Goal: Information Seeking & Learning: Learn about a topic

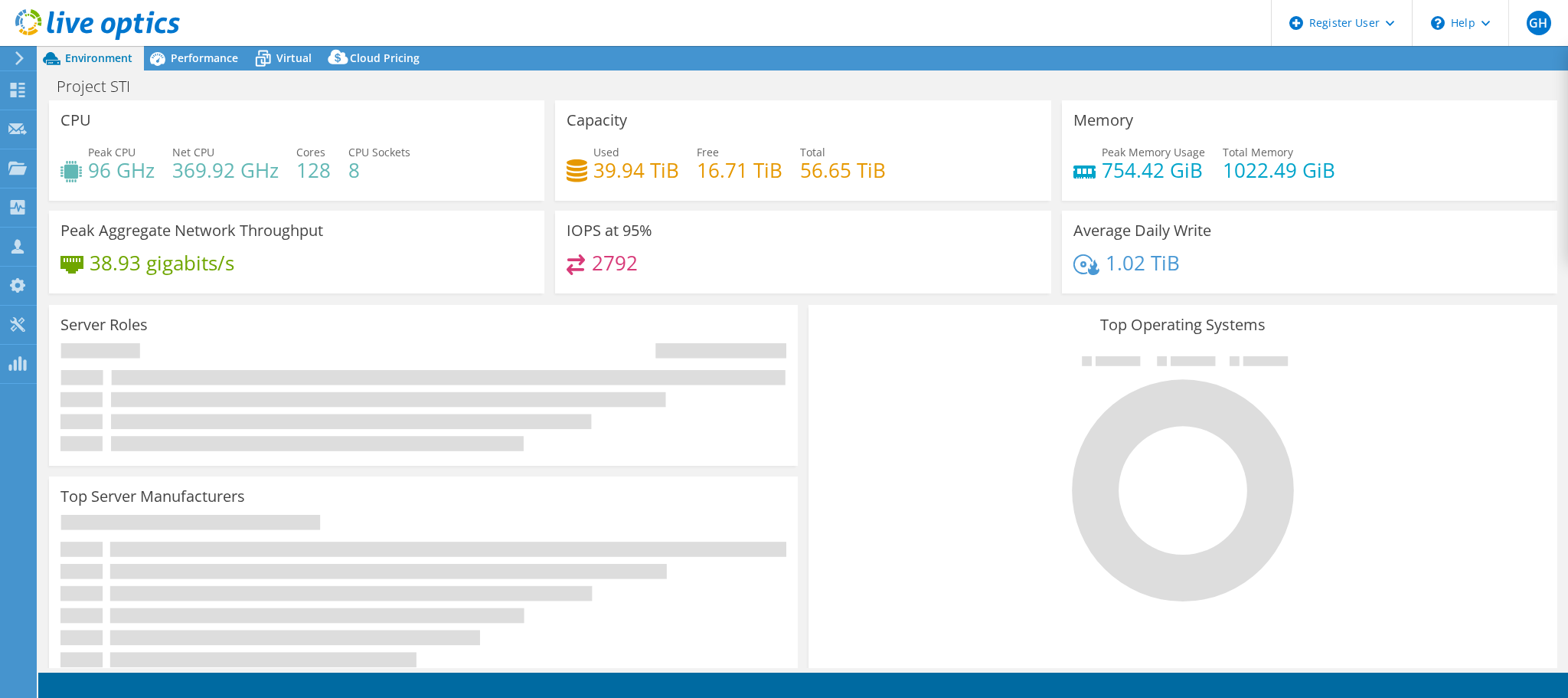
select select "USD"
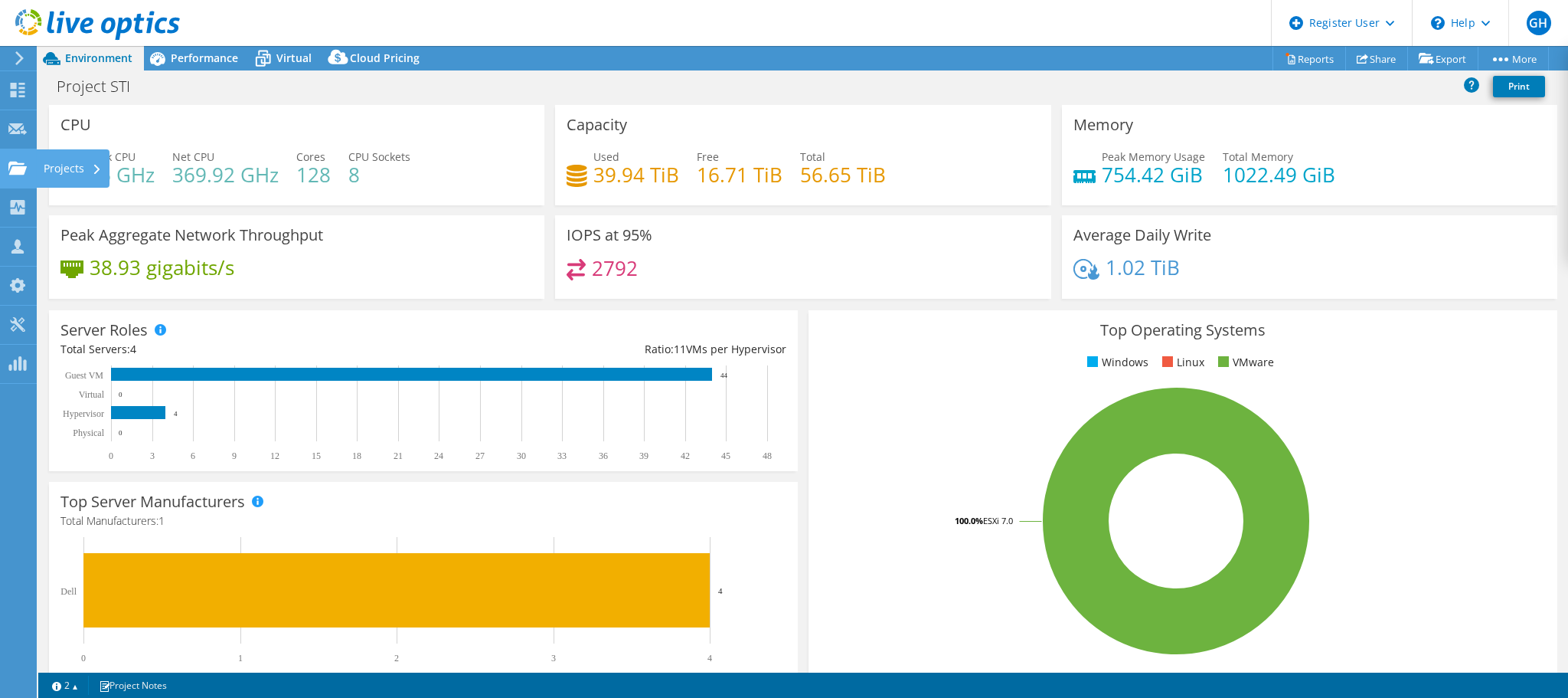
click at [59, 167] on div "Projects" at bounding box center [72, 169] width 74 height 38
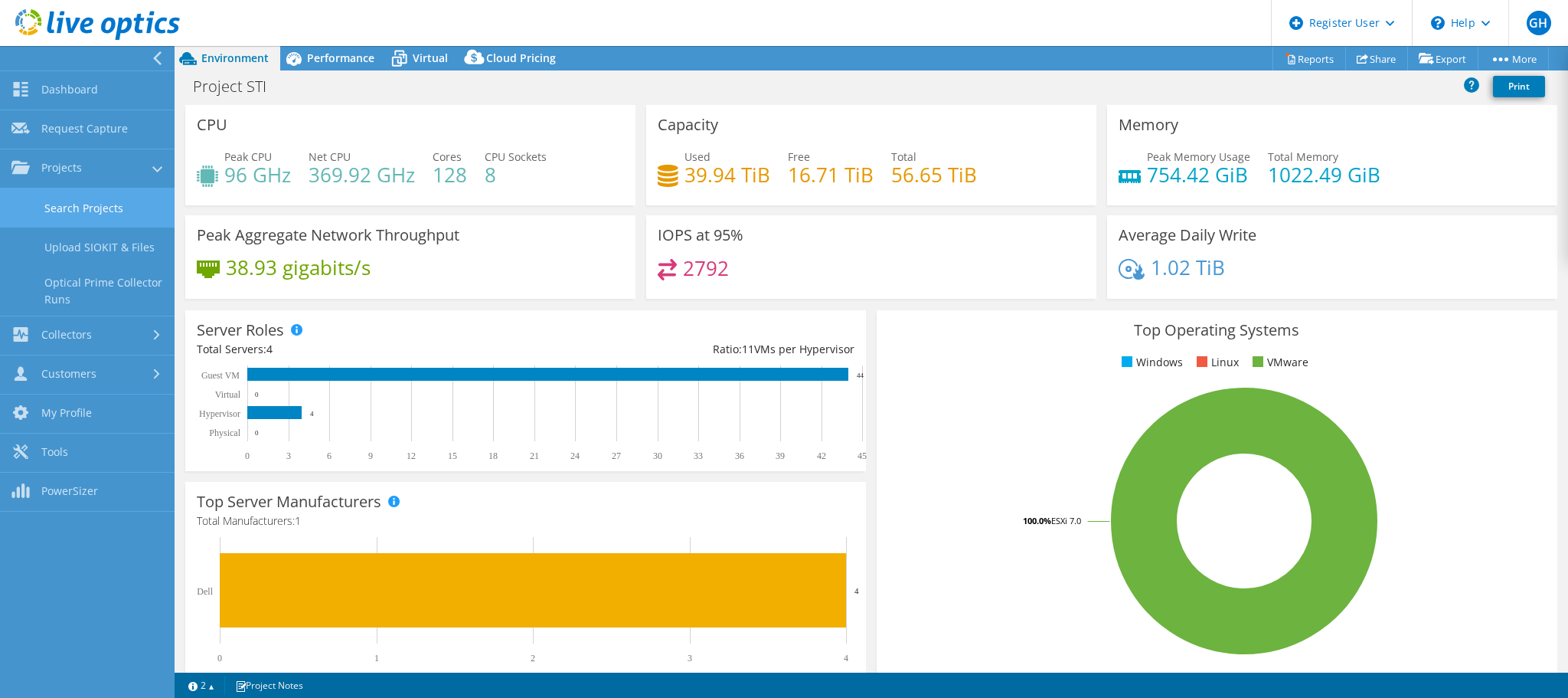
click at [87, 213] on link "Search Projects" at bounding box center [87, 208] width 174 height 39
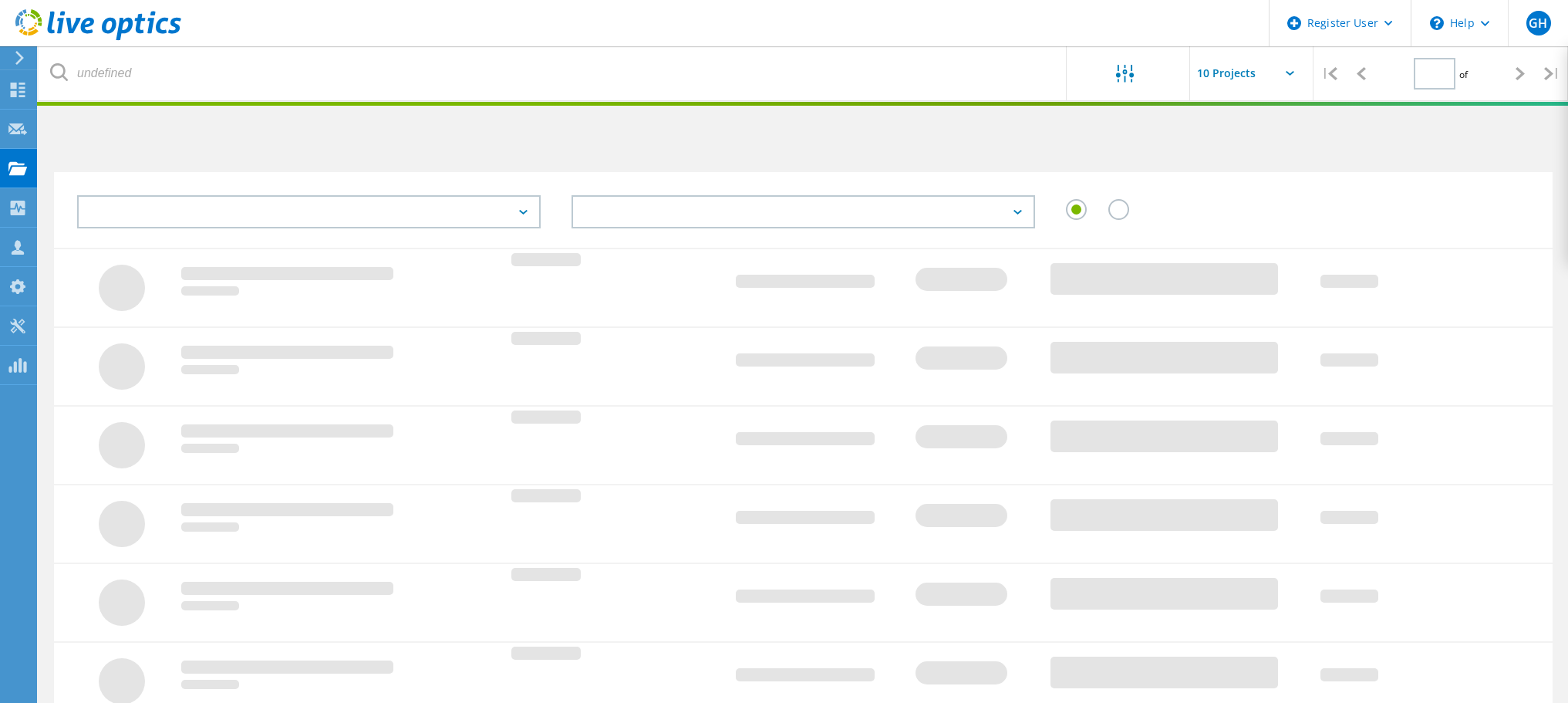
type input "1"
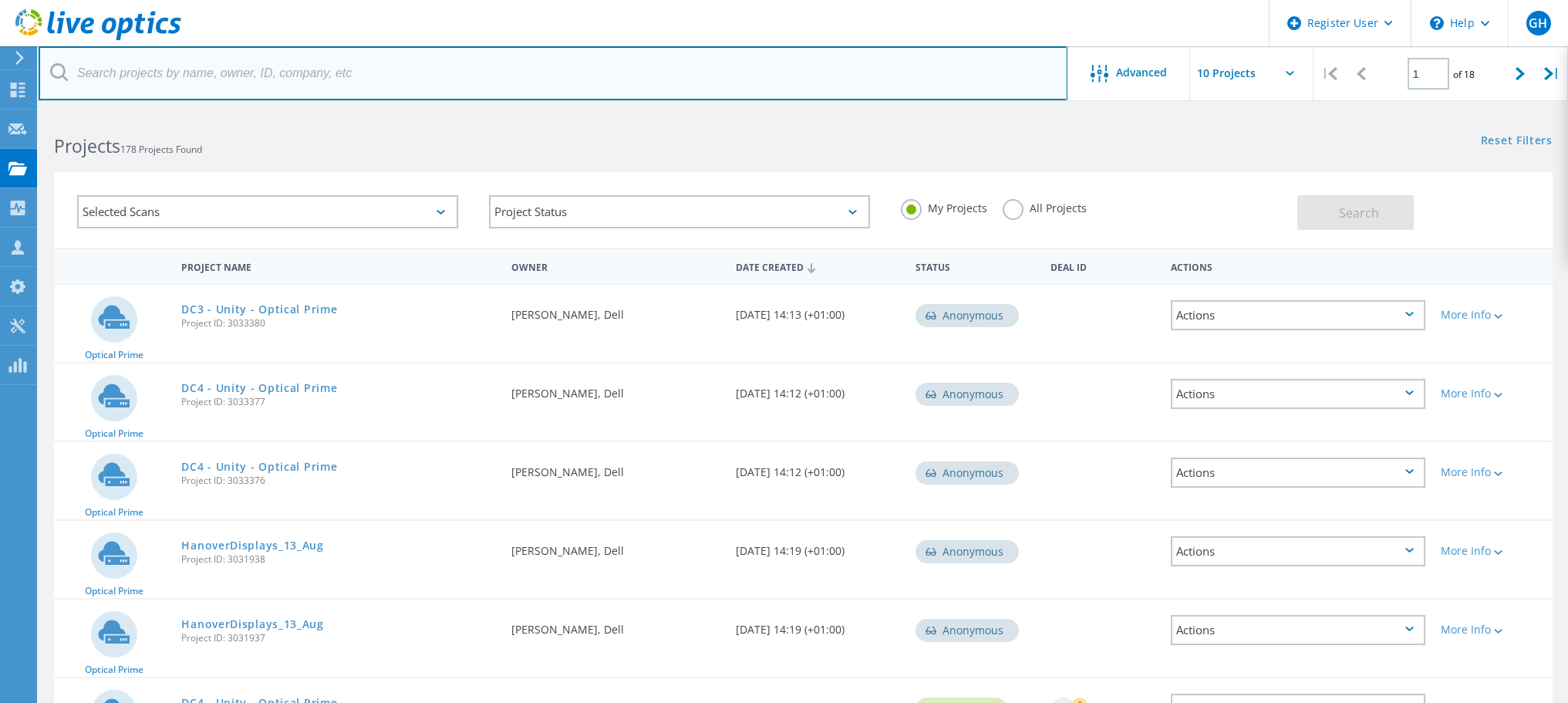
click at [106, 74] on input "text" at bounding box center [553, 73] width 1029 height 54
paste input "chris.anderson@waterstons.com"
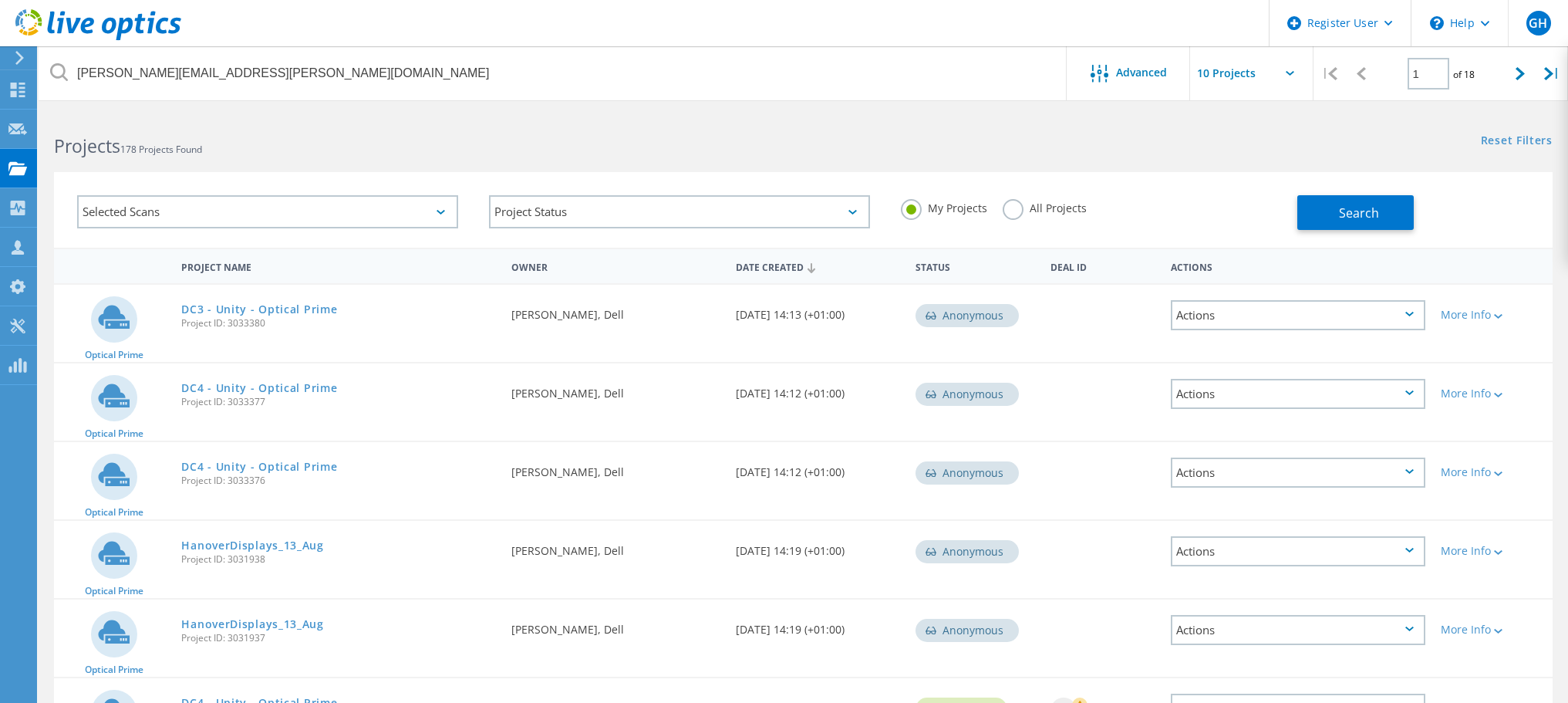
click at [1011, 211] on label "All Projects" at bounding box center [1045, 207] width 84 height 15
click at [0, 0] on input "All Projects" at bounding box center [0, 0] width 0 height 0
click at [1342, 213] on span "Search" at bounding box center [1360, 213] width 40 height 17
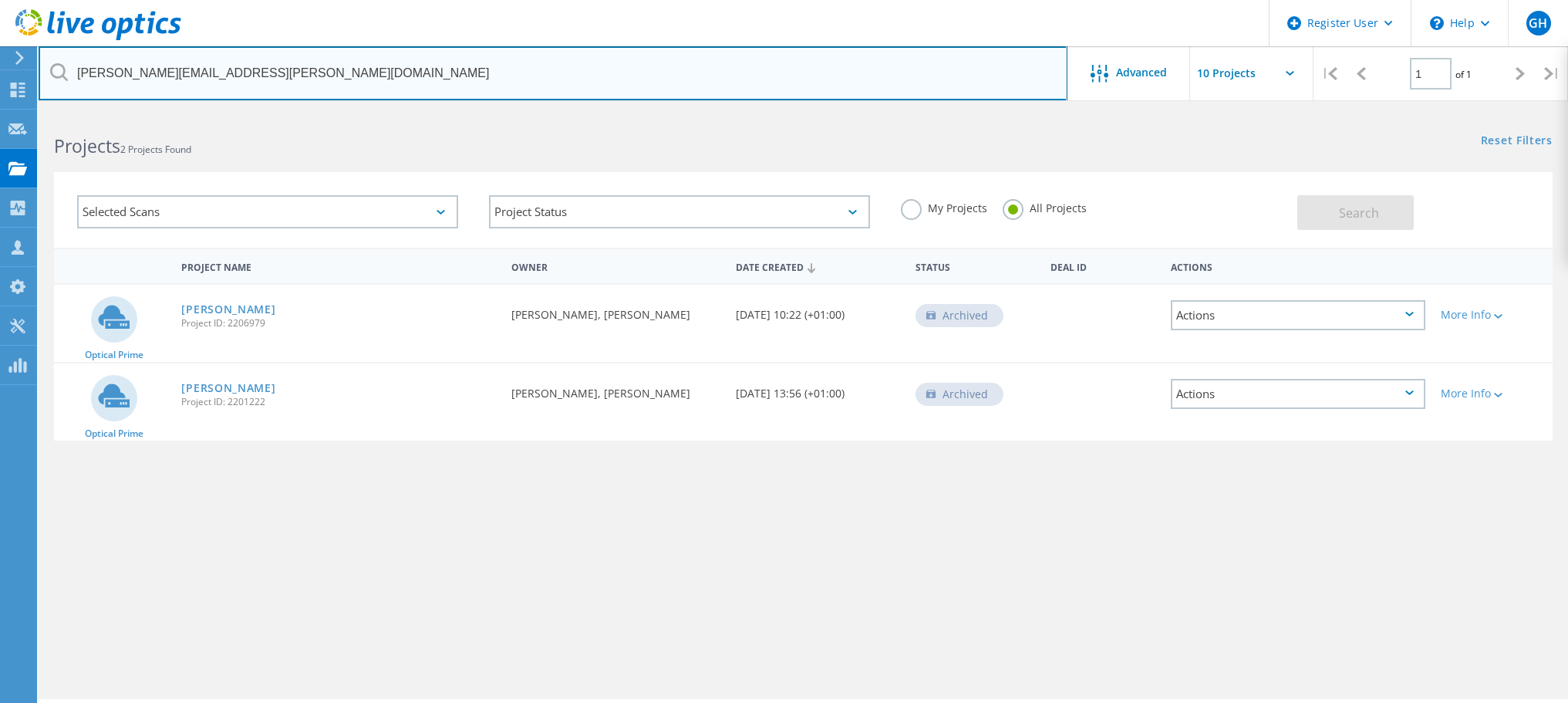
drag, startPoint x: 267, startPoint y: 69, endPoint x: 34, endPoint y: 68, distance: 233.0
click at [34, 112] on div "Register User \n Help Explore Helpful Articles Contact Support GH Dell User Gar…" at bounding box center [784, 428] width 1568 height 634
type input "c"
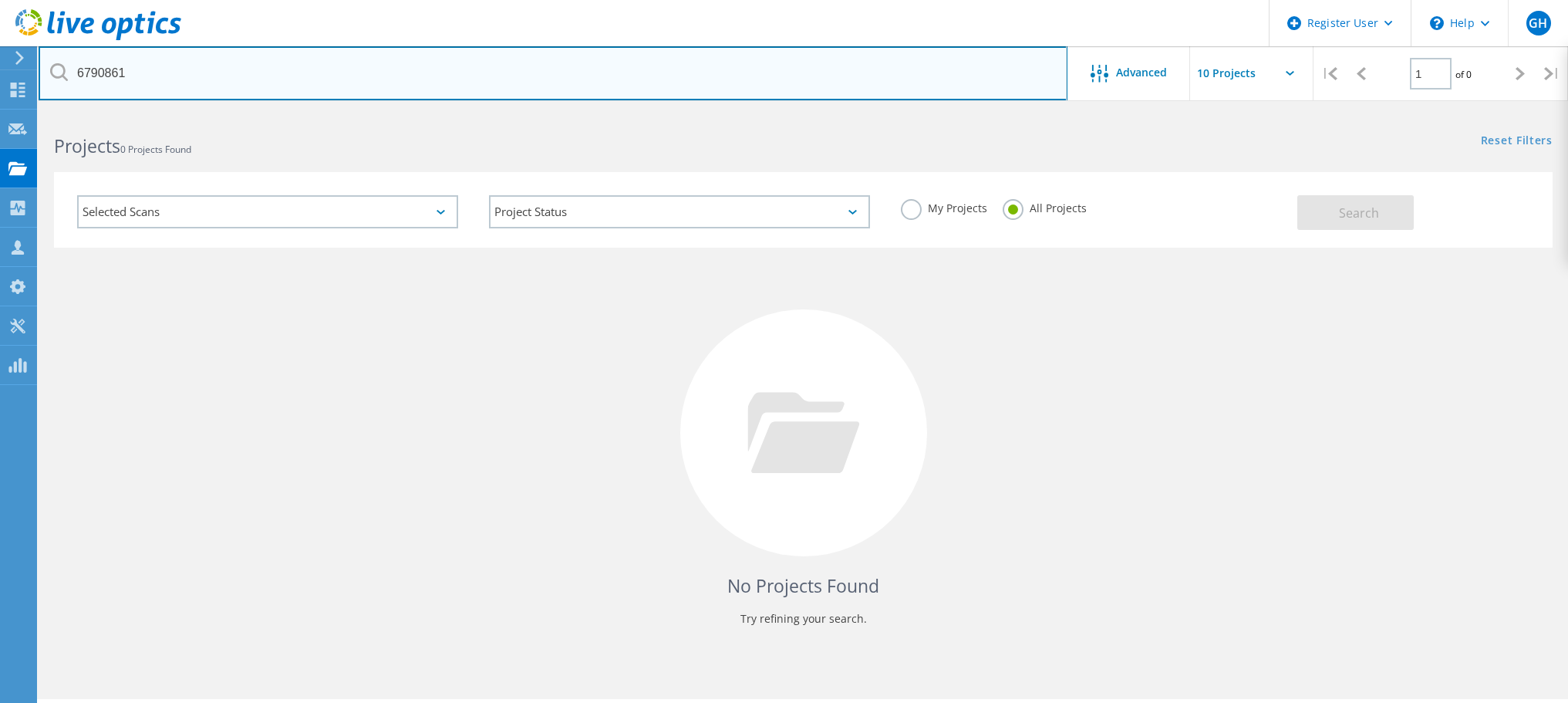
drag, startPoint x: 137, startPoint y: 71, endPoint x: -10, endPoint y: 67, distance: 147.1
click at [0, 67] on html "Register User \n Help Explore Helpful Articles Contact Support GH Dell User Gar…" at bounding box center [784, 372] width 1568 height 746
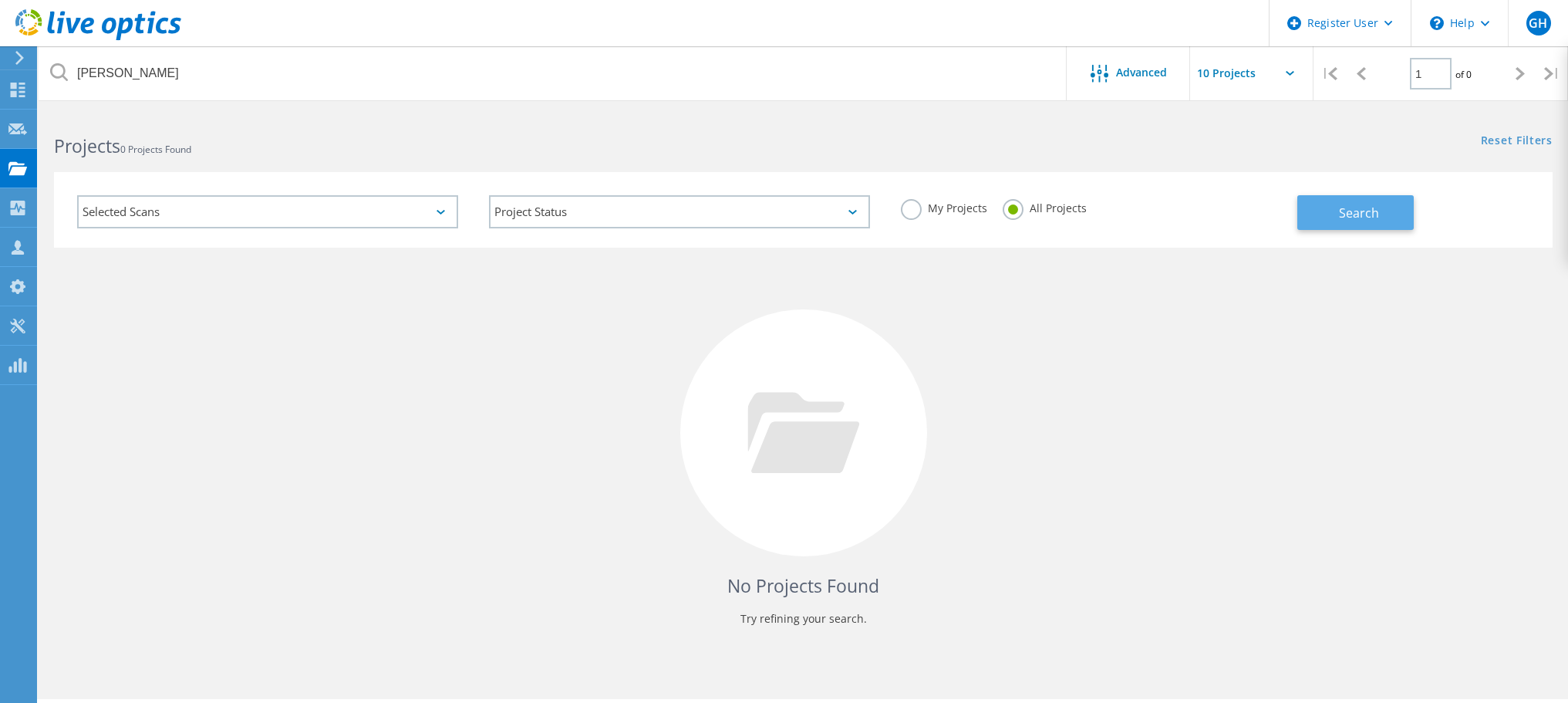
click at [1356, 213] on span "Search" at bounding box center [1360, 213] width 40 height 17
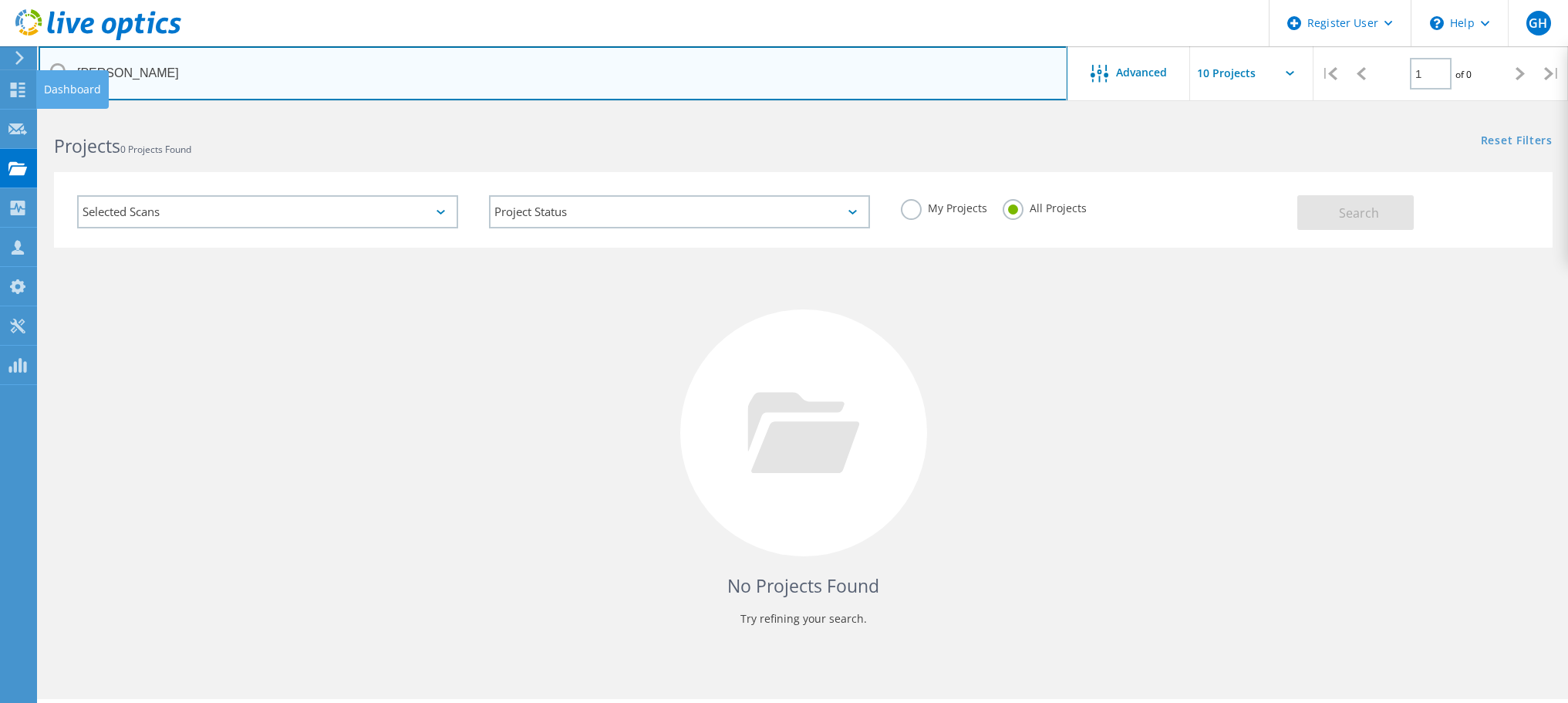
drag, startPoint x: 171, startPoint y: 71, endPoint x: 54, endPoint y: 71, distance: 117.0
click at [31, 112] on div "Register User \n Help Explore Helpful Articles Contact Support GH Dell User Gar…" at bounding box center [784, 428] width 1568 height 634
drag, startPoint x: 169, startPoint y: 74, endPoint x: 74, endPoint y: 74, distance: 95.0
click at [74, 74] on input "Andrew Winch" at bounding box center [553, 73] width 1029 height 54
paste input "Winch-Design_VI-Refresh-2025"
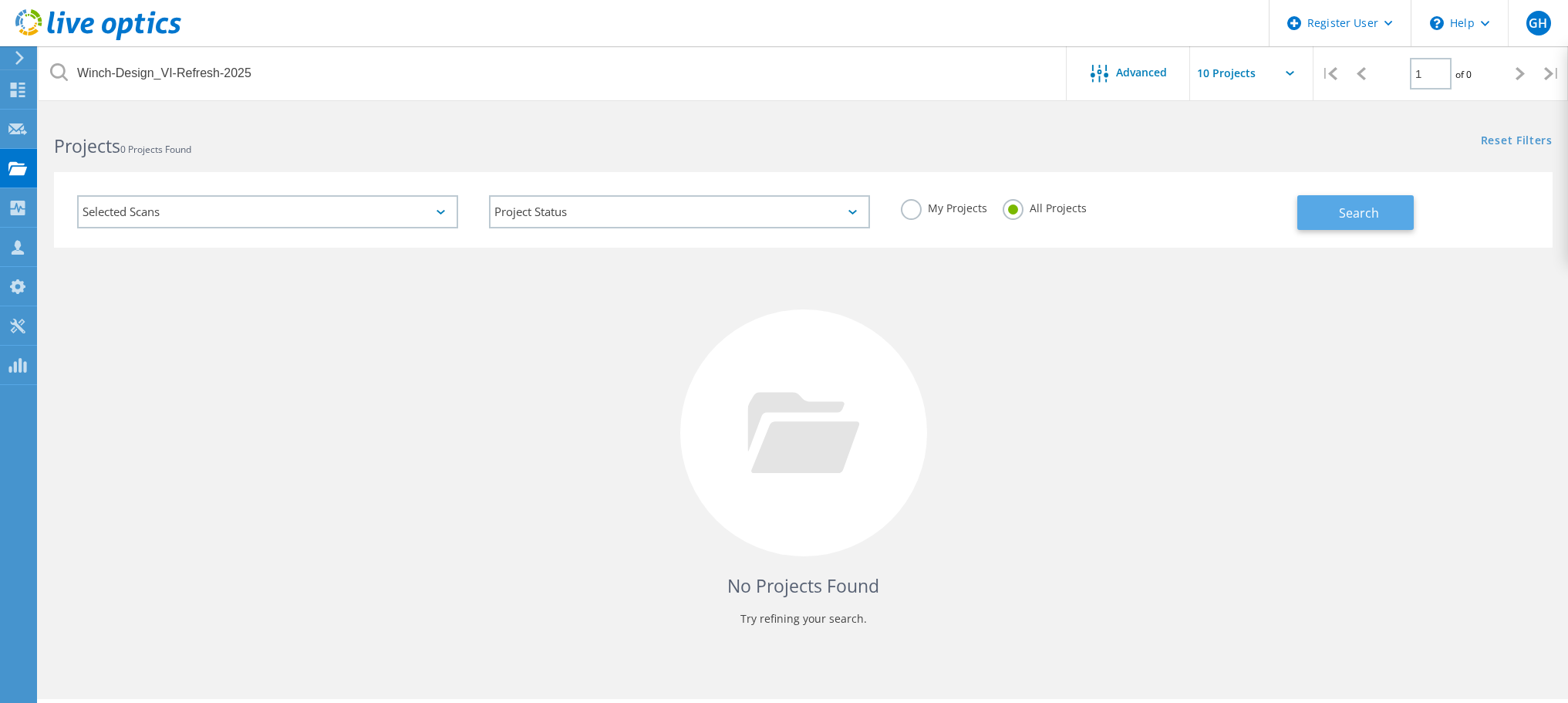
click at [1340, 207] on span "Search" at bounding box center [1360, 213] width 40 height 17
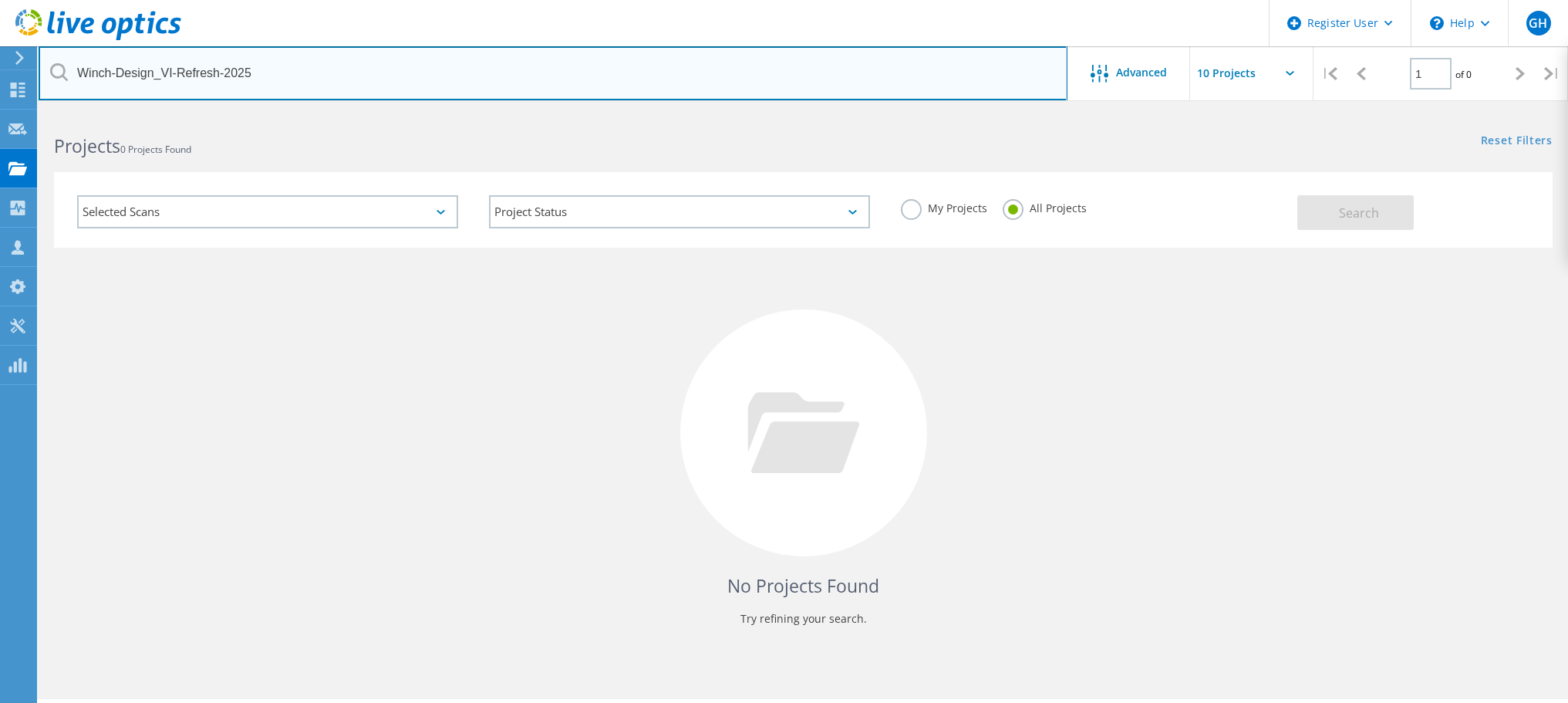
drag, startPoint x: 260, startPoint y: 68, endPoint x: 18, endPoint y: 68, distance: 242.0
click at [18, 112] on div "Register User \n Help Explore Helpful Articles Contact Support GH Dell User Gar…" at bounding box center [784, 428] width 1568 height 634
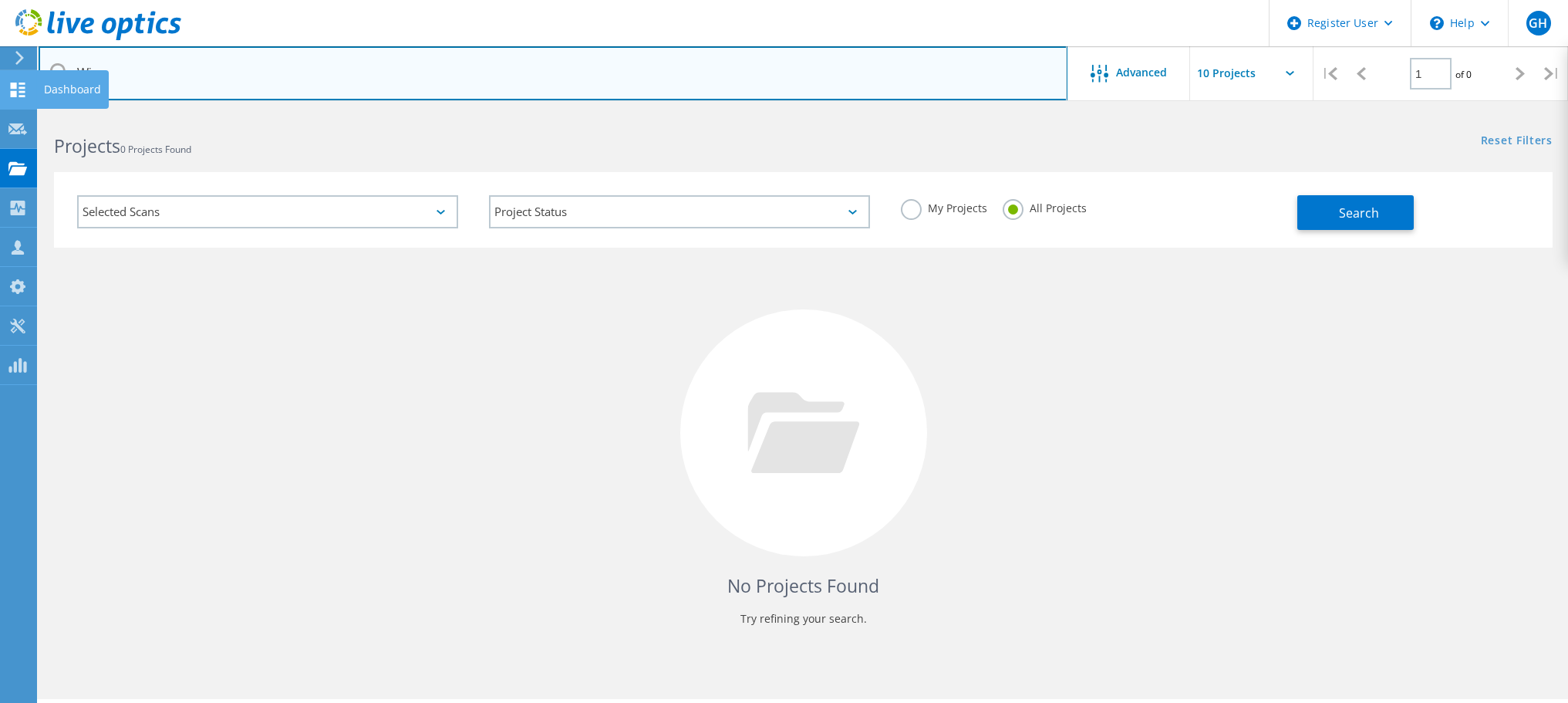
type input "W"
click at [95, 74] on input "text" at bounding box center [553, 73] width 1029 height 54
type input "Winch"
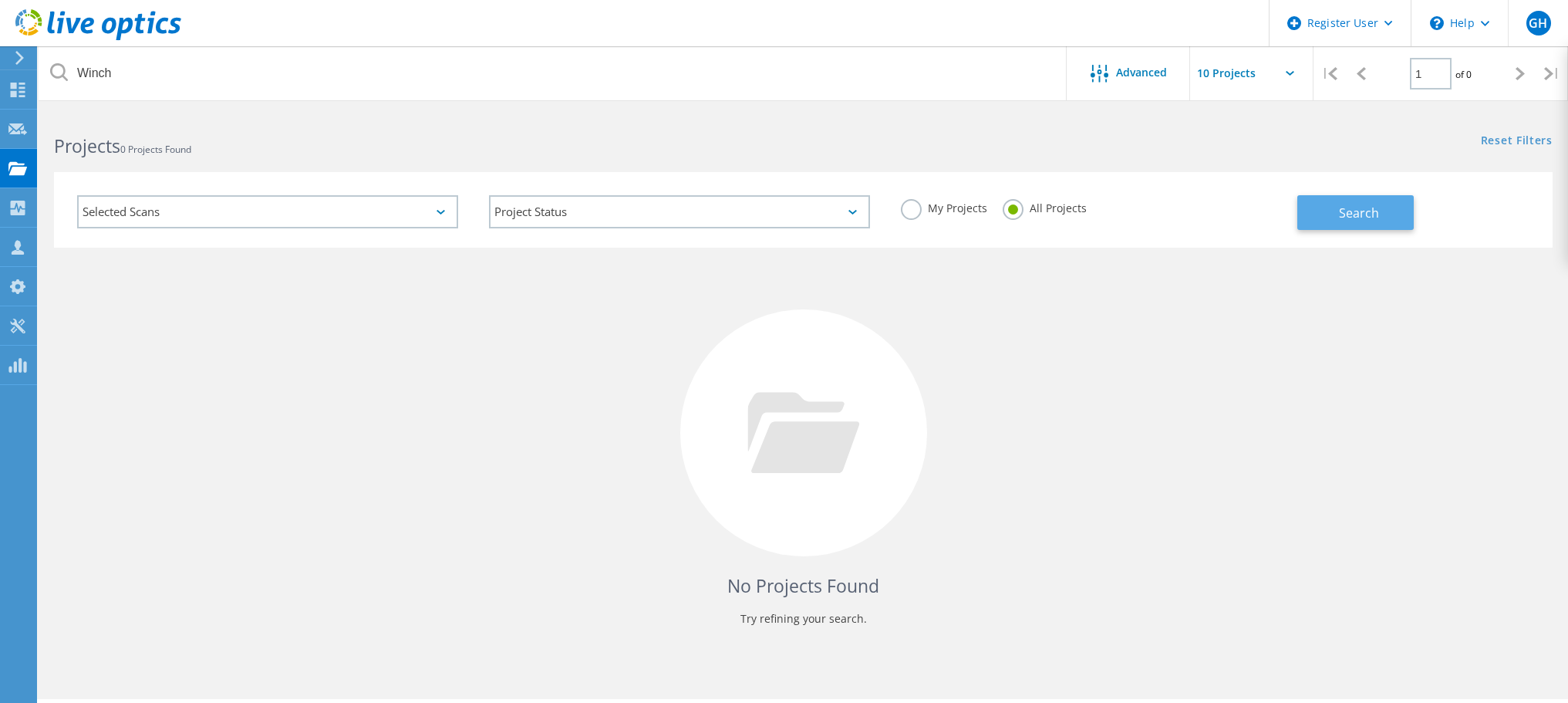
click at [1337, 214] on button "Search" at bounding box center [1355, 212] width 116 height 34
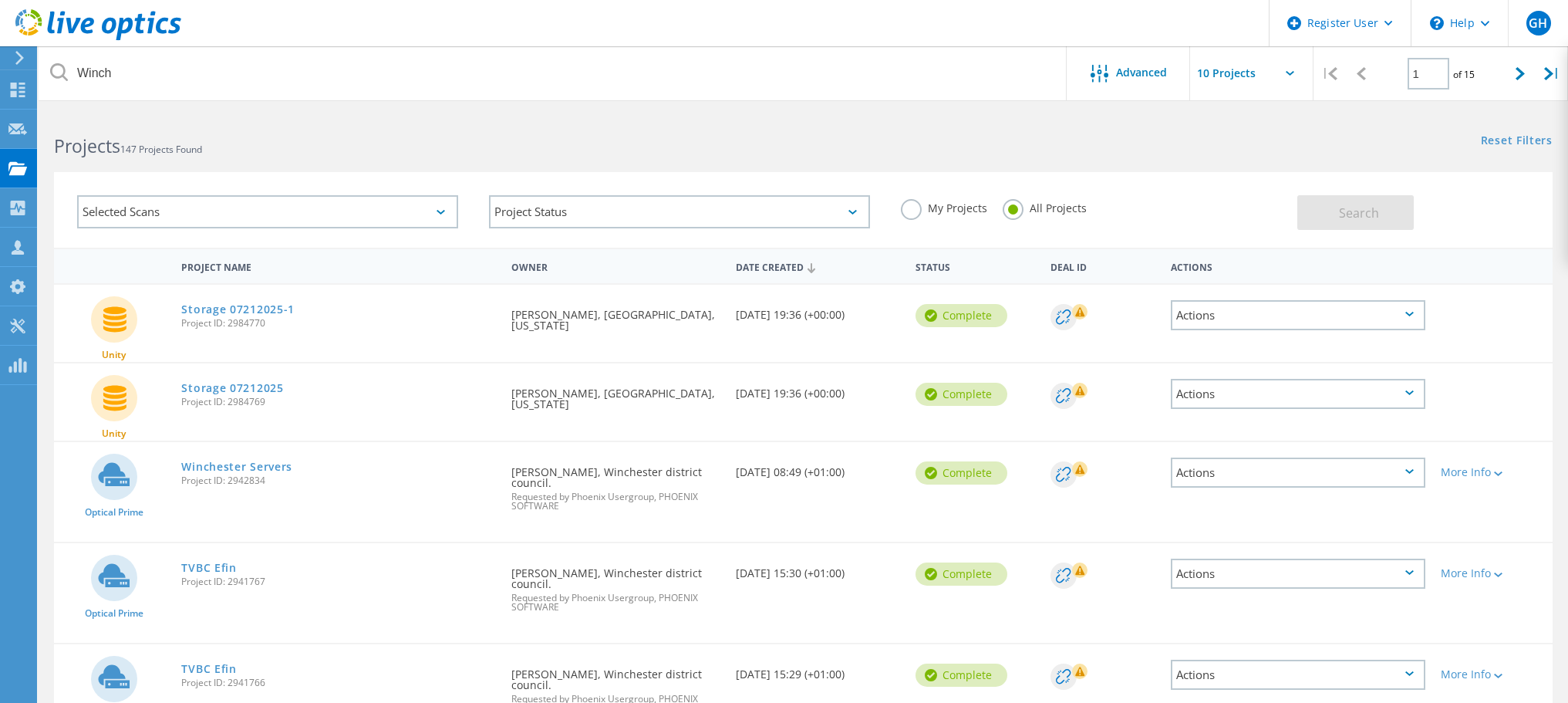
click at [448, 210] on div "Selected Scans" at bounding box center [267, 212] width 381 height 33
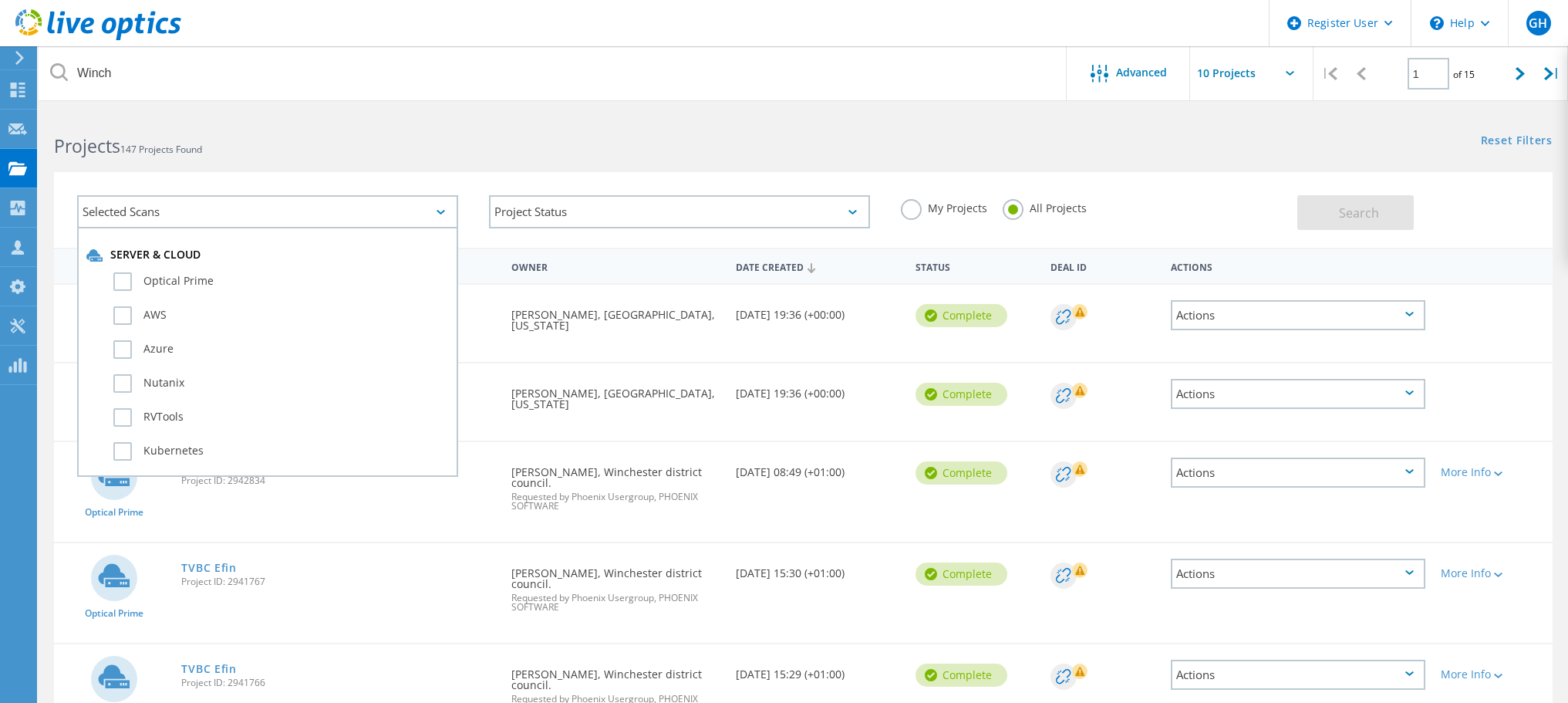
click at [447, 210] on div "Selected Scans" at bounding box center [267, 212] width 381 height 33
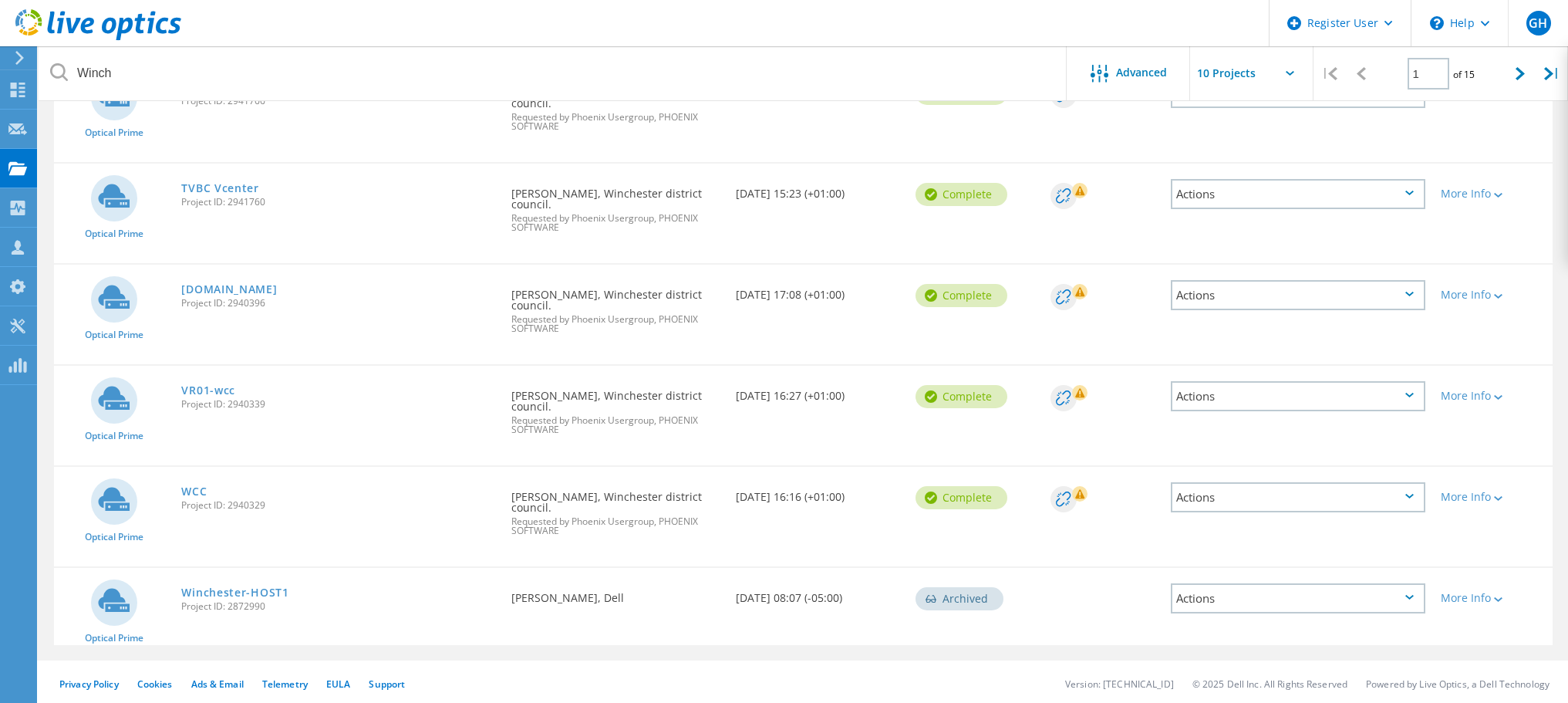
scroll to position [586, 0]
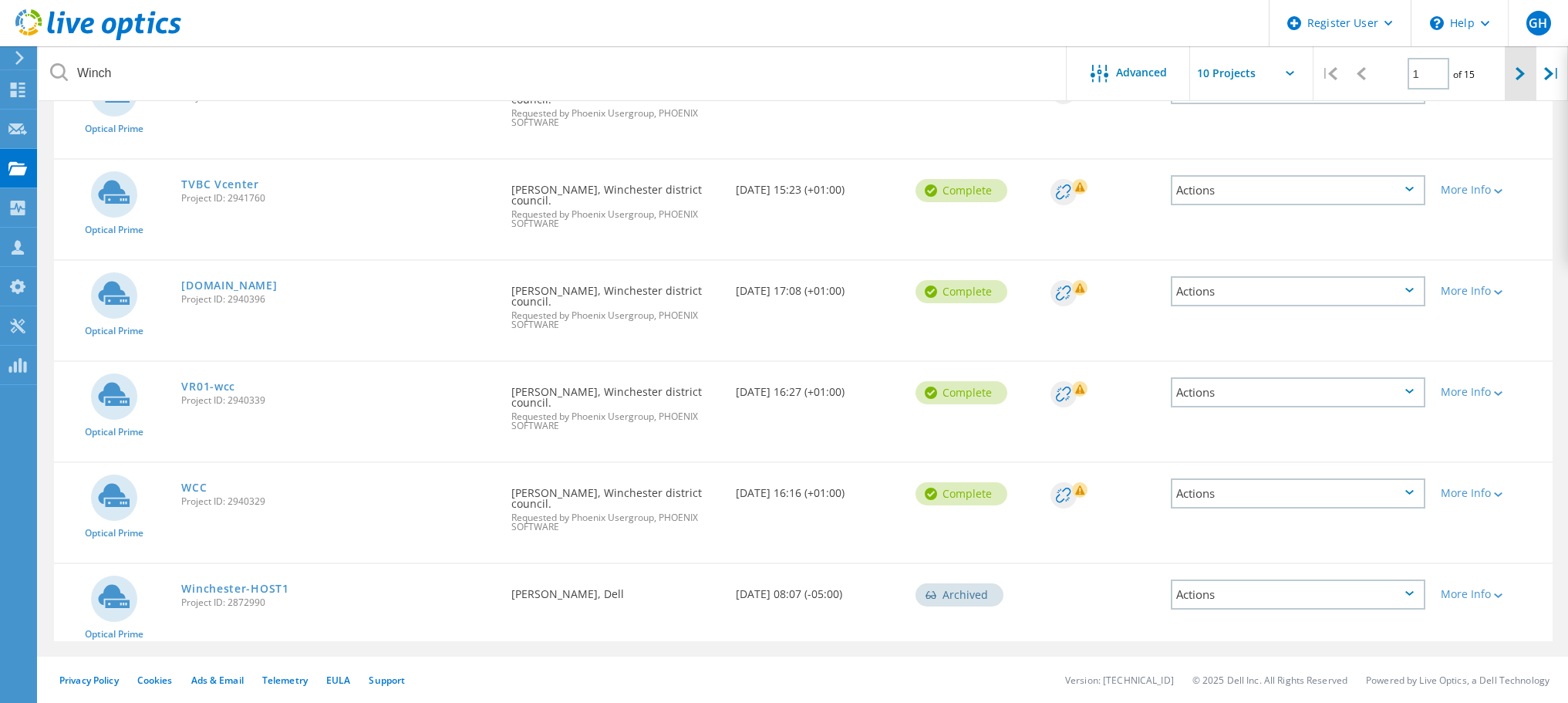
click at [1523, 67] on icon at bounding box center [1520, 74] width 9 height 13
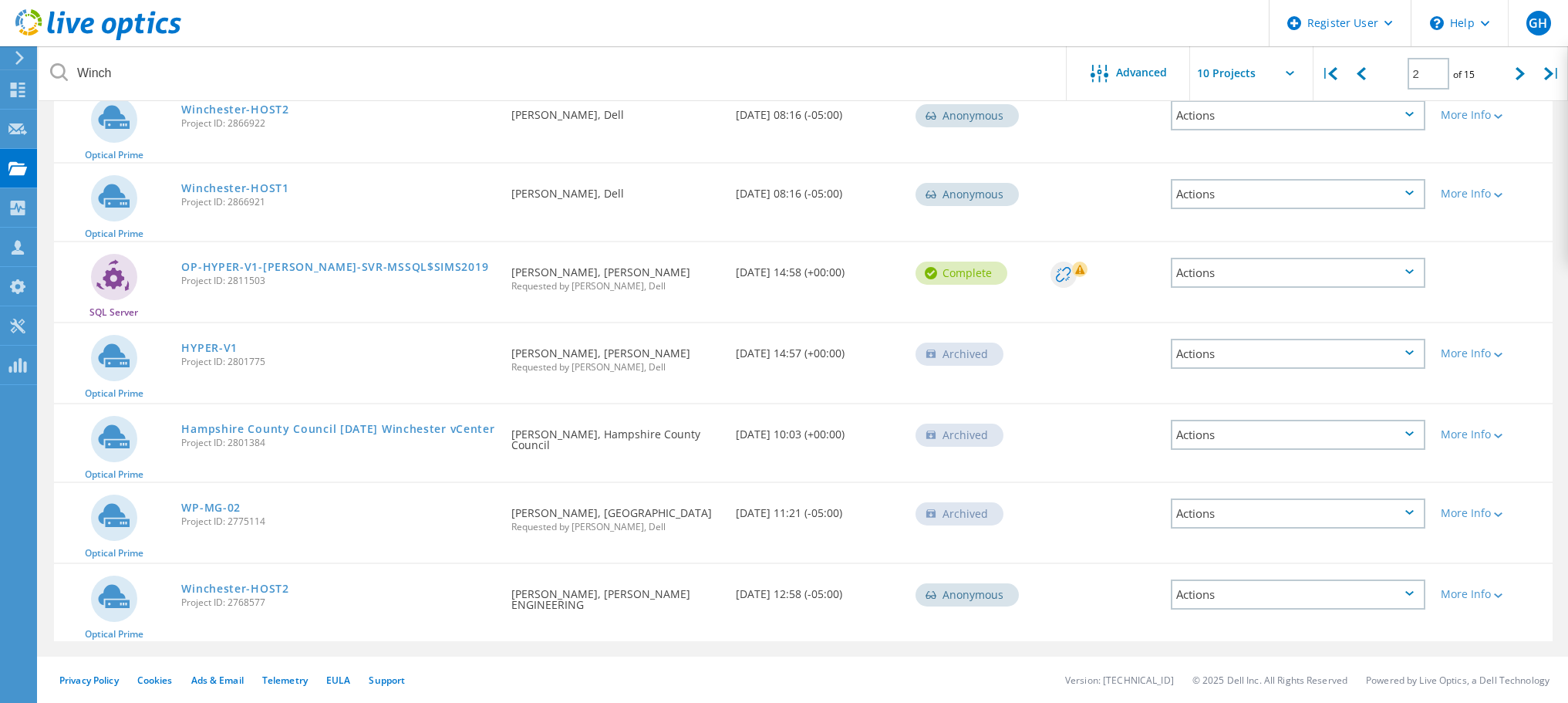
scroll to position [447, 0]
click at [1522, 65] on div at bounding box center [1521, 73] width 32 height 54
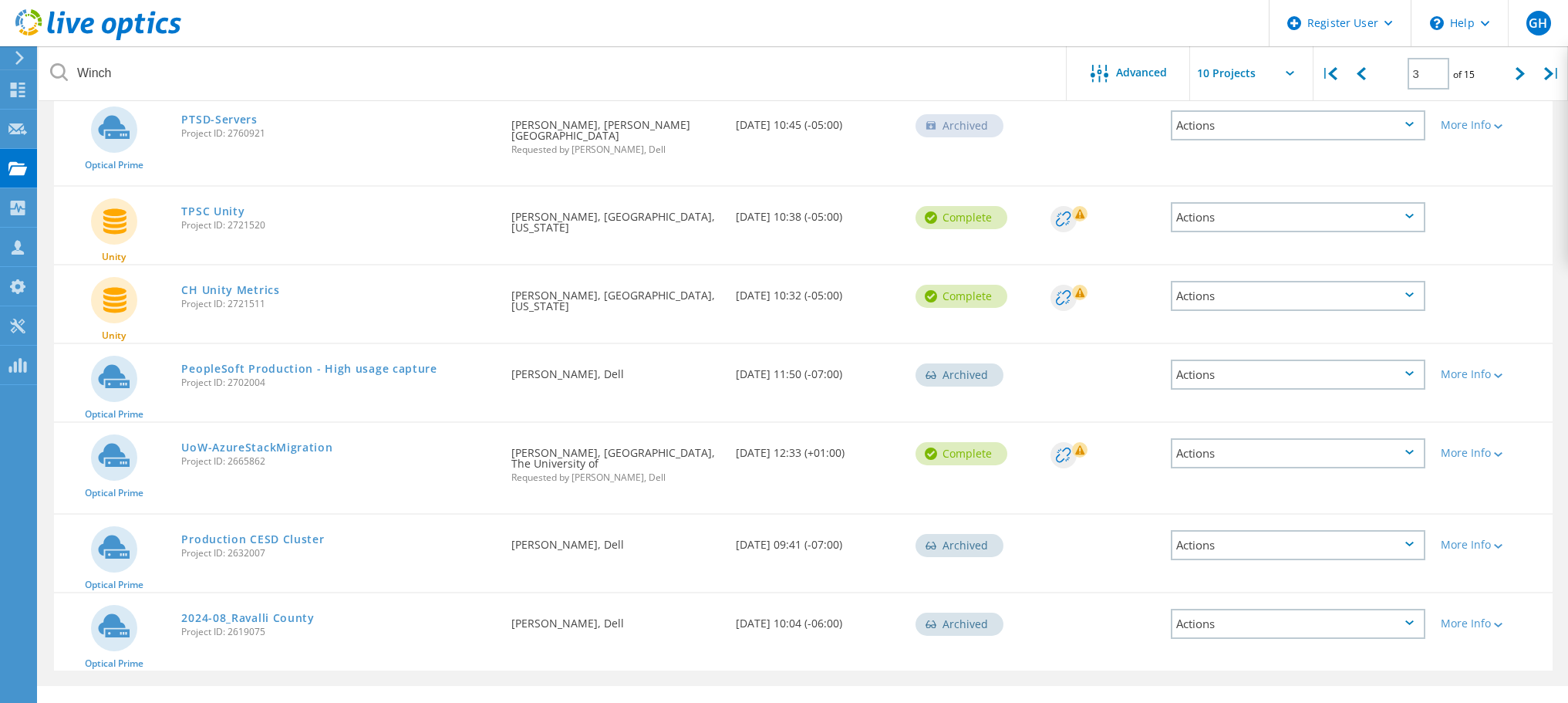
scroll to position [454, 0]
click at [1521, 69] on icon at bounding box center [1520, 74] width 9 height 13
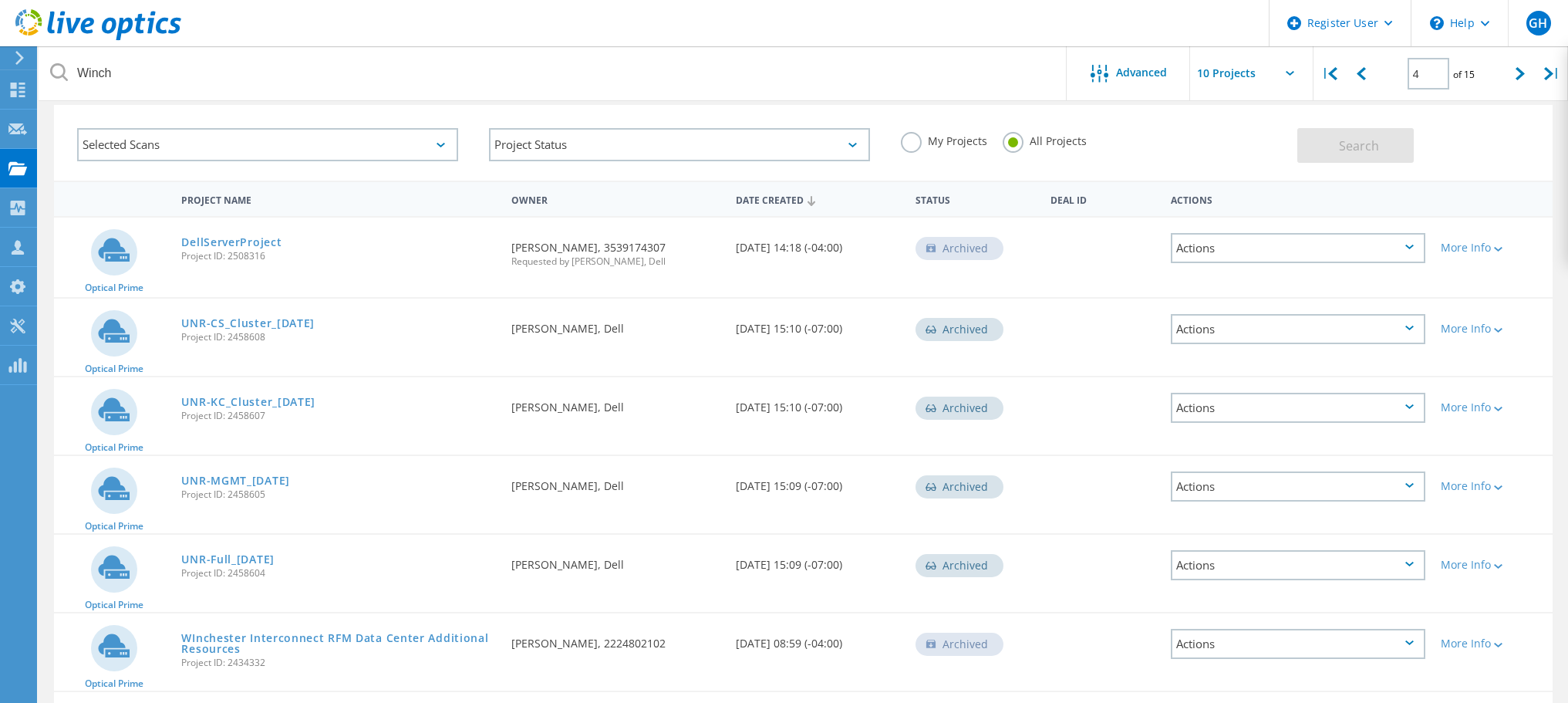
scroll to position [66, 0]
click at [1521, 74] on icon at bounding box center [1520, 74] width 9 height 13
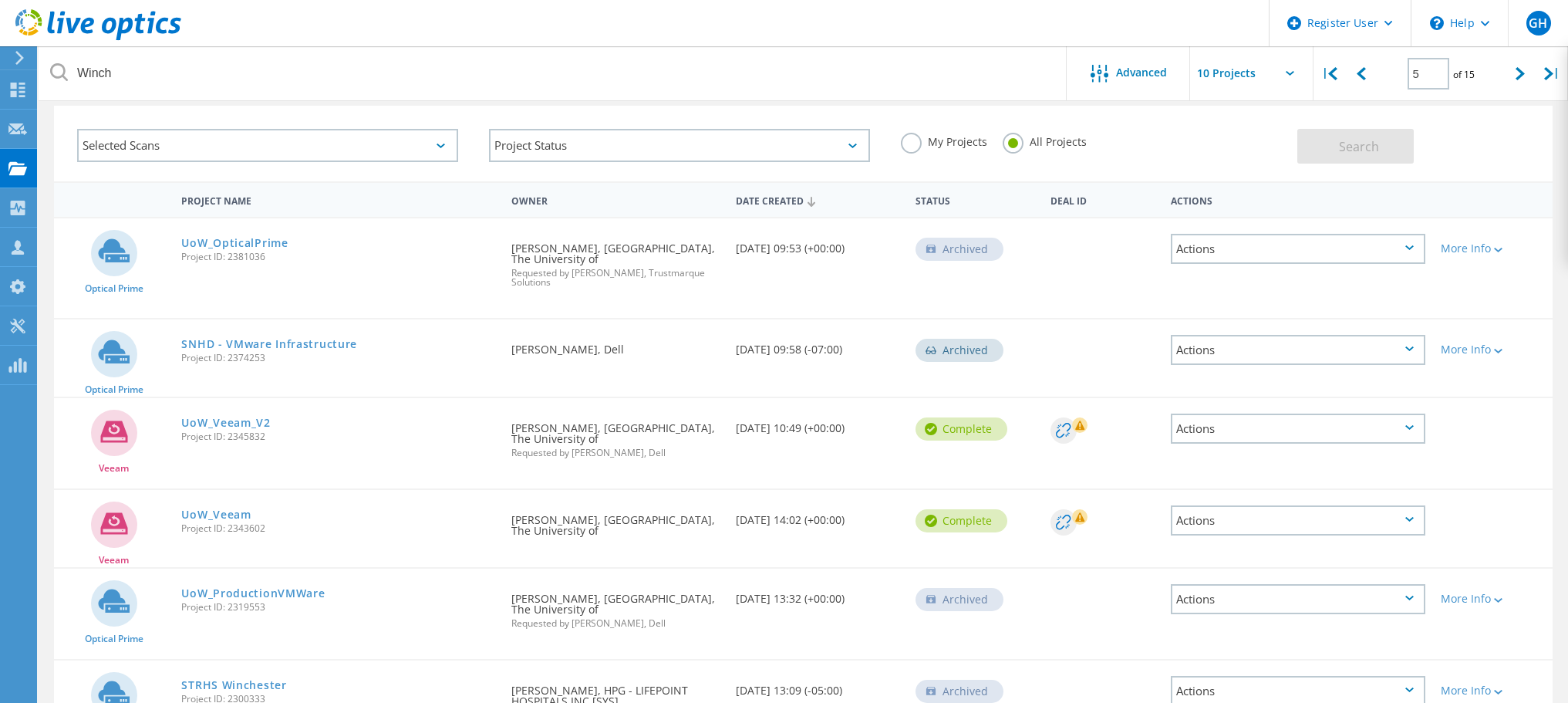
click at [914, 143] on label "My Projects" at bounding box center [944, 141] width 86 height 15
click at [0, 0] on input "My Projects" at bounding box center [0, 0] width 0 height 0
click at [1377, 151] on span "Search" at bounding box center [1360, 146] width 40 height 17
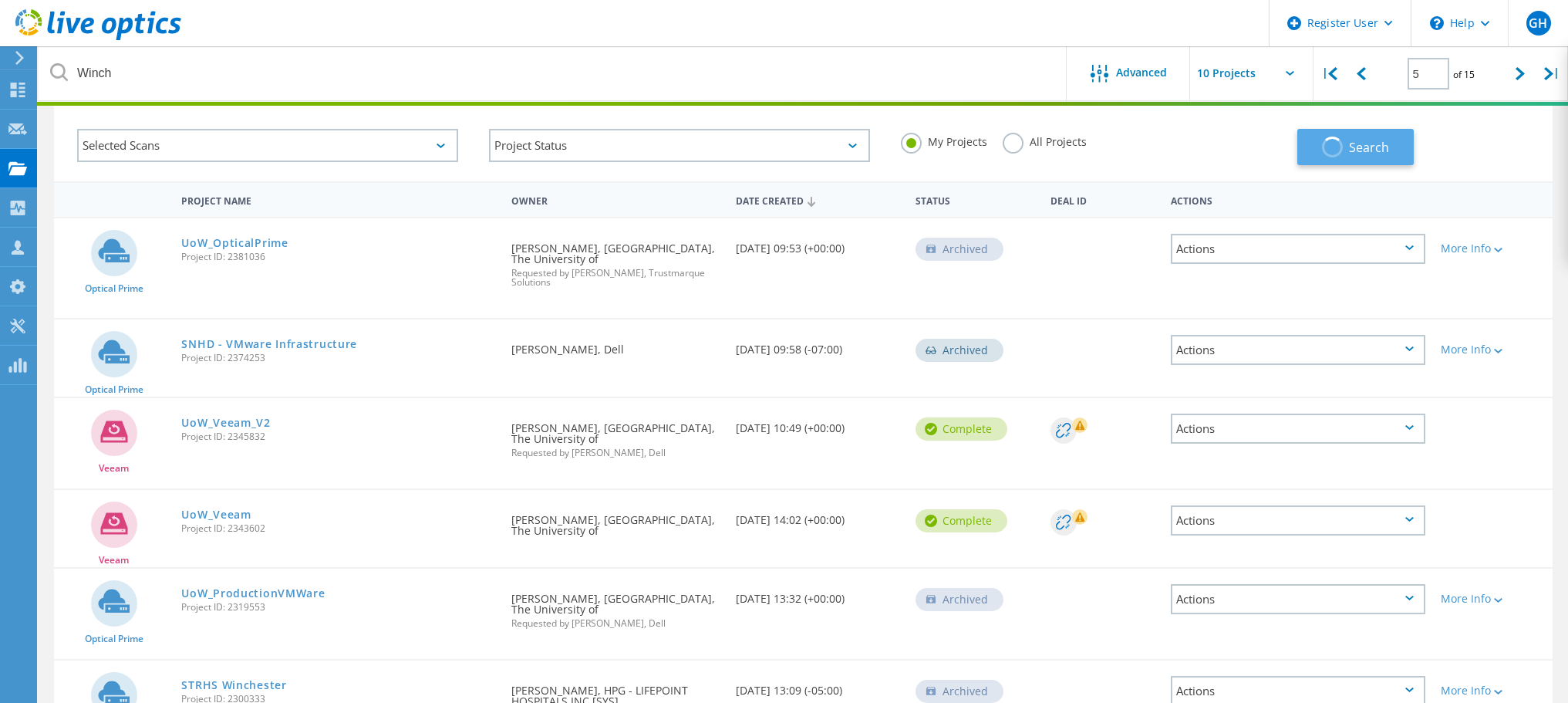
type input "1"
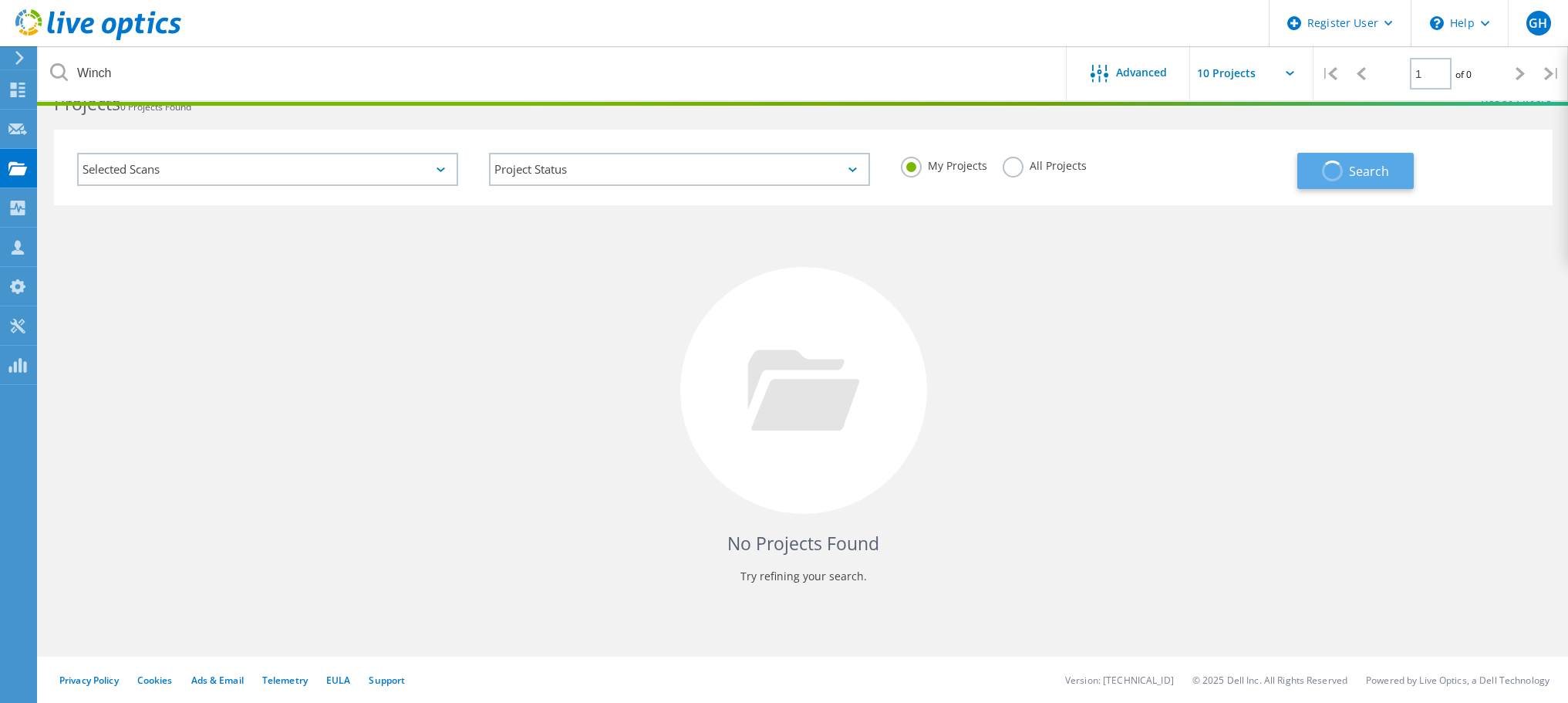
scroll to position [43, 0]
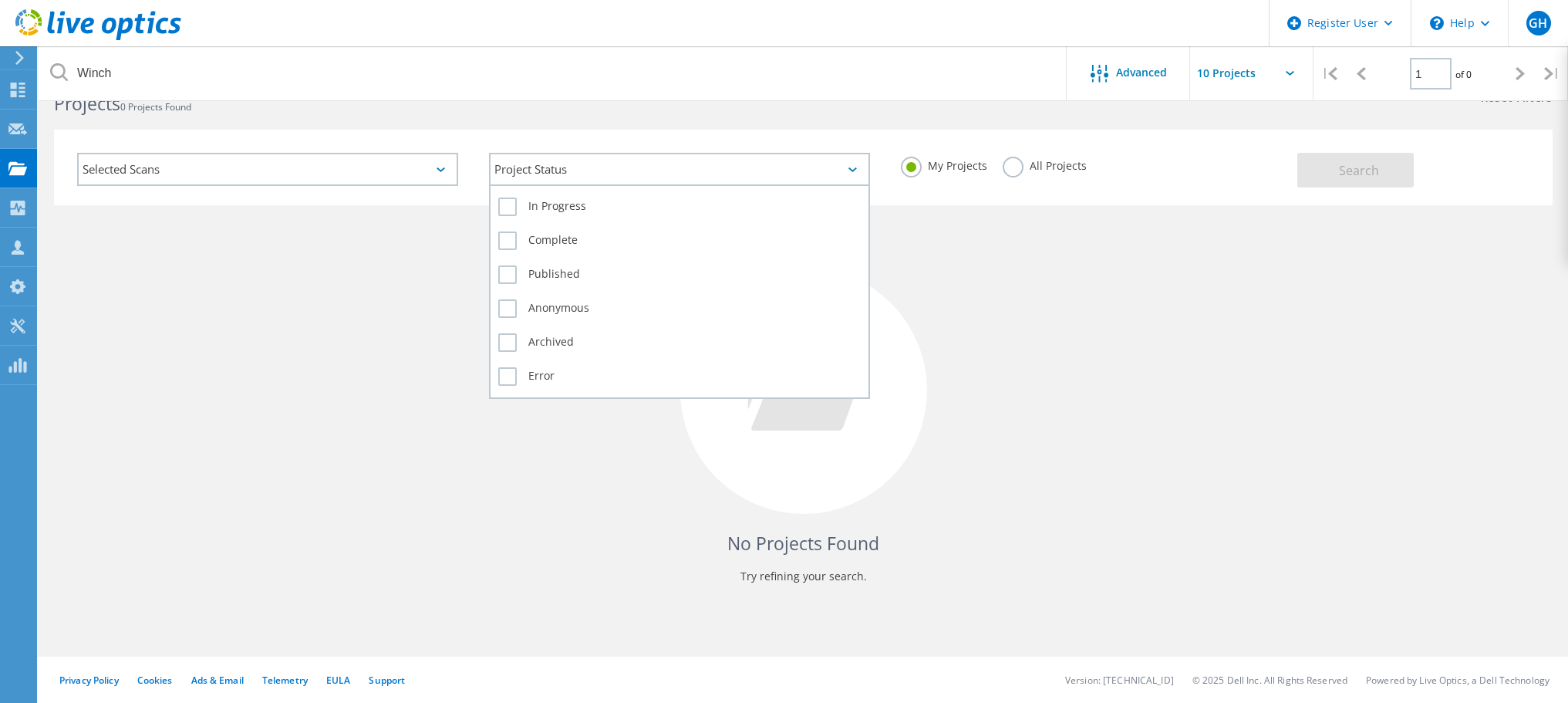
click at [854, 167] on icon at bounding box center [853, 170] width 8 height 5
click at [553, 307] on label "Anonymous" at bounding box center [679, 309] width 362 height 18
click at [0, 0] on input "Anonymous" at bounding box center [0, 0] width 0 height 0
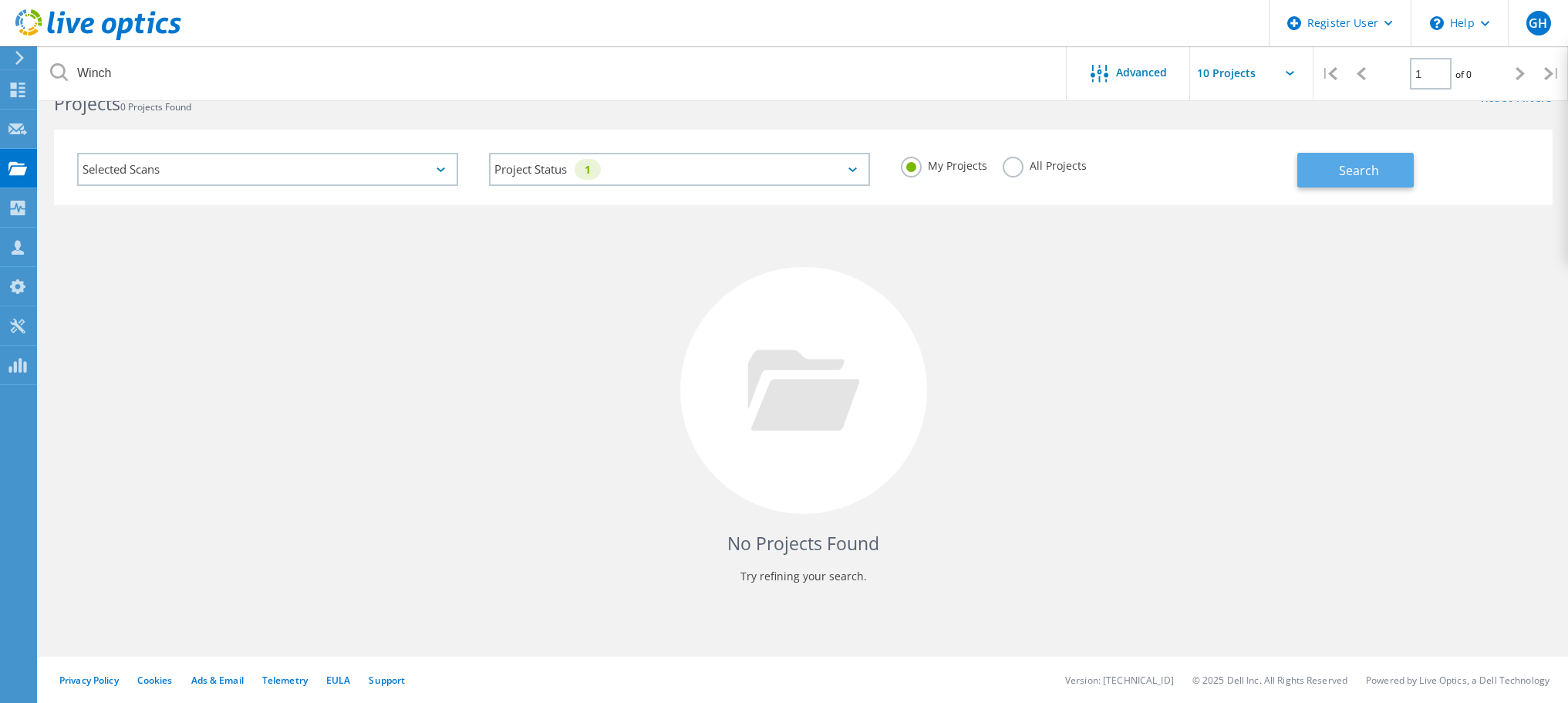
click at [1356, 167] on span "Search" at bounding box center [1360, 171] width 40 height 17
click at [1128, 67] on span "Advanced" at bounding box center [1141, 72] width 51 height 11
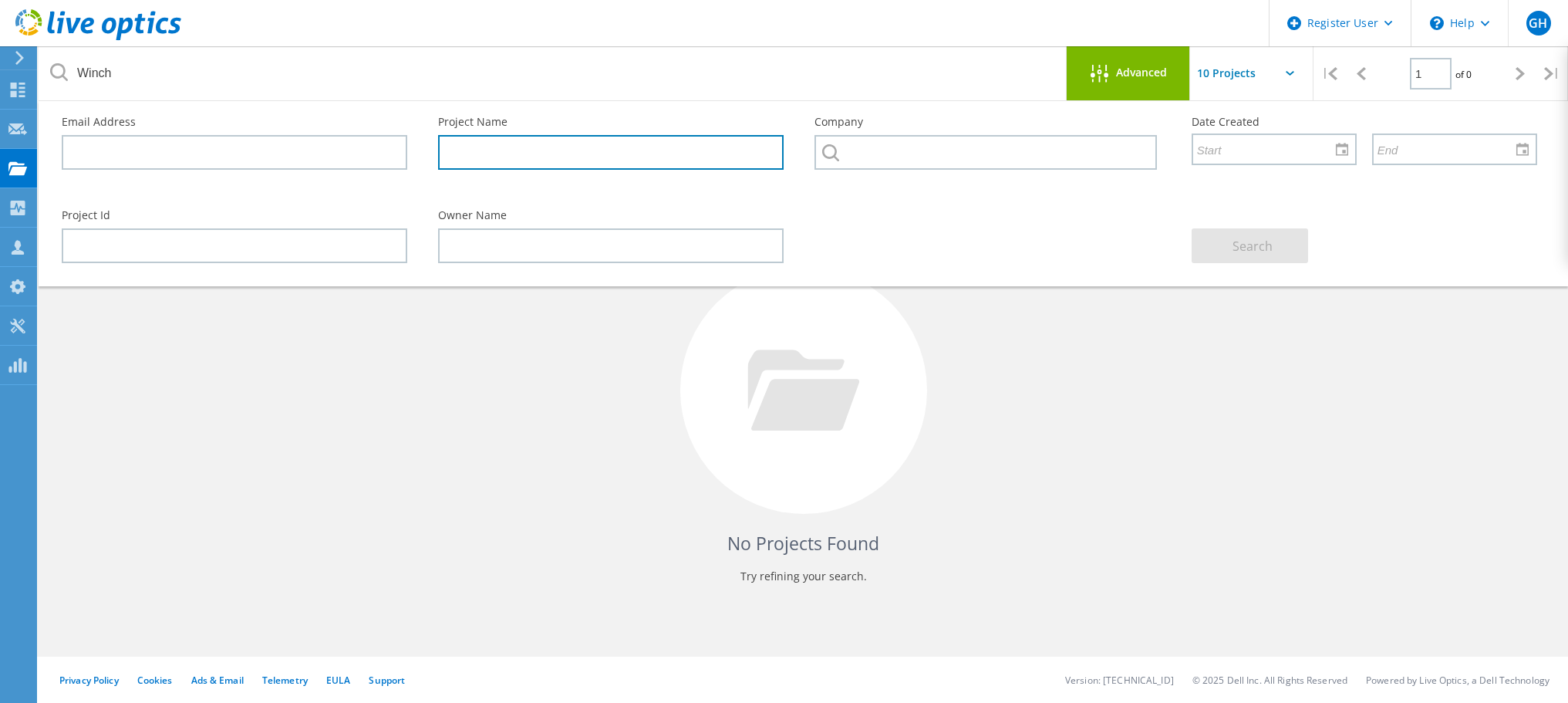
paste input "Winch-Design_VI-Refresh-2025"
type input "Winch-Design_VI-Refresh-2025"
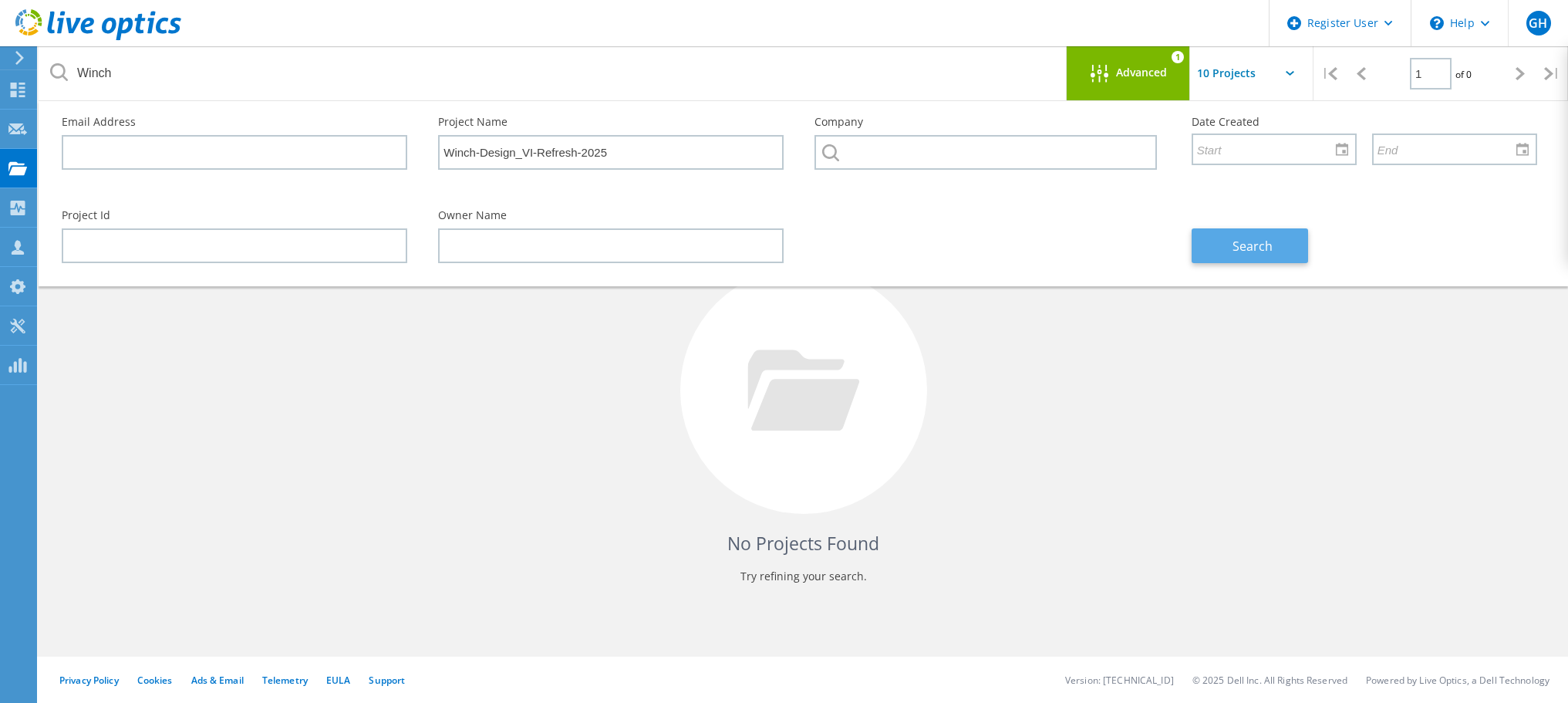
click at [1236, 247] on span "Search" at bounding box center [1253, 246] width 40 height 17
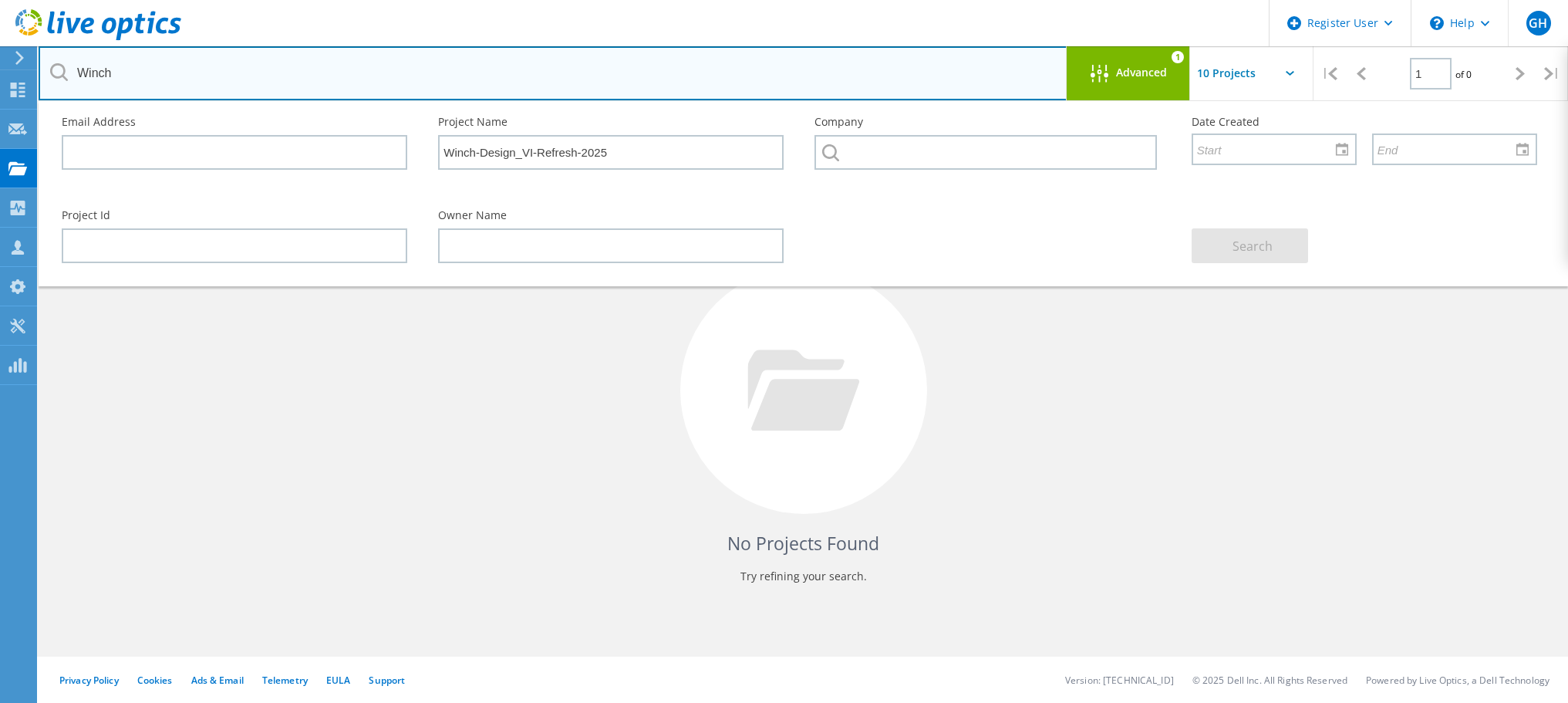
drag, startPoint x: 124, startPoint y: 73, endPoint x: 40, endPoint y: 73, distance: 84.0
click at [40, 73] on input "Winch" at bounding box center [553, 73] width 1029 height 54
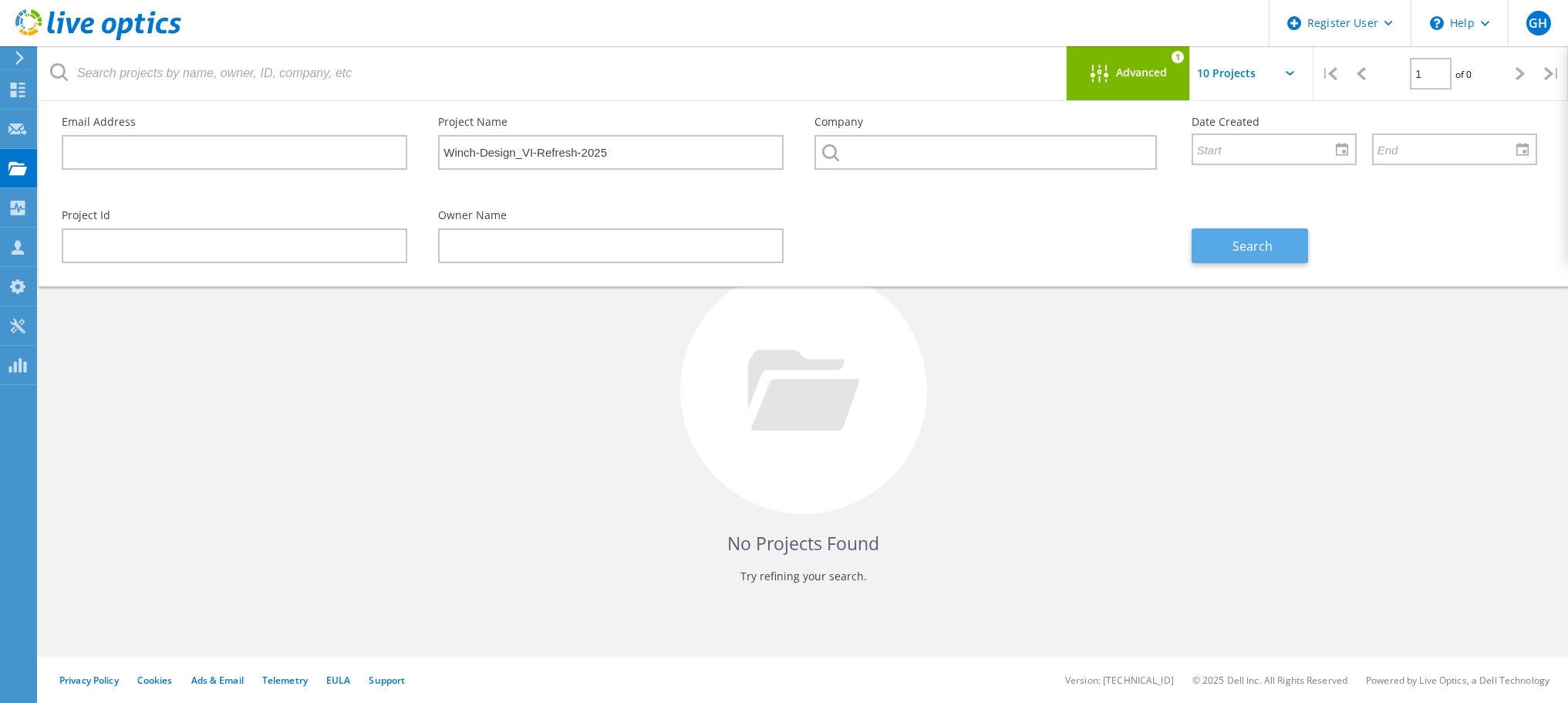
click at [1261, 239] on span "Search" at bounding box center [1253, 246] width 40 height 17
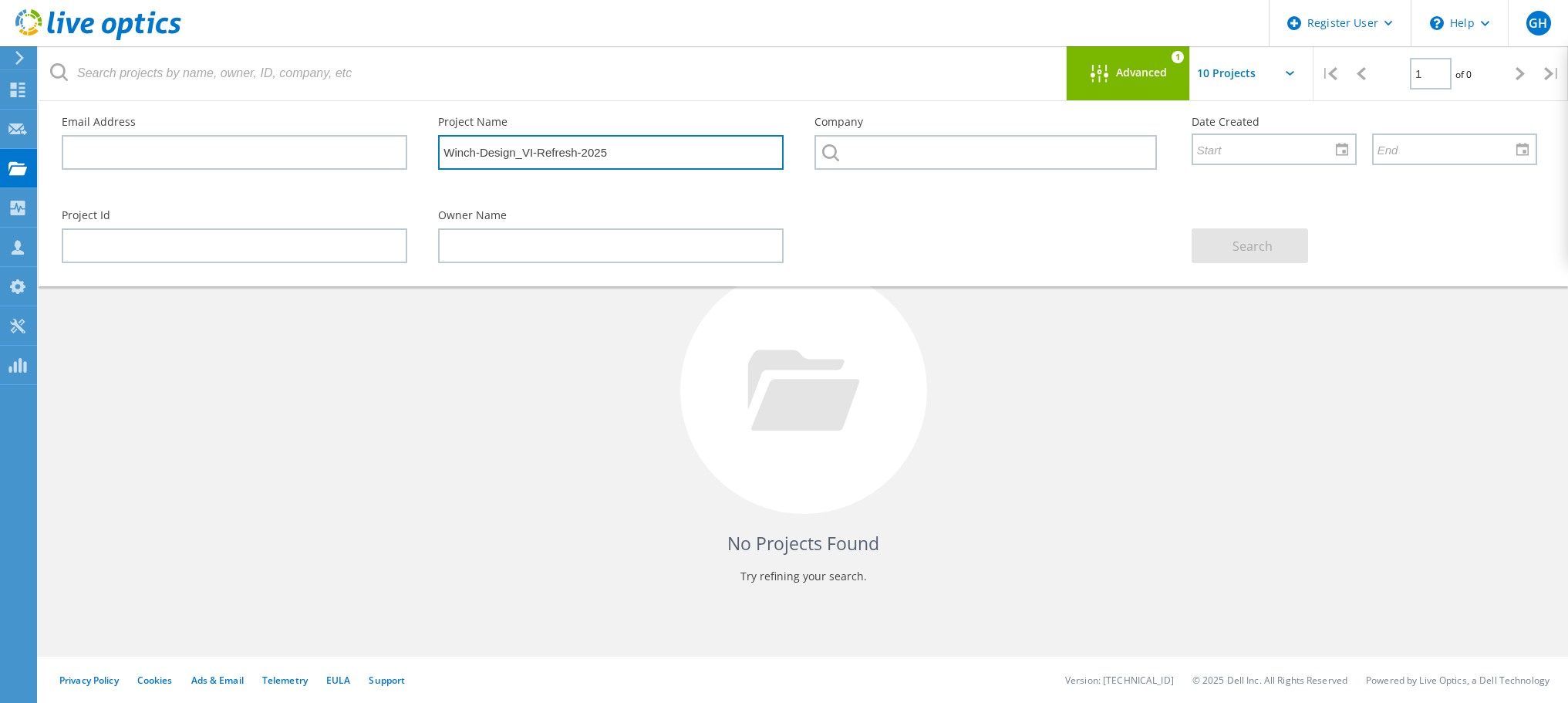
drag, startPoint x: 618, startPoint y: 150, endPoint x: 387, endPoint y: 153, distance: 231.0
click at [387, 153] on div "Email Address Project Name Winch-Design_VI-Refresh-2025 Company Date Created" at bounding box center [799, 148] width 1507 height 94
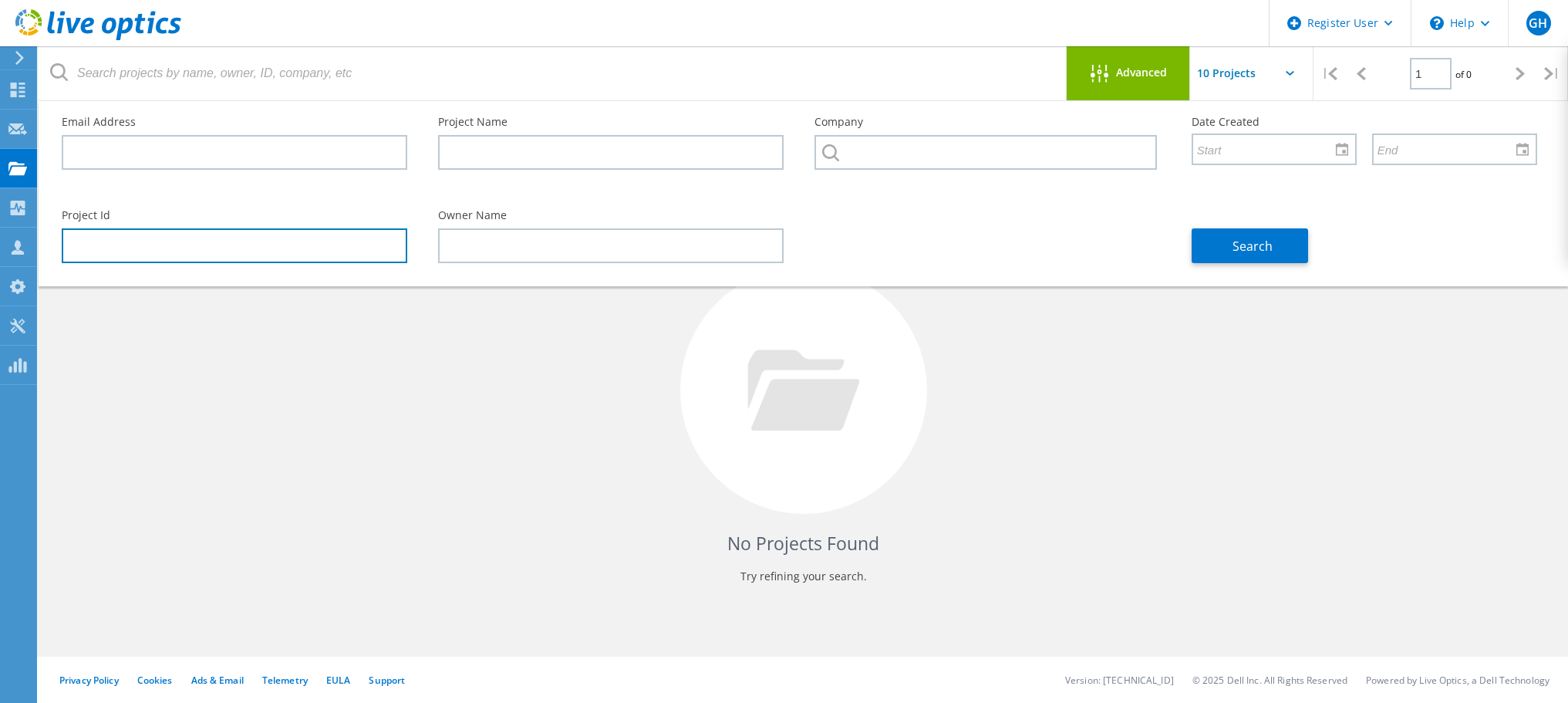
click at [94, 237] on input "text" at bounding box center [234, 245] width 346 height 34
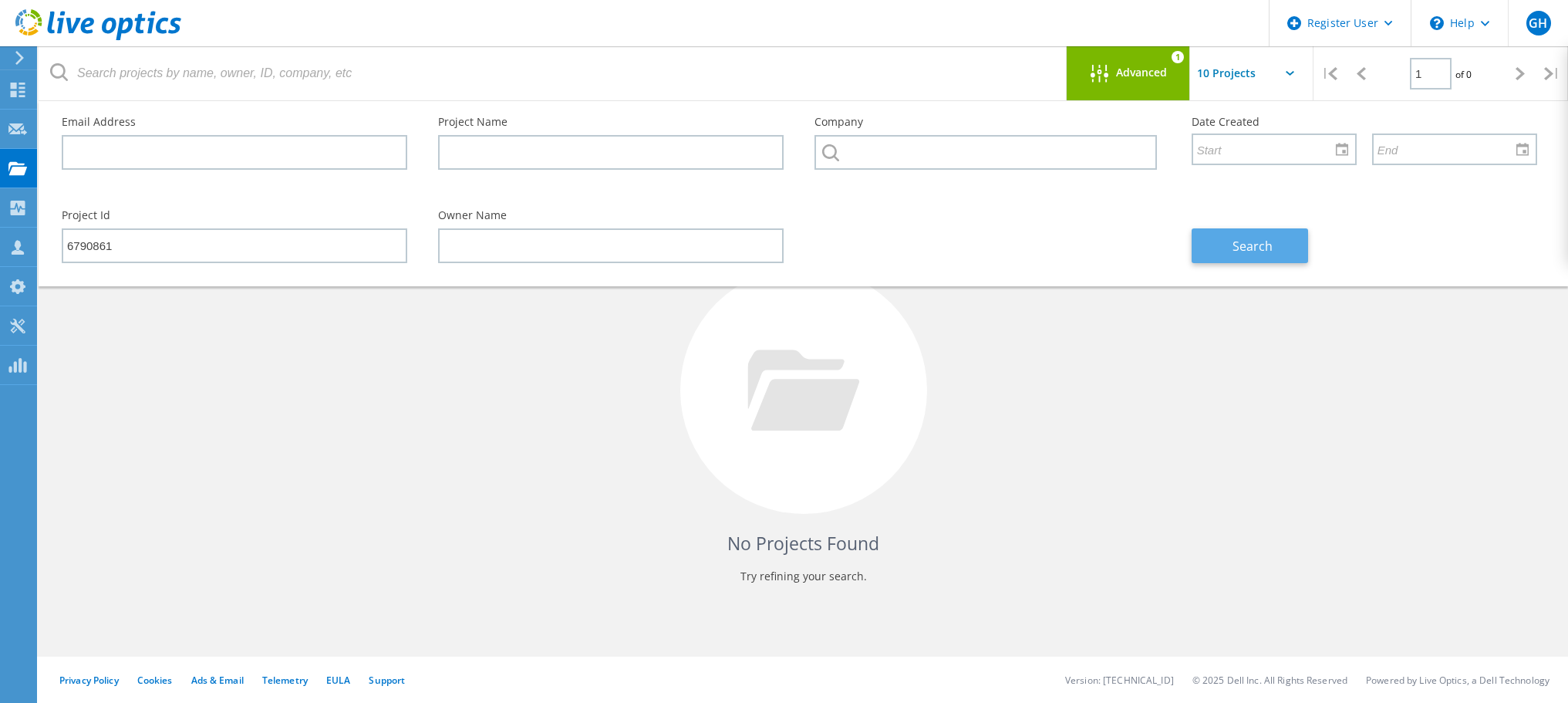
click at [1251, 245] on span "Search" at bounding box center [1253, 246] width 40 height 17
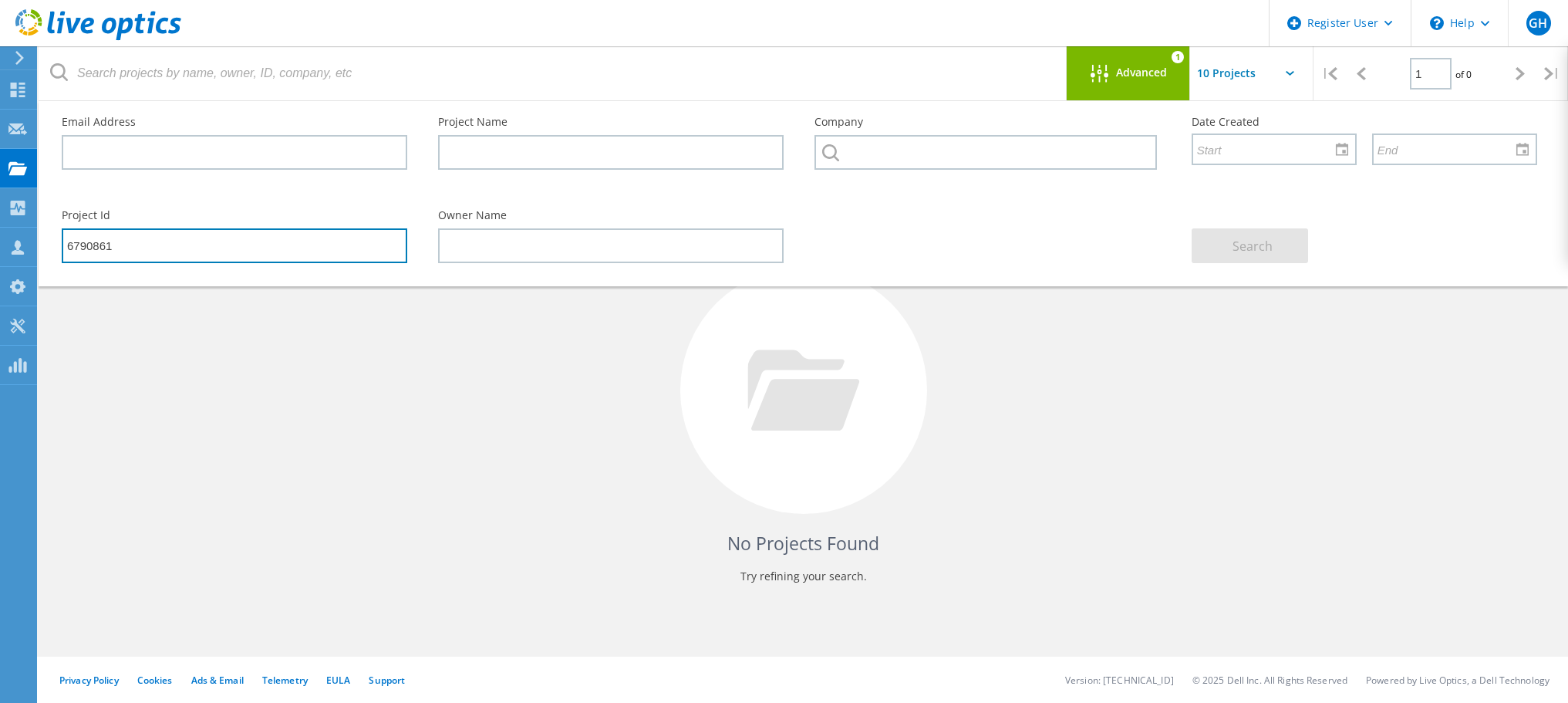
click at [124, 243] on input "6790861" at bounding box center [234, 245] width 346 height 34
type input "6790861.1"
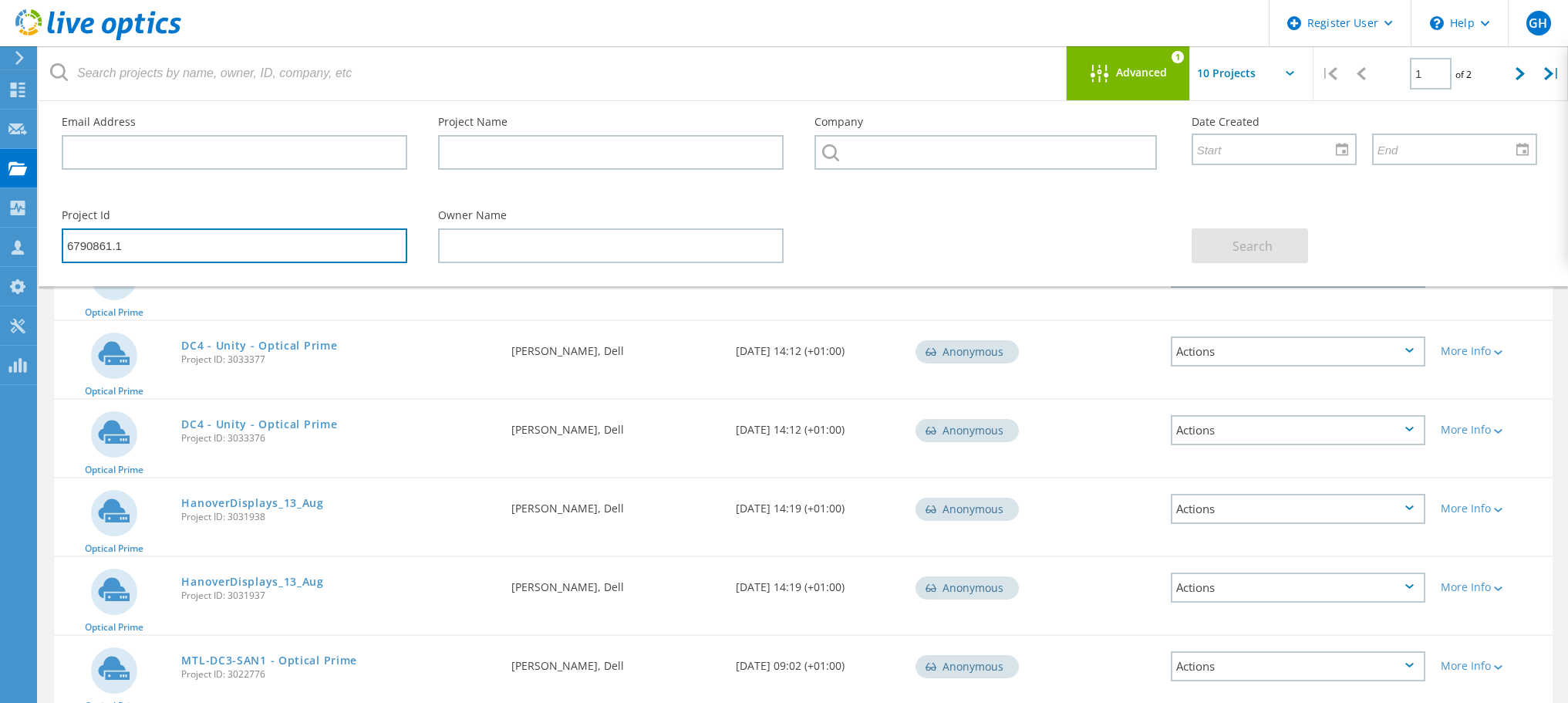
scroll to position [0, 0]
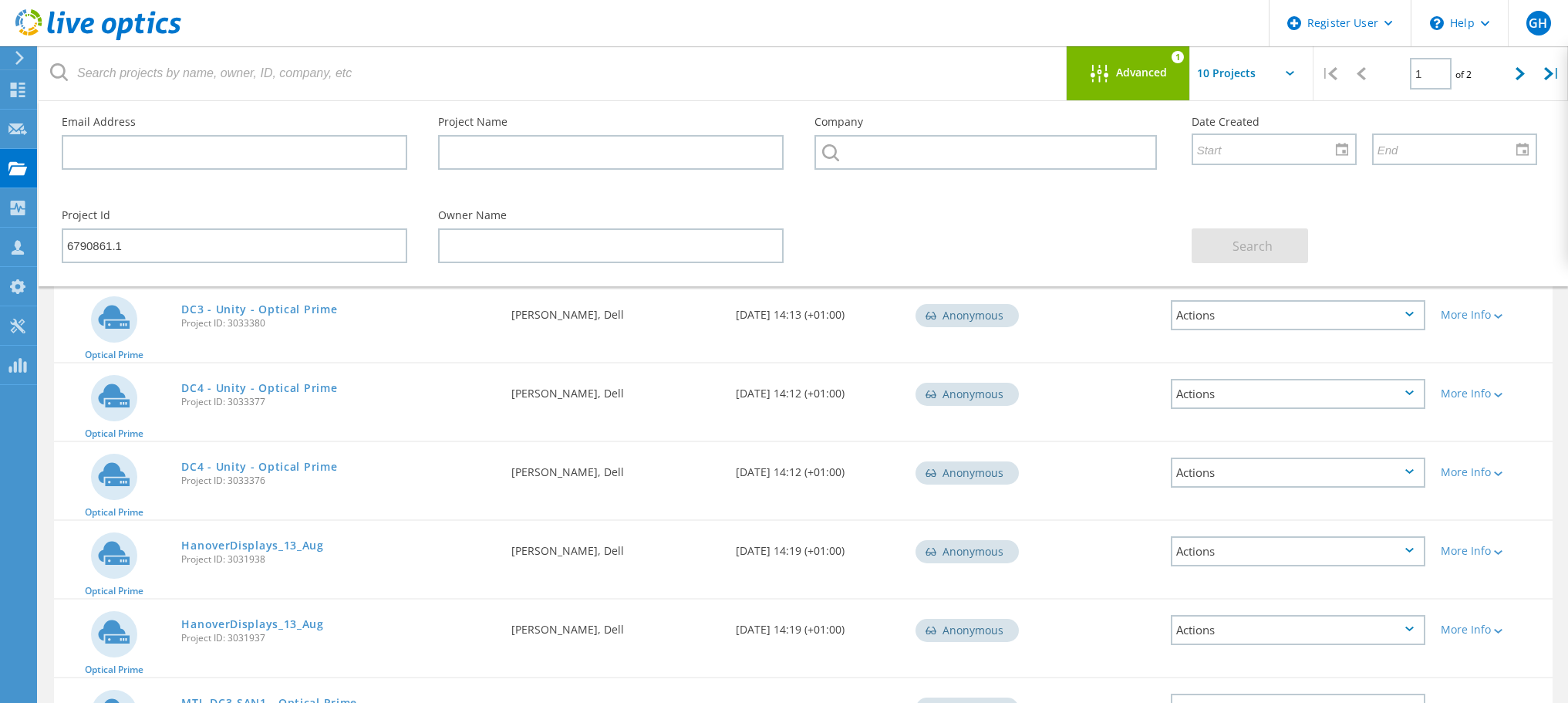
click at [1138, 67] on span "Advanced" at bounding box center [1141, 72] width 51 height 11
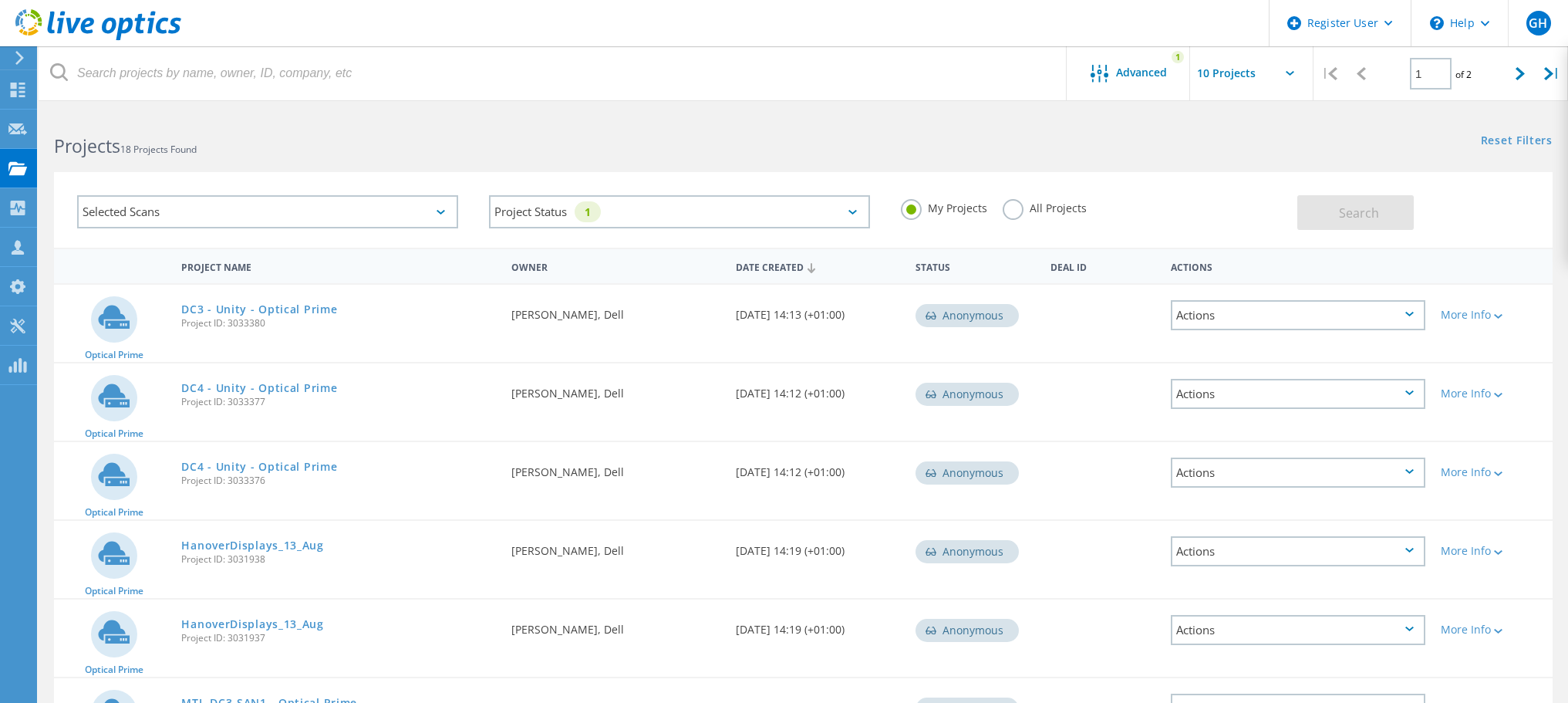
click at [1013, 212] on label "All Projects" at bounding box center [1045, 207] width 84 height 15
click at [0, 0] on input "All Projects" at bounding box center [0, 0] width 0 height 0
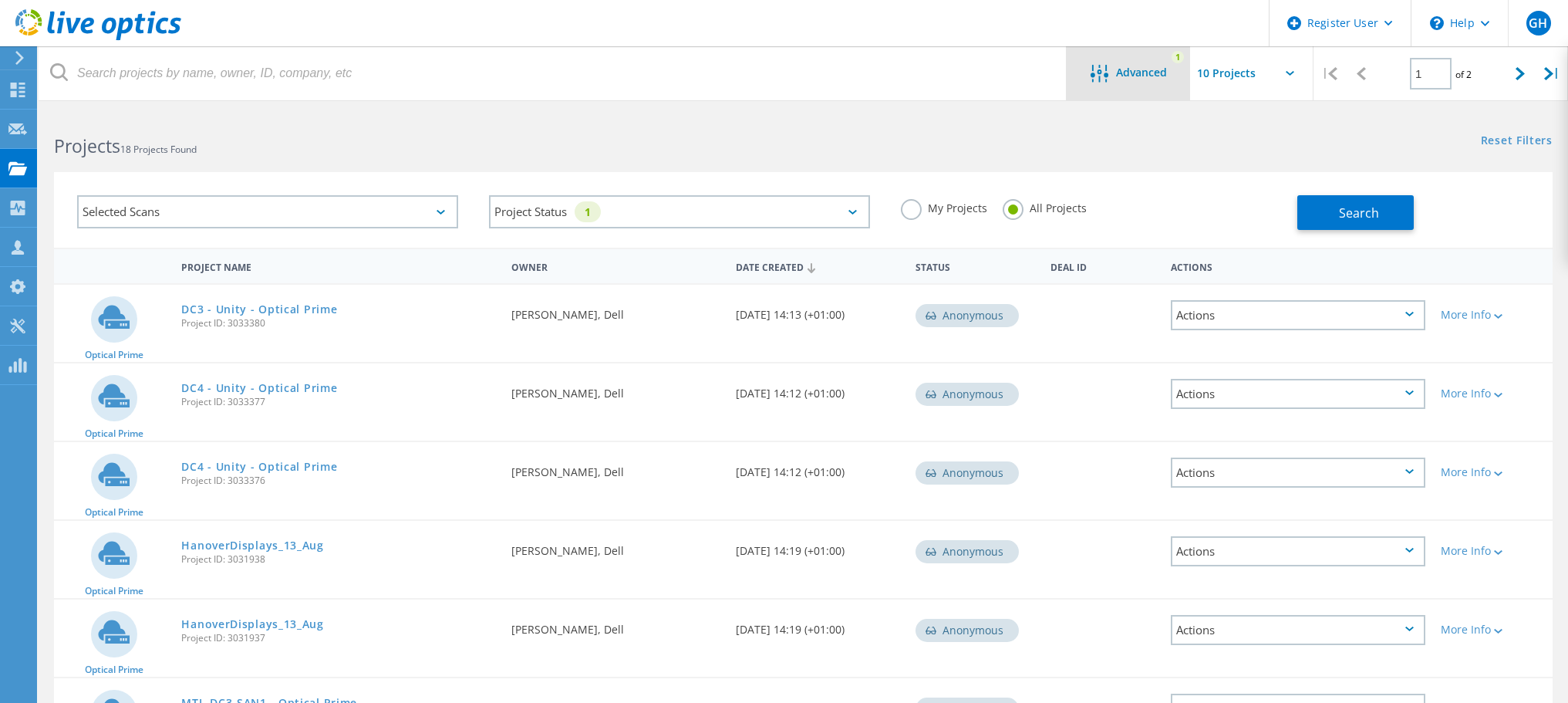
click at [1119, 76] on span "Advanced" at bounding box center [1141, 72] width 51 height 11
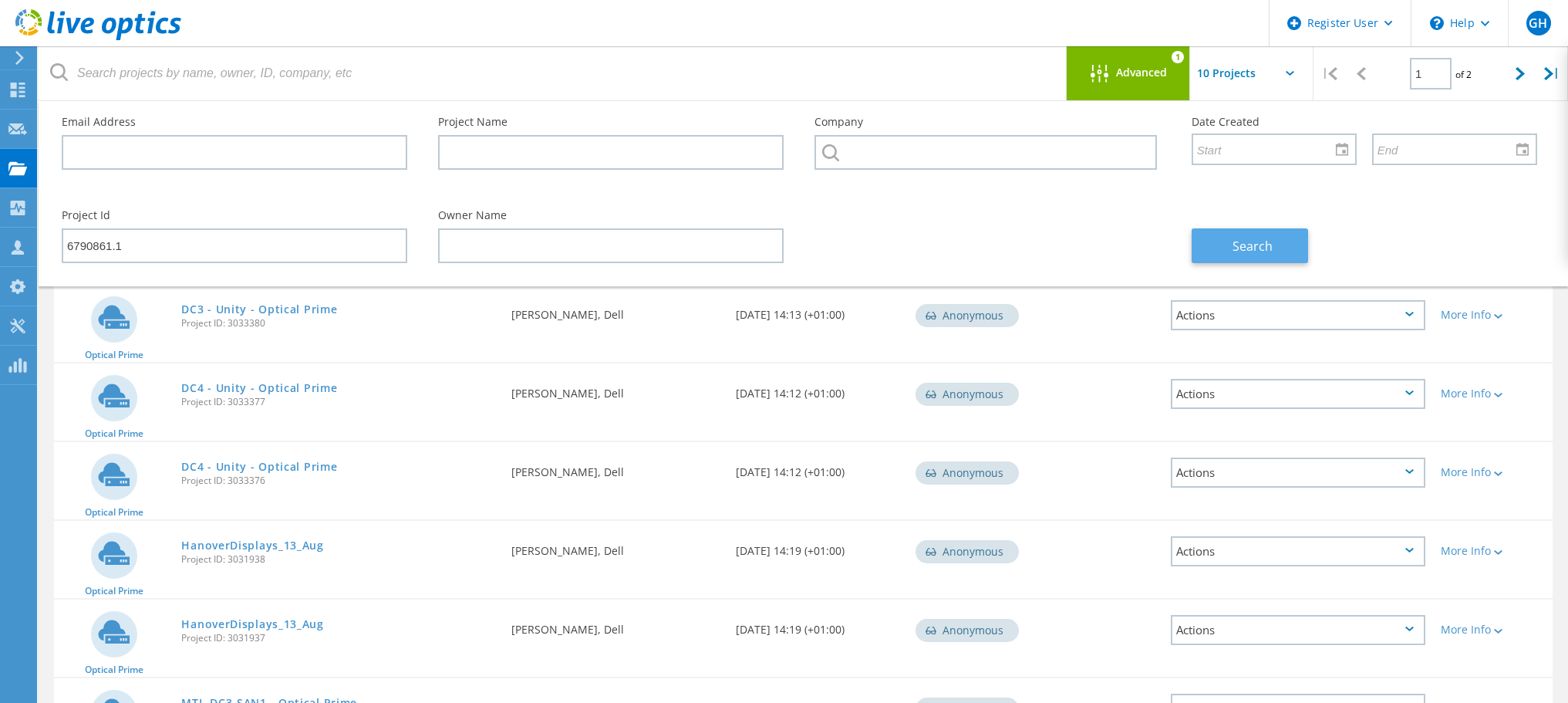
click at [1248, 234] on button "Search" at bounding box center [1249, 245] width 116 height 34
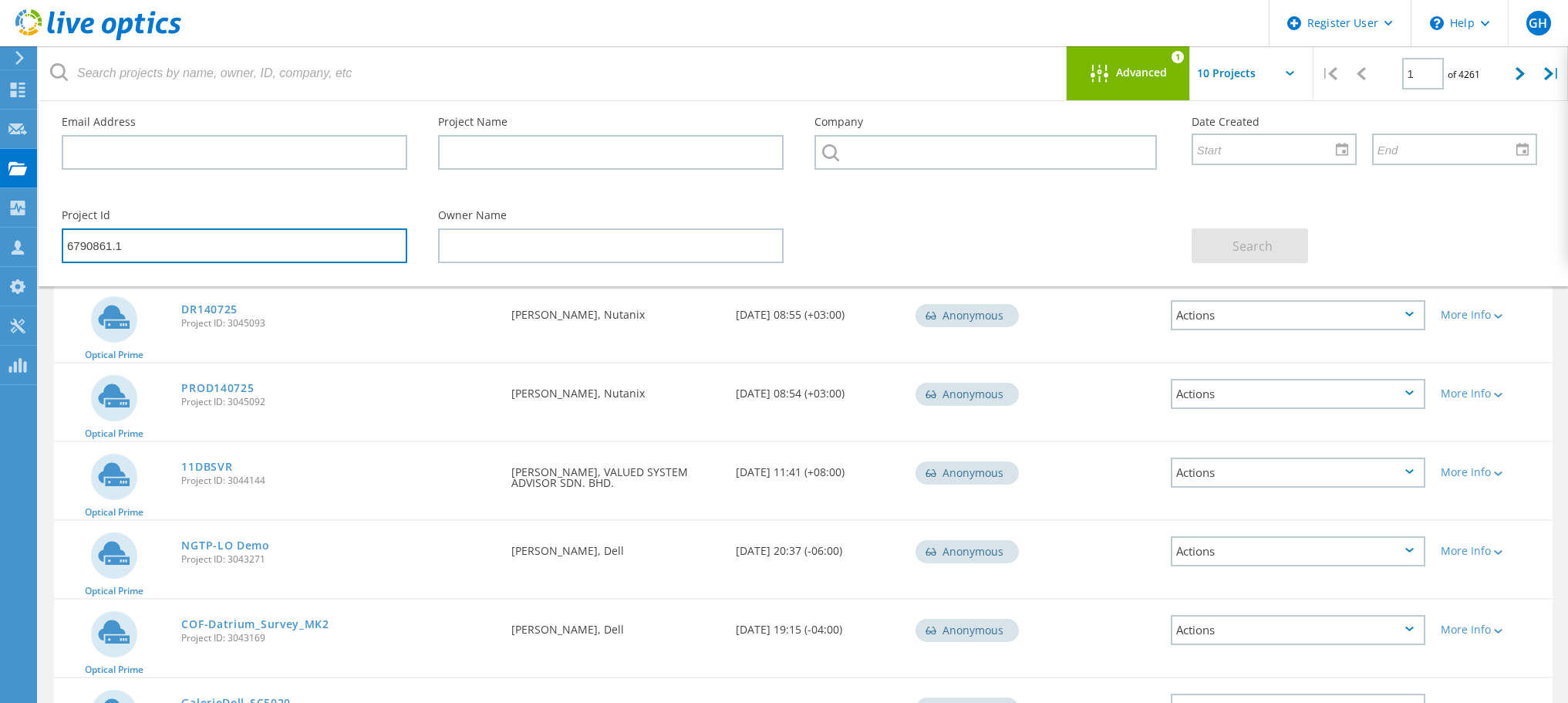
drag, startPoint x: 129, startPoint y: 246, endPoint x: -15, endPoint y: 246, distance: 144.0
click at [0, 246] on html "Register User \n Help Explore Helpful Articles Contact Support GH Dell User Gar…" at bounding box center [784, 566] width 1568 height 1132
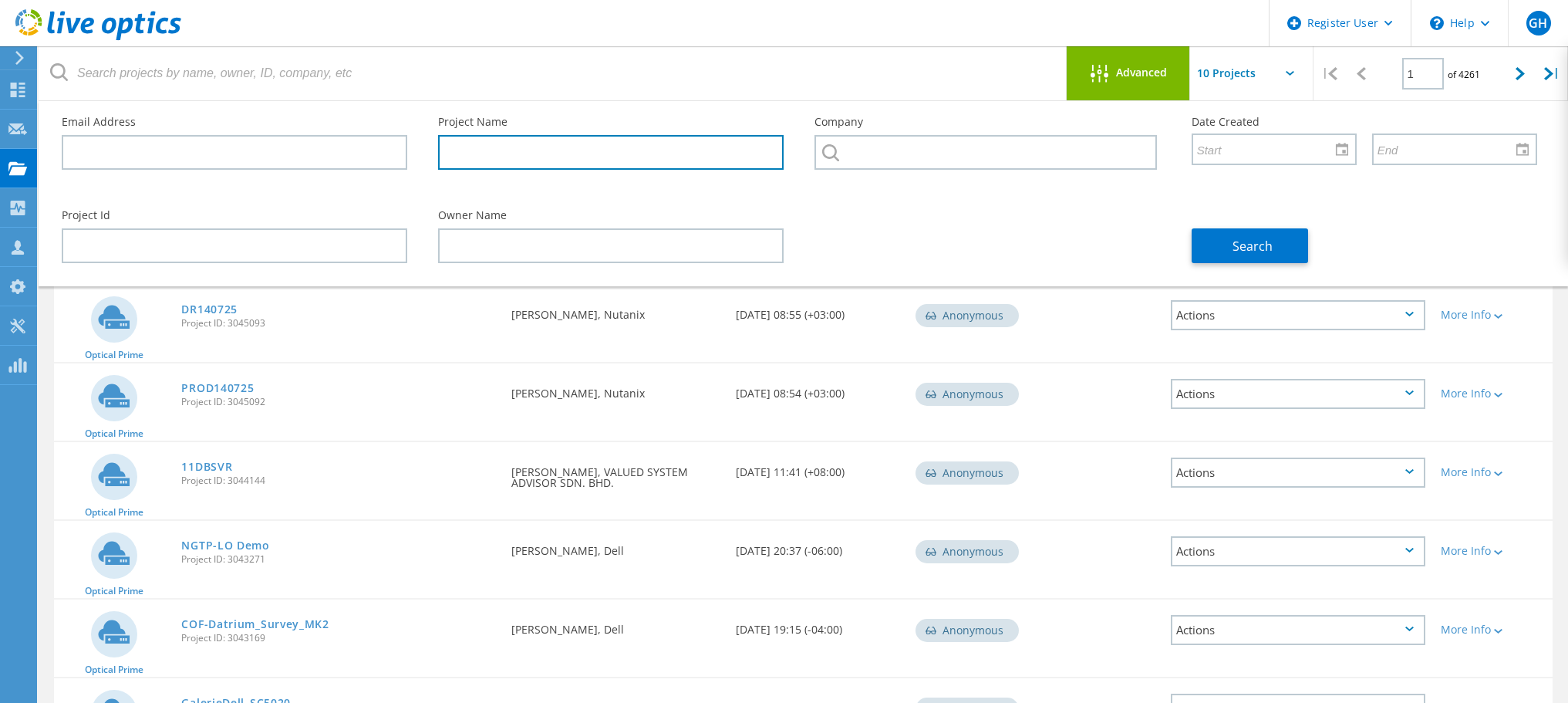
click at [464, 155] on input "text" at bounding box center [611, 151] width 346 height 34
type input "Waterstons"
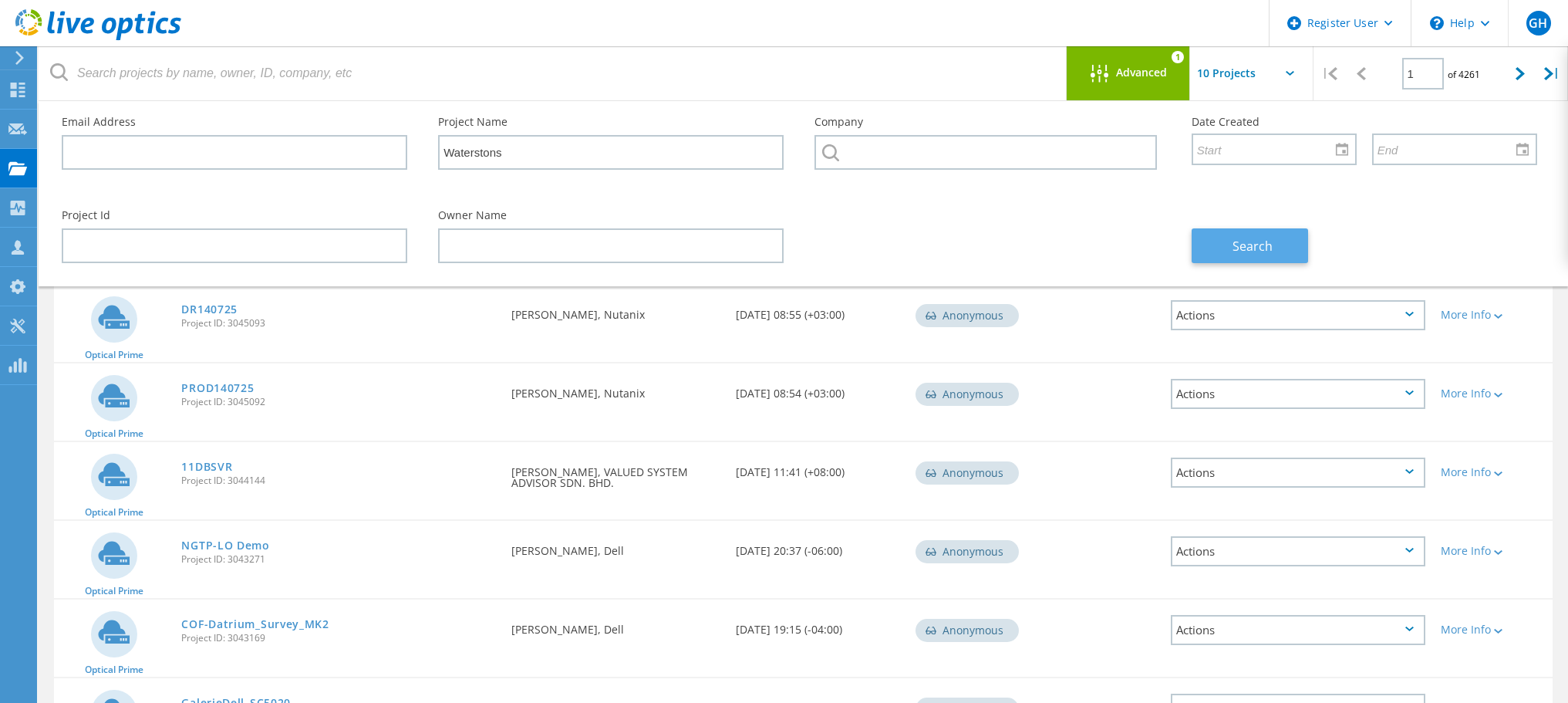
click at [1223, 241] on button "Search" at bounding box center [1249, 245] width 116 height 34
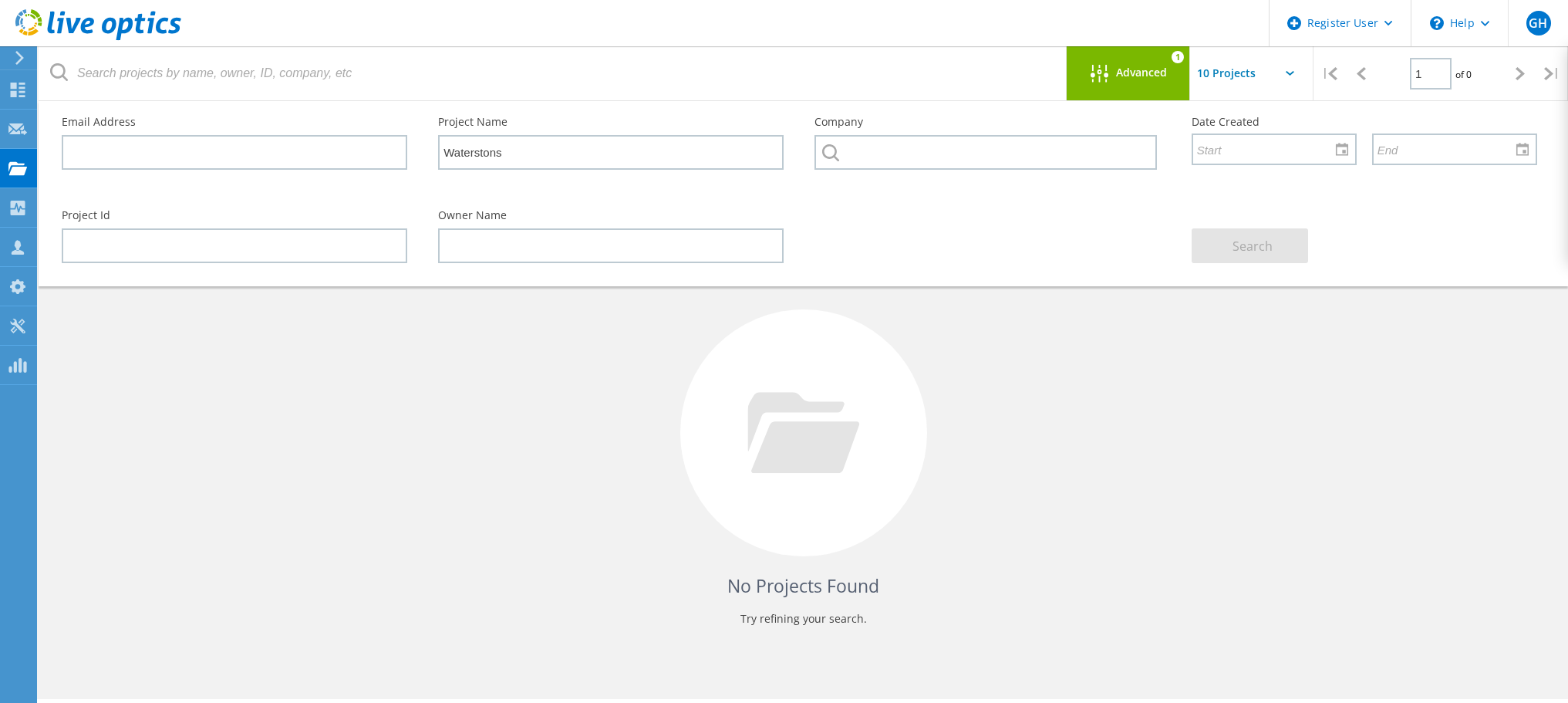
click at [1140, 67] on span "Advanced" at bounding box center [1141, 72] width 51 height 11
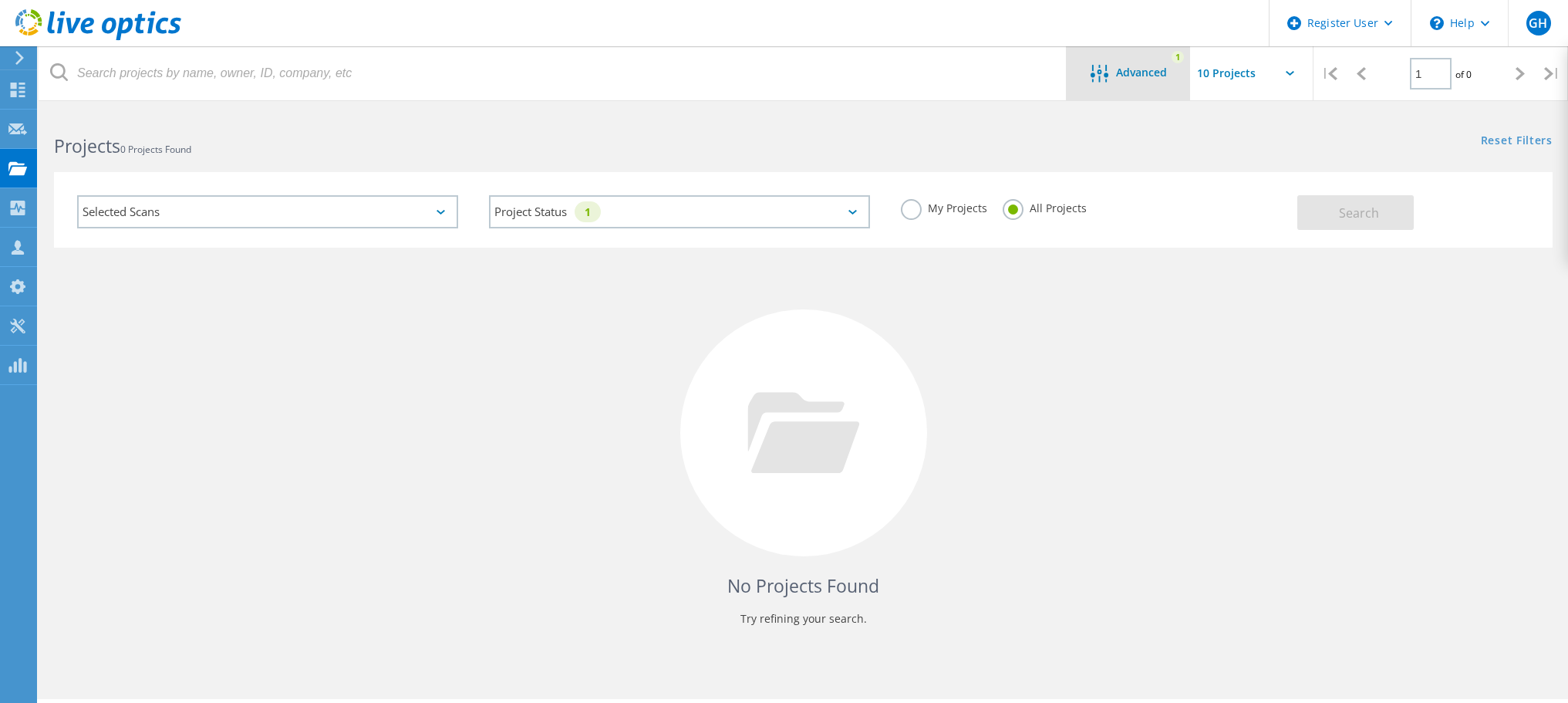
click at [1141, 69] on span "Advanced" at bounding box center [1141, 72] width 51 height 11
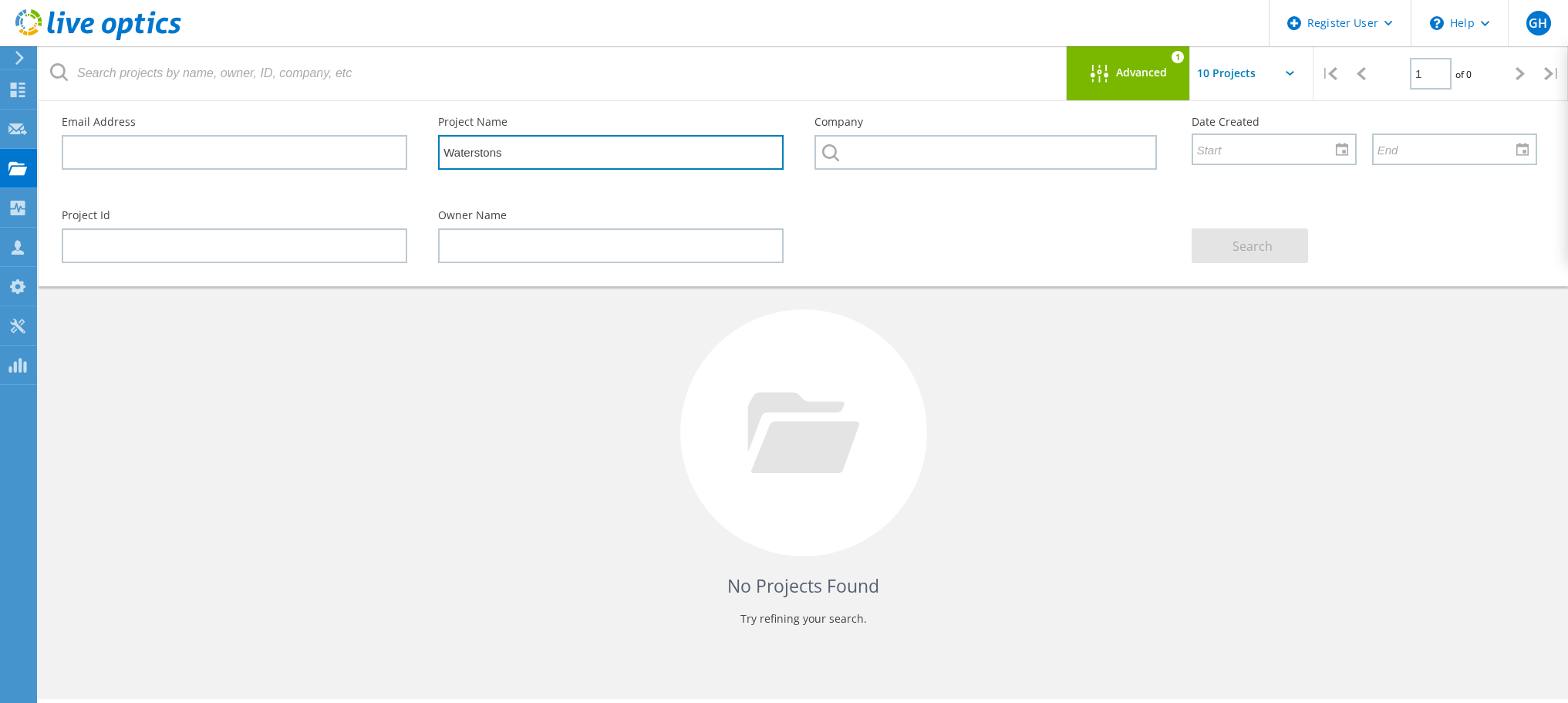
drag, startPoint x: 535, startPoint y: 146, endPoint x: 320, endPoint y: 162, distance: 215.6
click at [320, 160] on div "Email Address Project Name Waterstons Company Date Created" at bounding box center [799, 148] width 1507 height 94
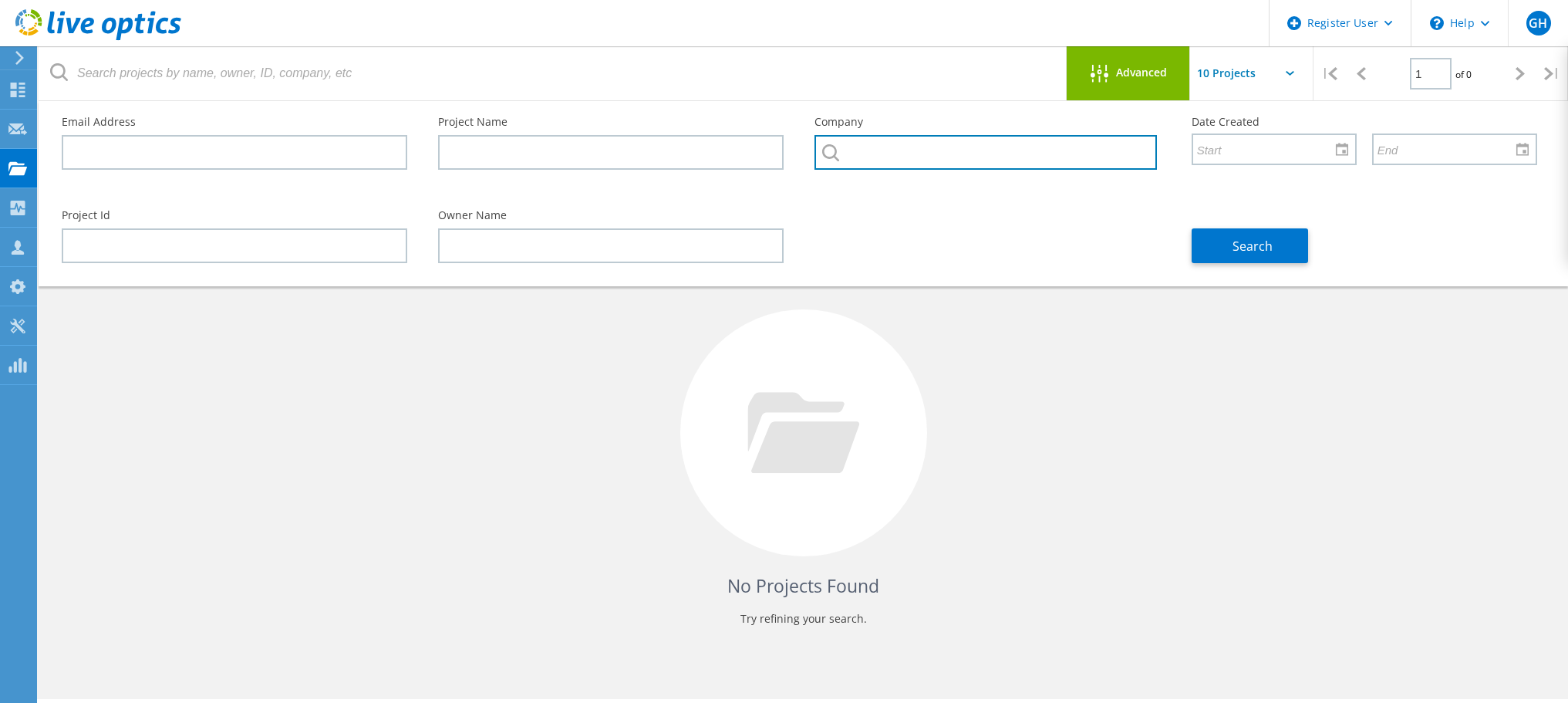
click at [867, 153] on input "text" at bounding box center [986, 151] width 341 height 34
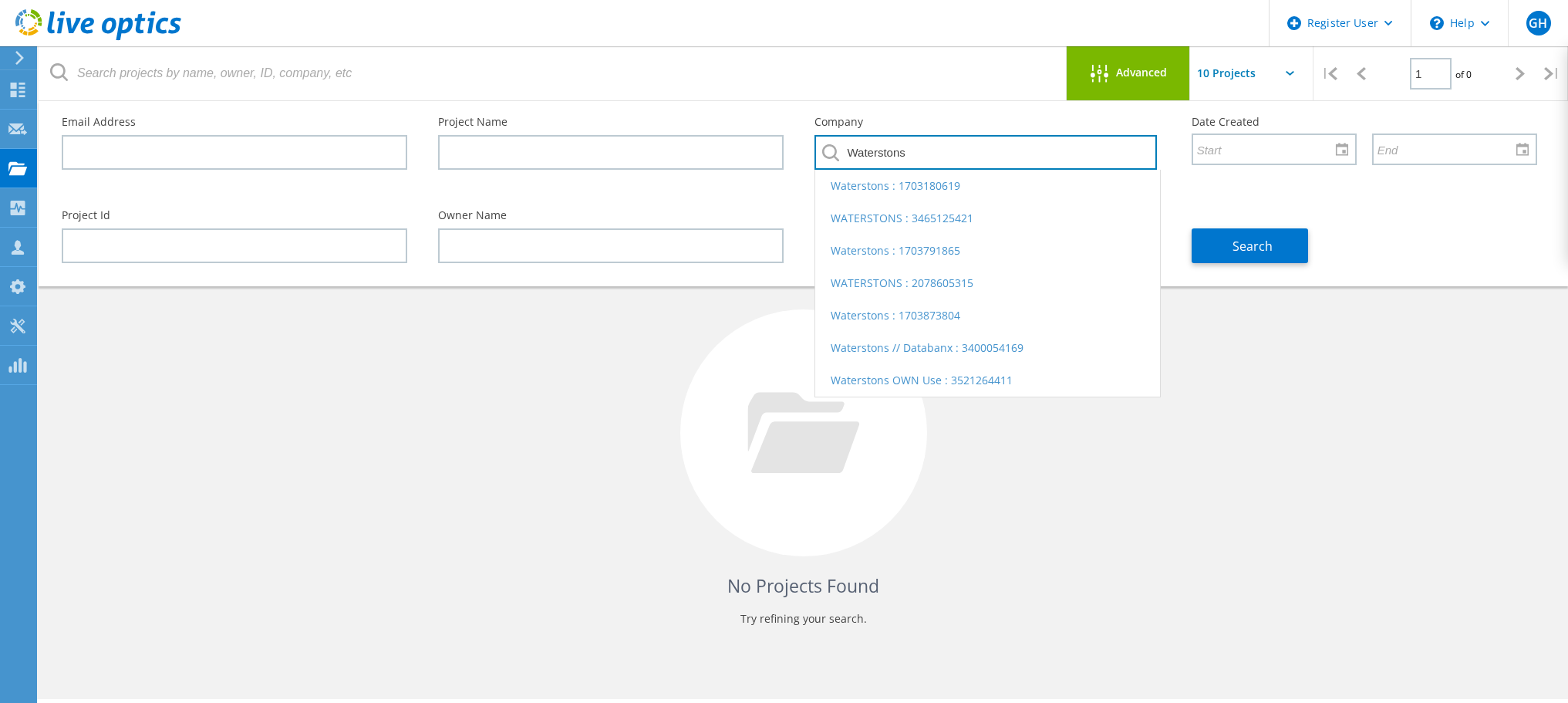
type input "Waterstons"
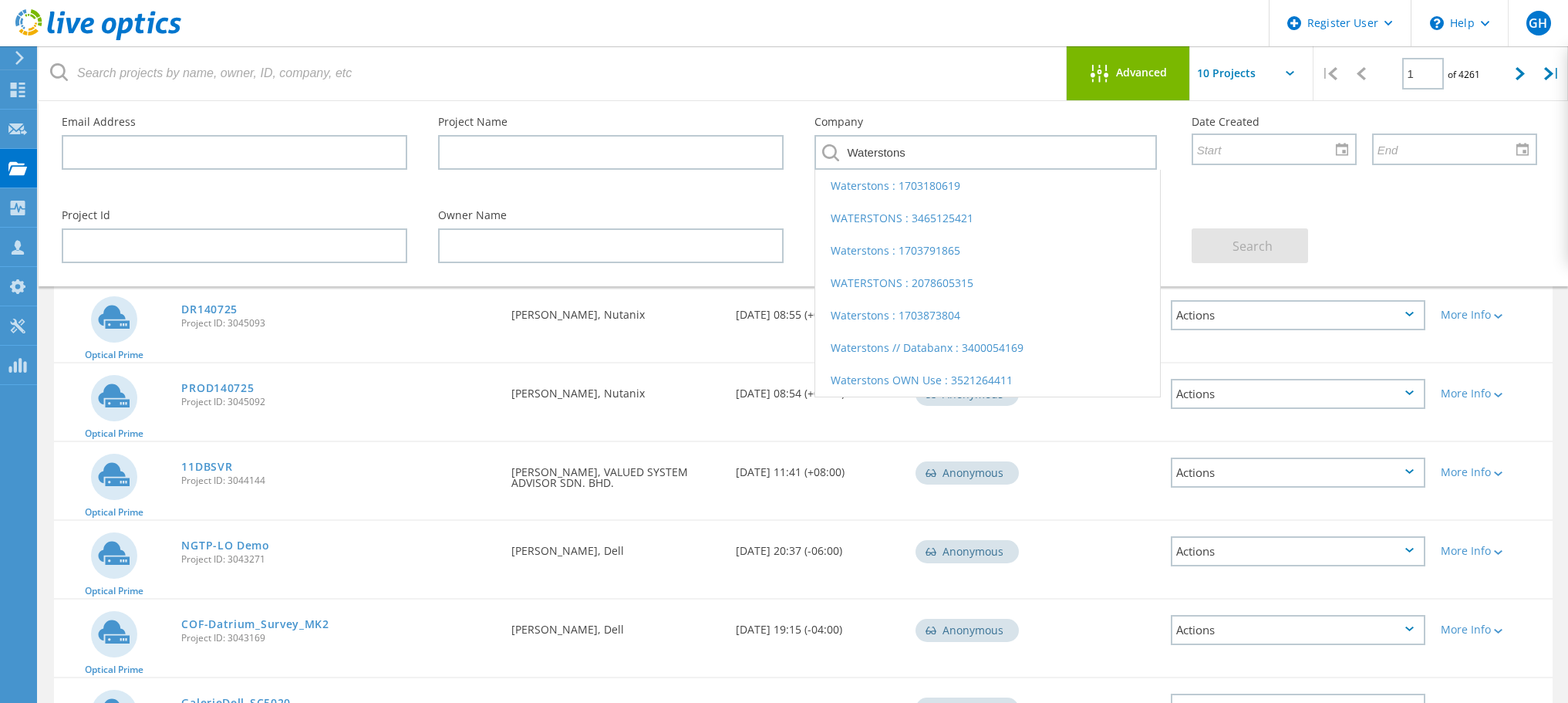
click at [1366, 194] on div "Search" at bounding box center [1365, 236] width 377 height 84
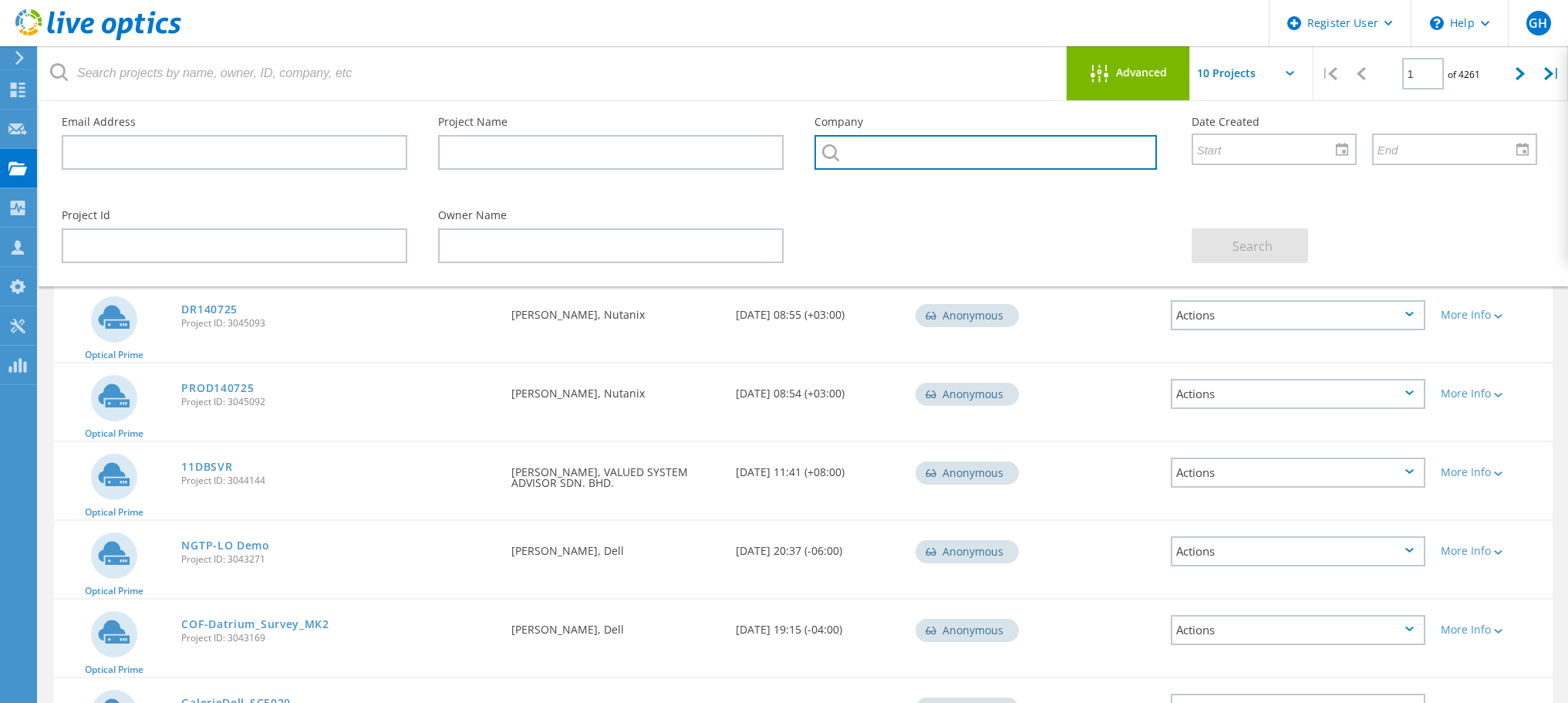
click at [866, 146] on input "text" at bounding box center [986, 151] width 341 height 34
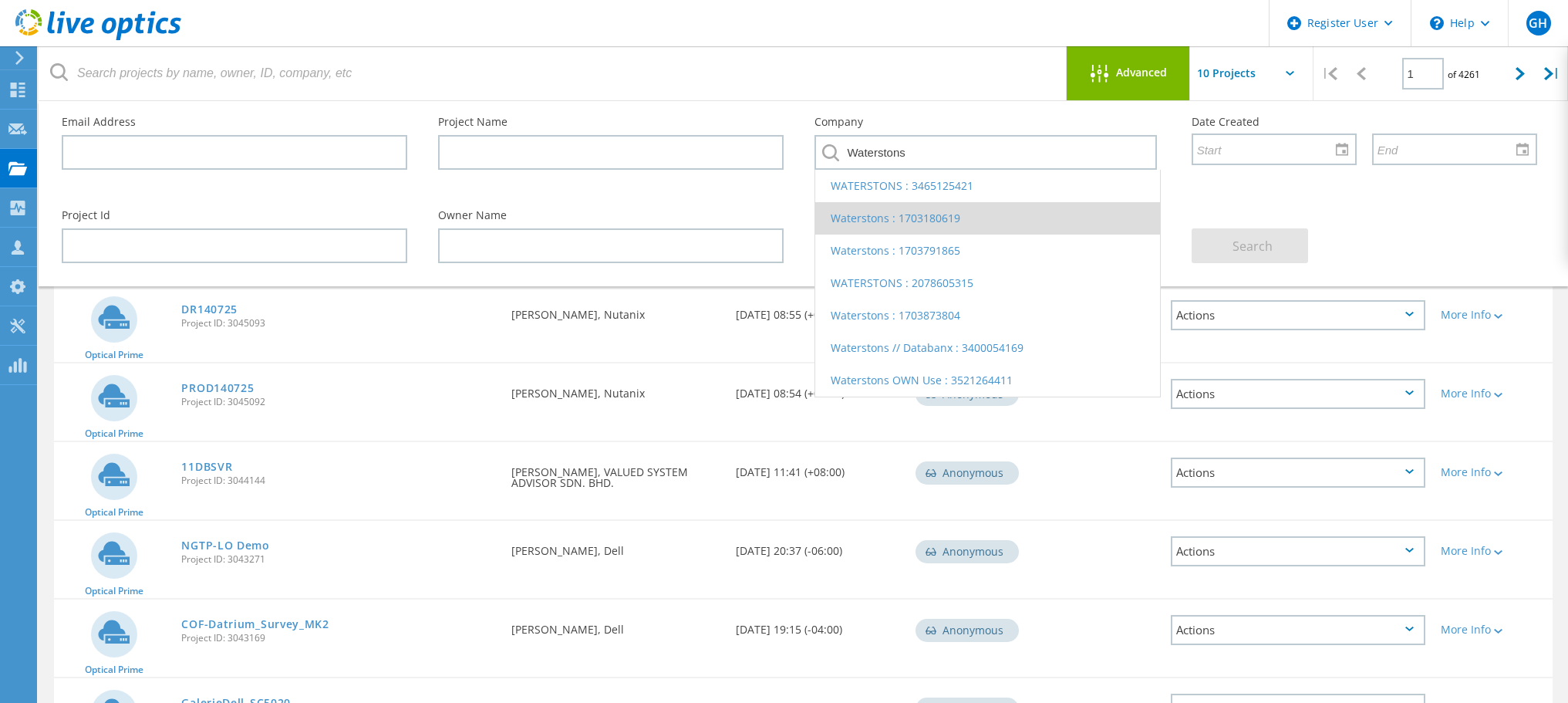
click at [873, 218] on li "Waterstons : 1703180619" at bounding box center [987, 218] width 344 height 33
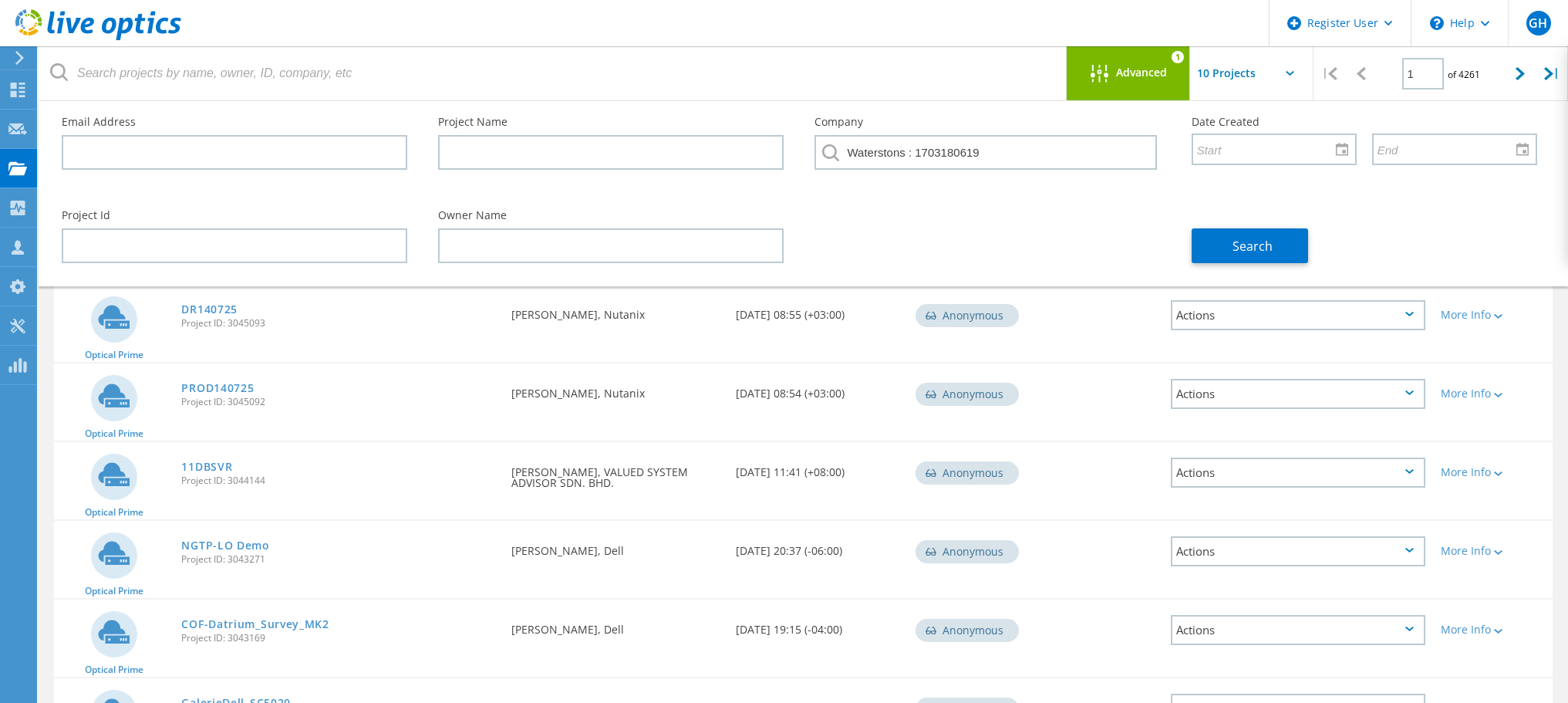
click at [1126, 67] on span "Advanced" at bounding box center [1141, 72] width 51 height 11
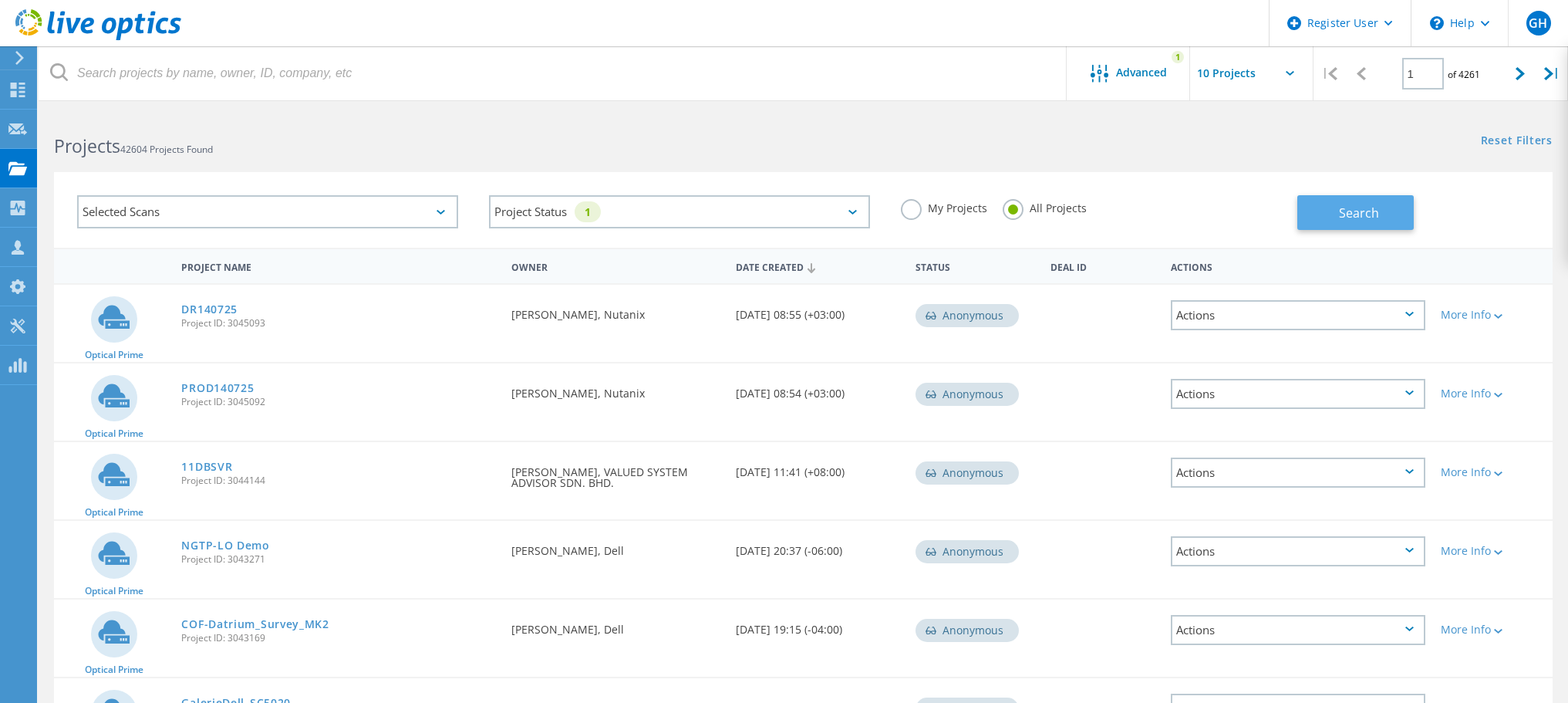
click at [1340, 209] on span "Search" at bounding box center [1360, 213] width 40 height 17
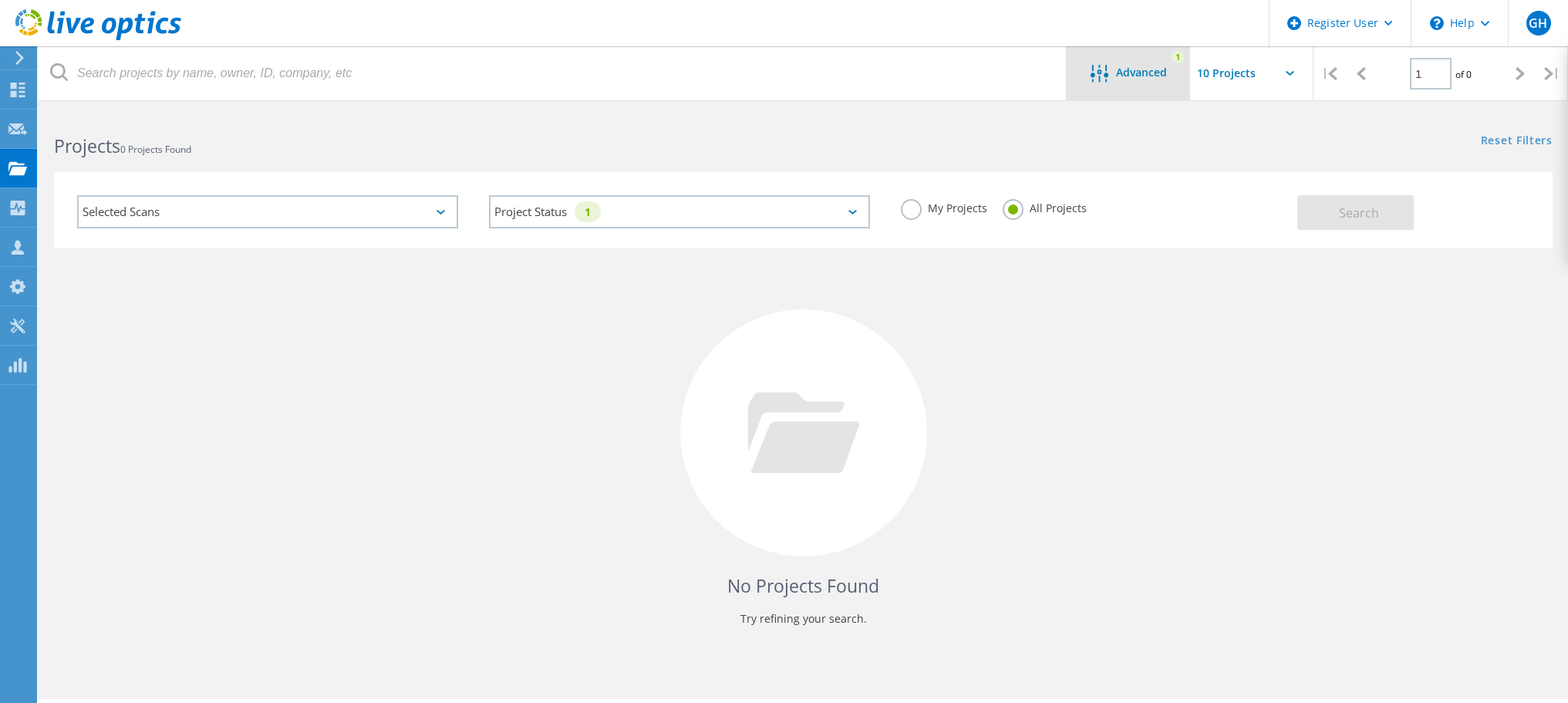
click at [1145, 74] on span "Advanced" at bounding box center [1141, 72] width 51 height 11
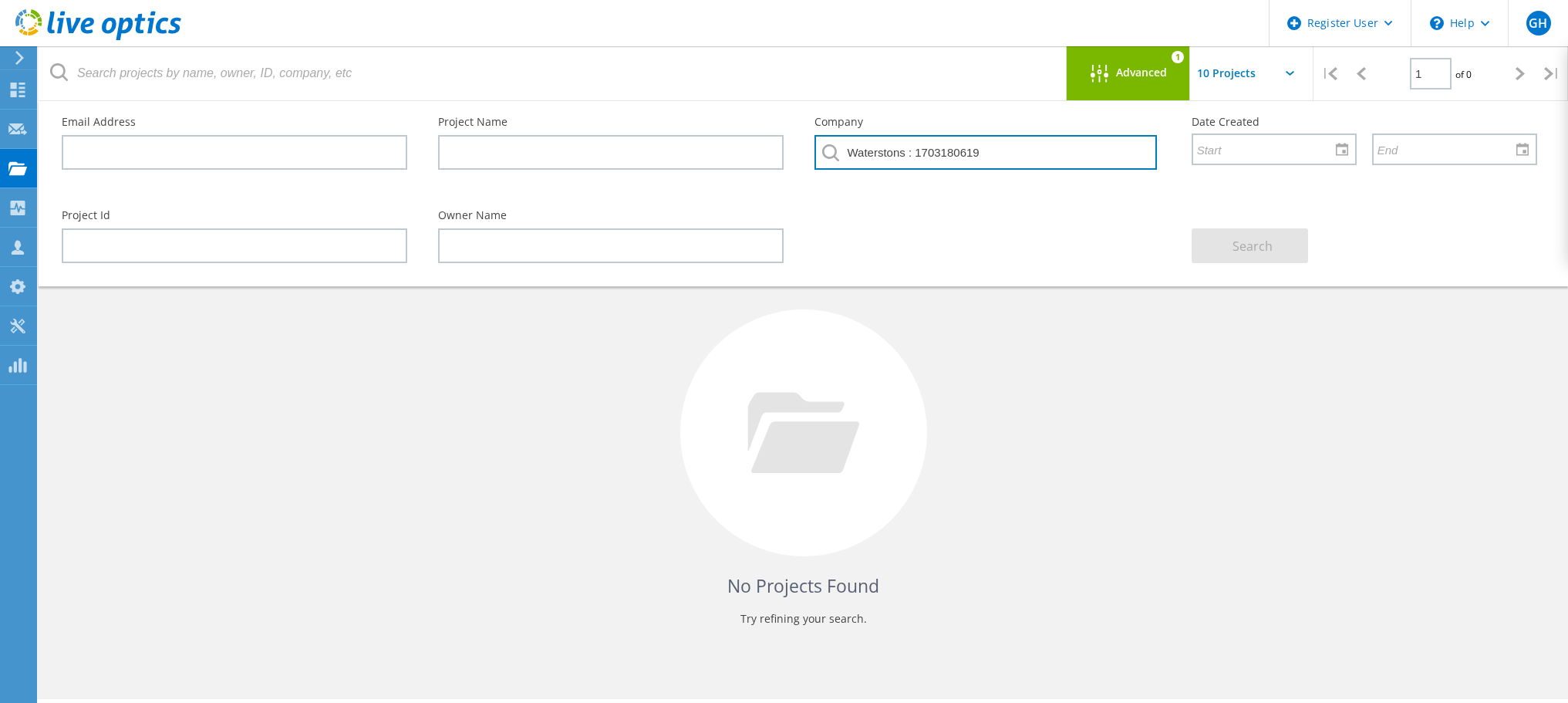
click at [999, 149] on input "Waterstons : 1703180619" at bounding box center [986, 151] width 341 height 34
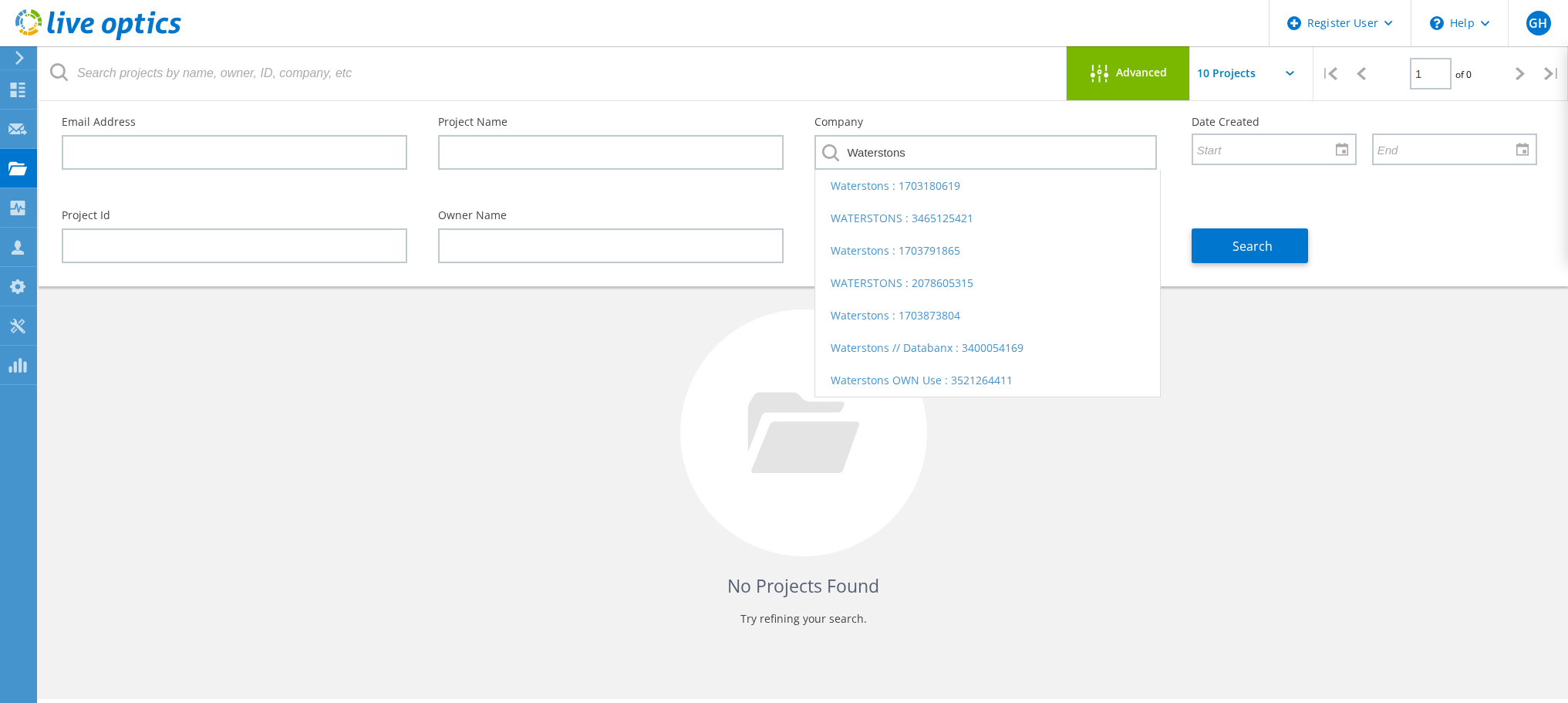
click at [899, 282] on li "WATERSTONS : 2078605315" at bounding box center [987, 283] width 344 height 33
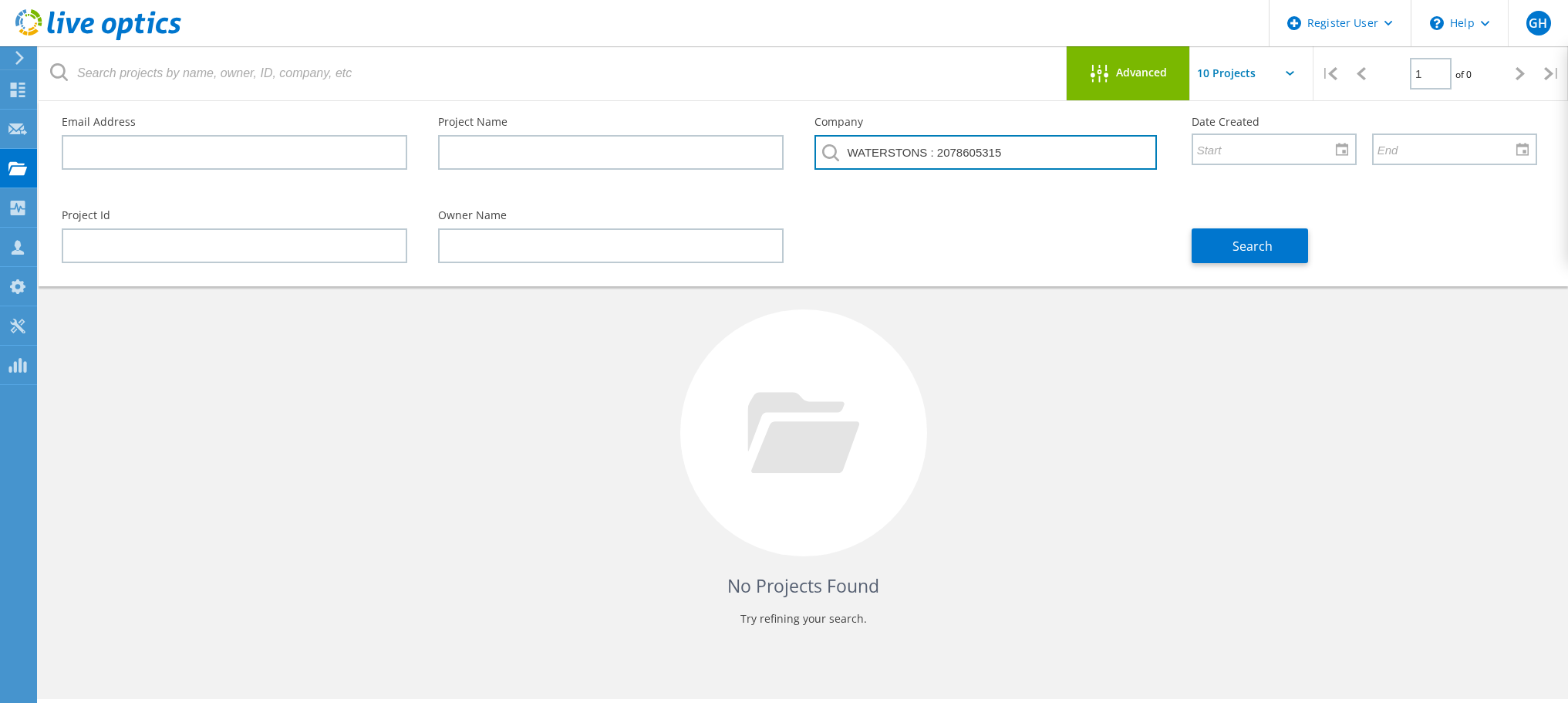
drag, startPoint x: 1020, startPoint y: 148, endPoint x: 781, endPoint y: 152, distance: 239.0
click at [781, 152] on div "Email Address Project Name Company WATERSTONS : 2078605315 Date Created" at bounding box center [799, 148] width 1507 height 94
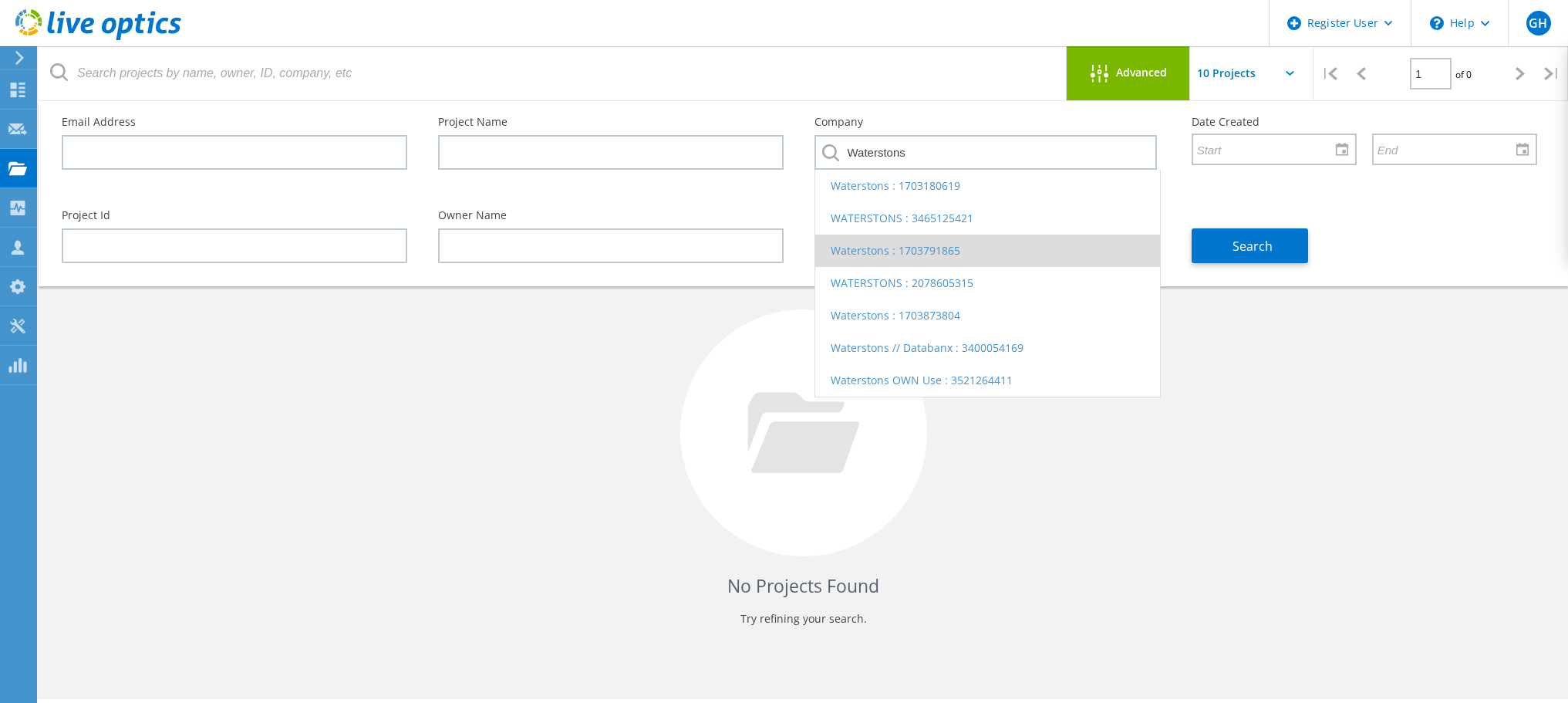
click at [879, 244] on li "Waterstons : 1703791865" at bounding box center [987, 250] width 344 height 33
type input "Waterstons : 1703791865"
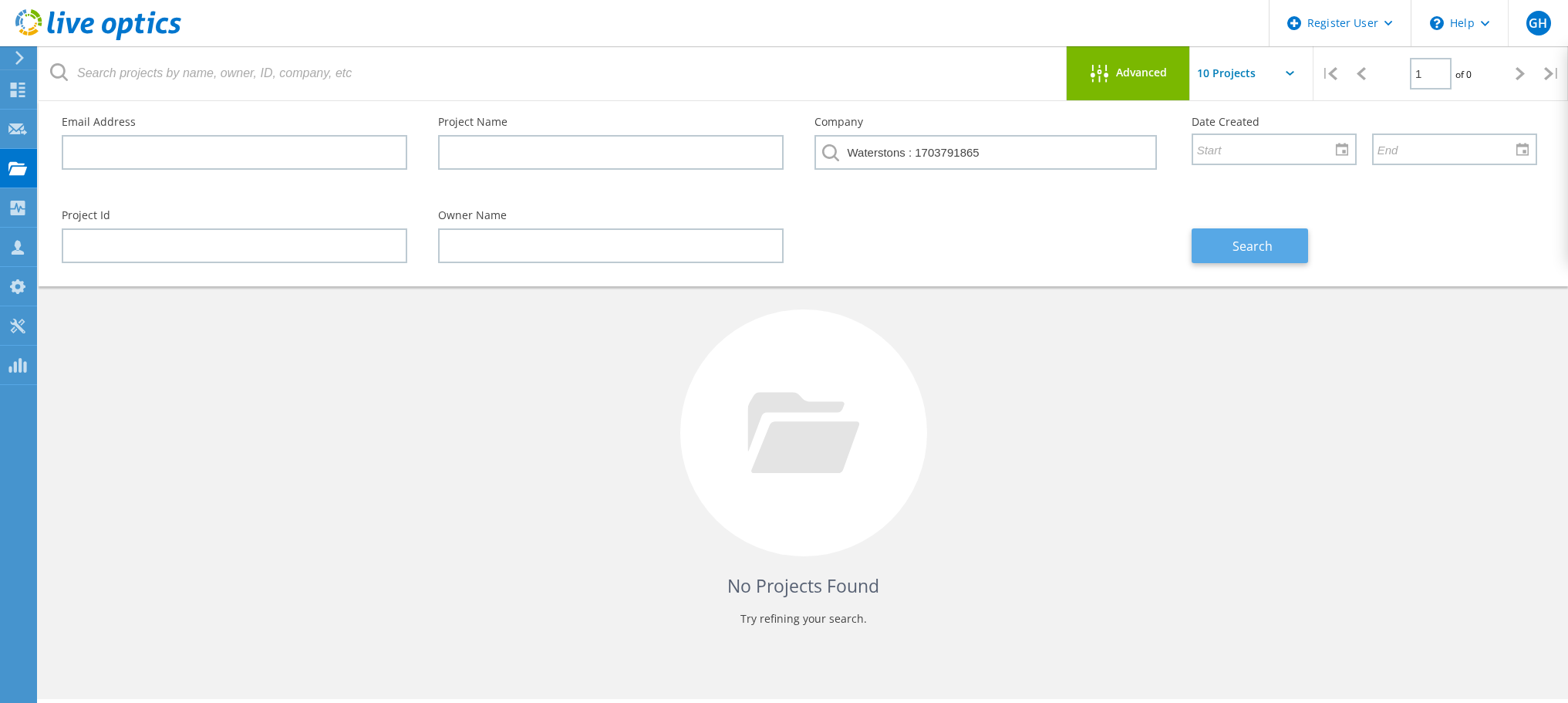
click at [1234, 243] on span "Search" at bounding box center [1253, 246] width 40 height 17
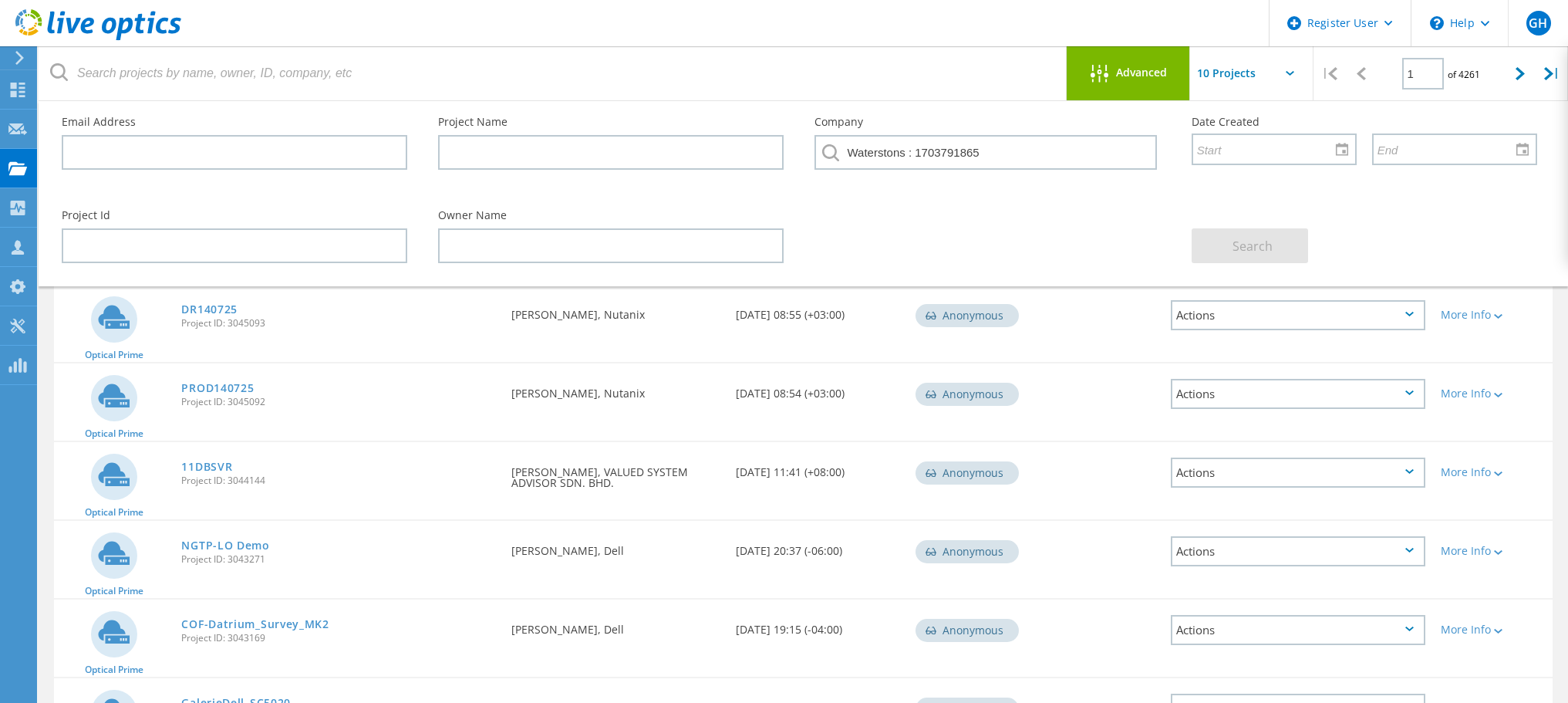
click at [1105, 71] on icon at bounding box center [1099, 73] width 18 height 18
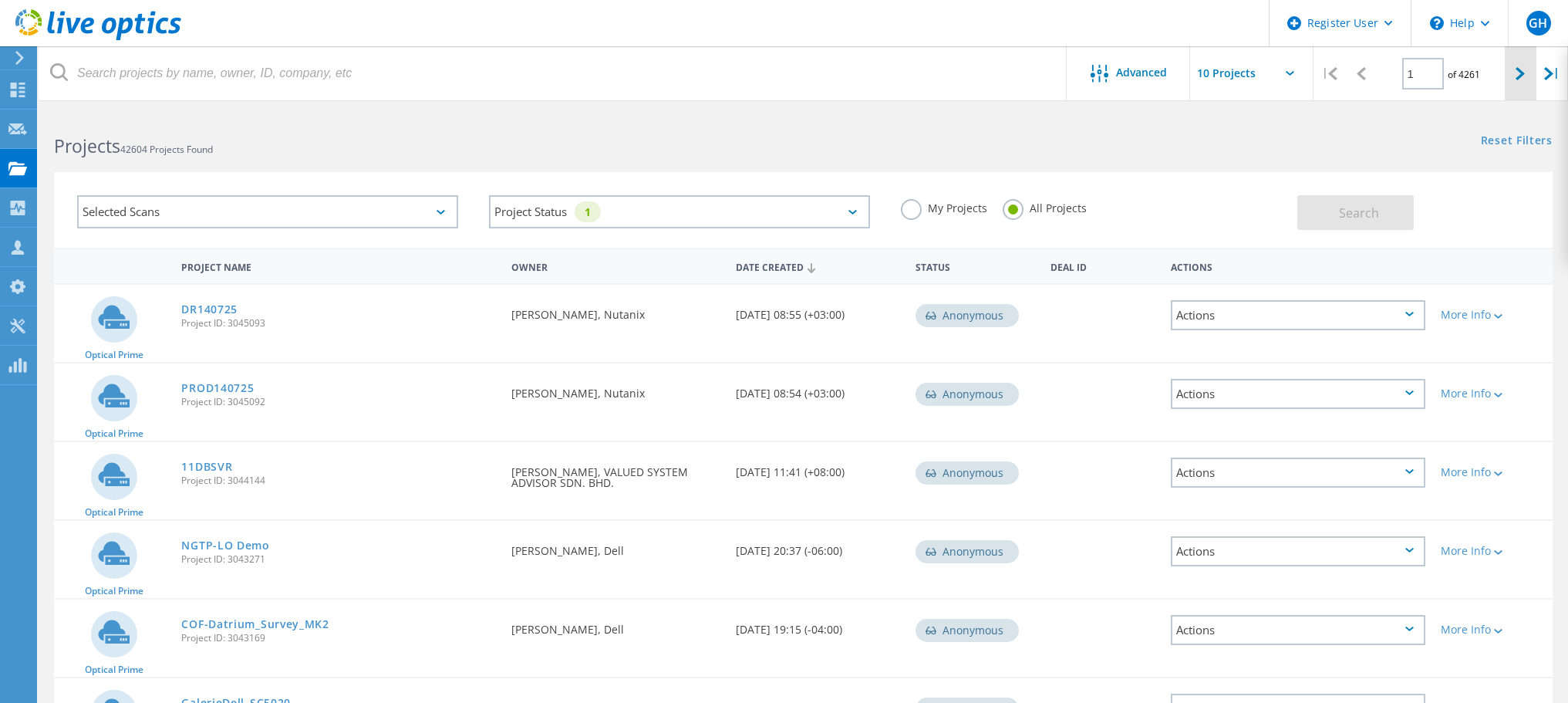
click at [1518, 66] on lo-svg-helper at bounding box center [1520, 73] width 9 height 13
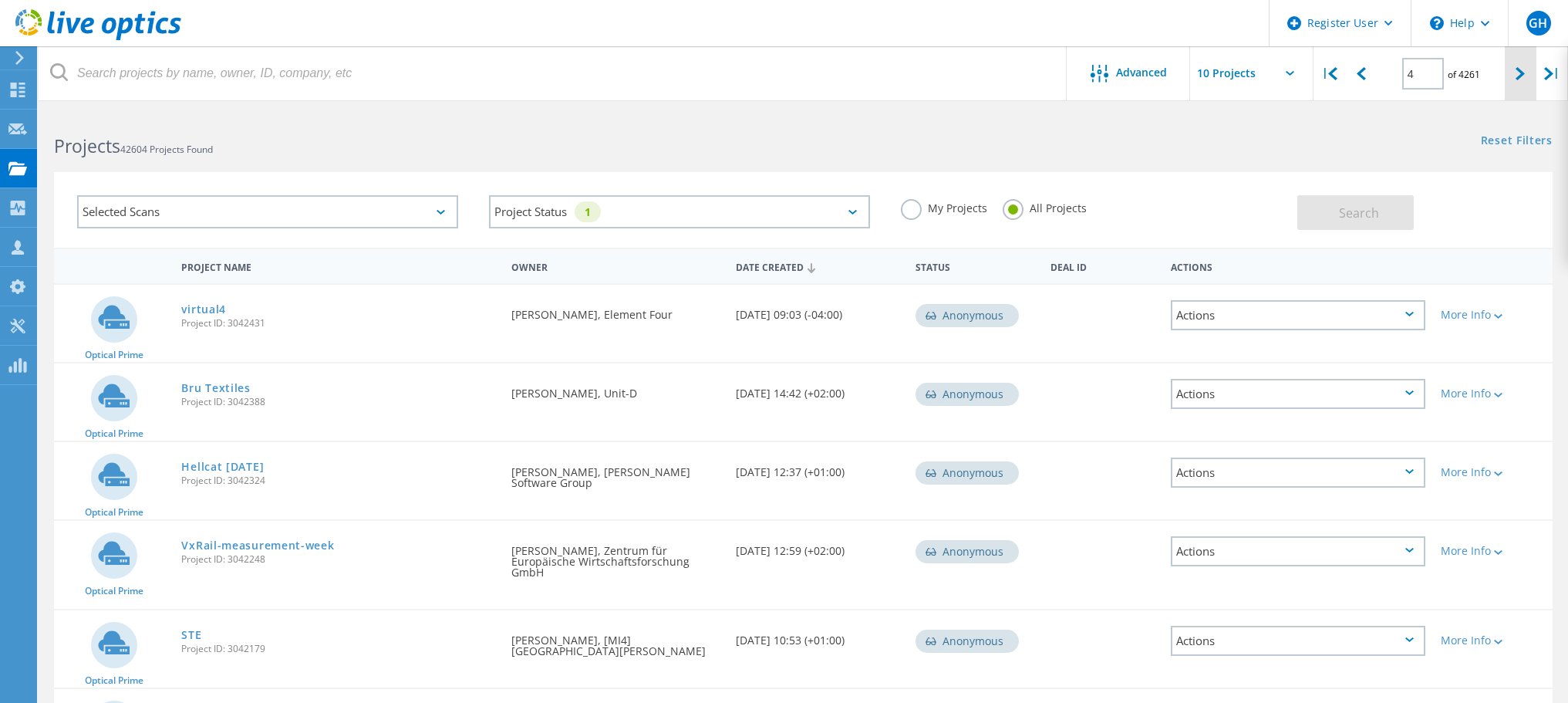
click at [1518, 66] on lo-svg-helper at bounding box center [1520, 73] width 9 height 13
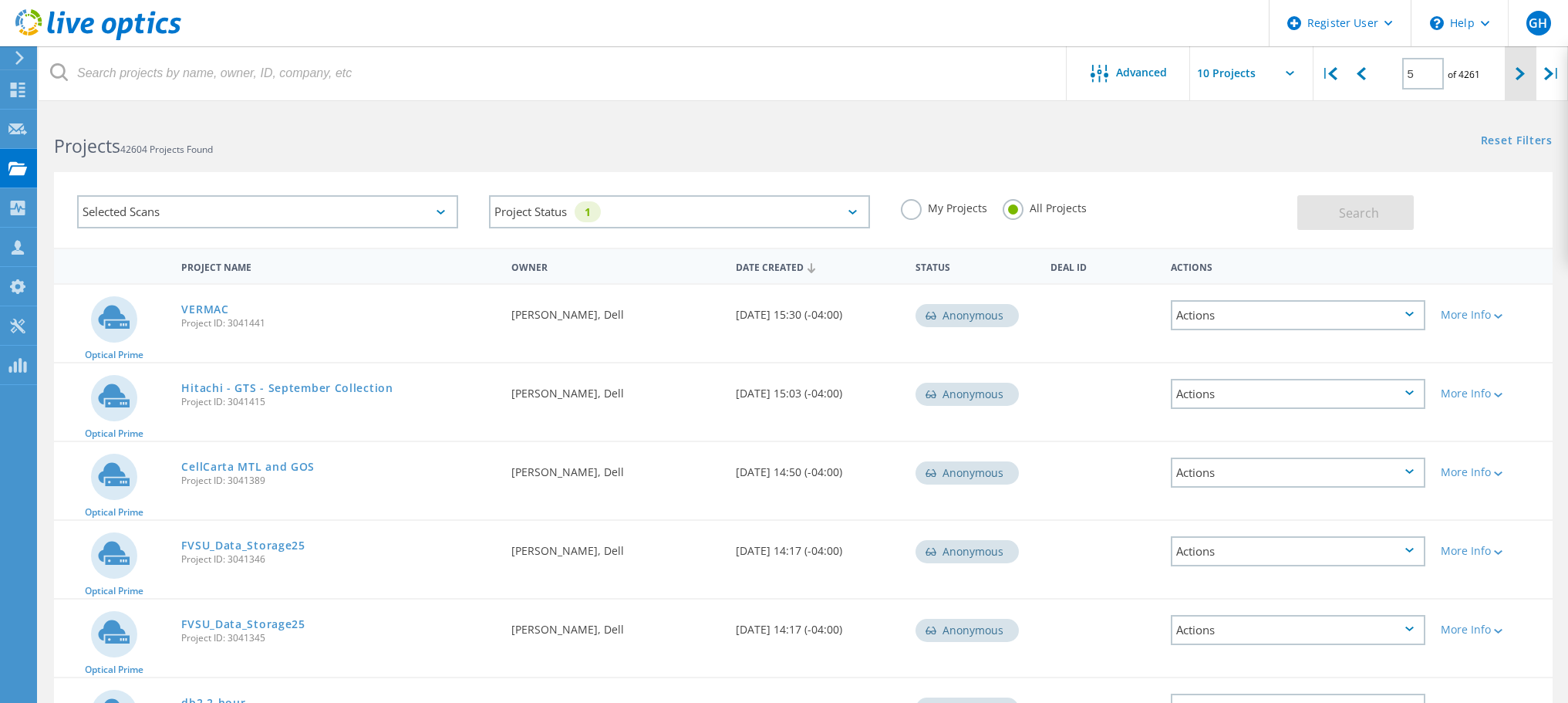
click at [1518, 66] on lo-svg-helper at bounding box center [1520, 73] width 9 height 13
type input "6"
click at [1125, 74] on span "Advanced" at bounding box center [1141, 72] width 51 height 11
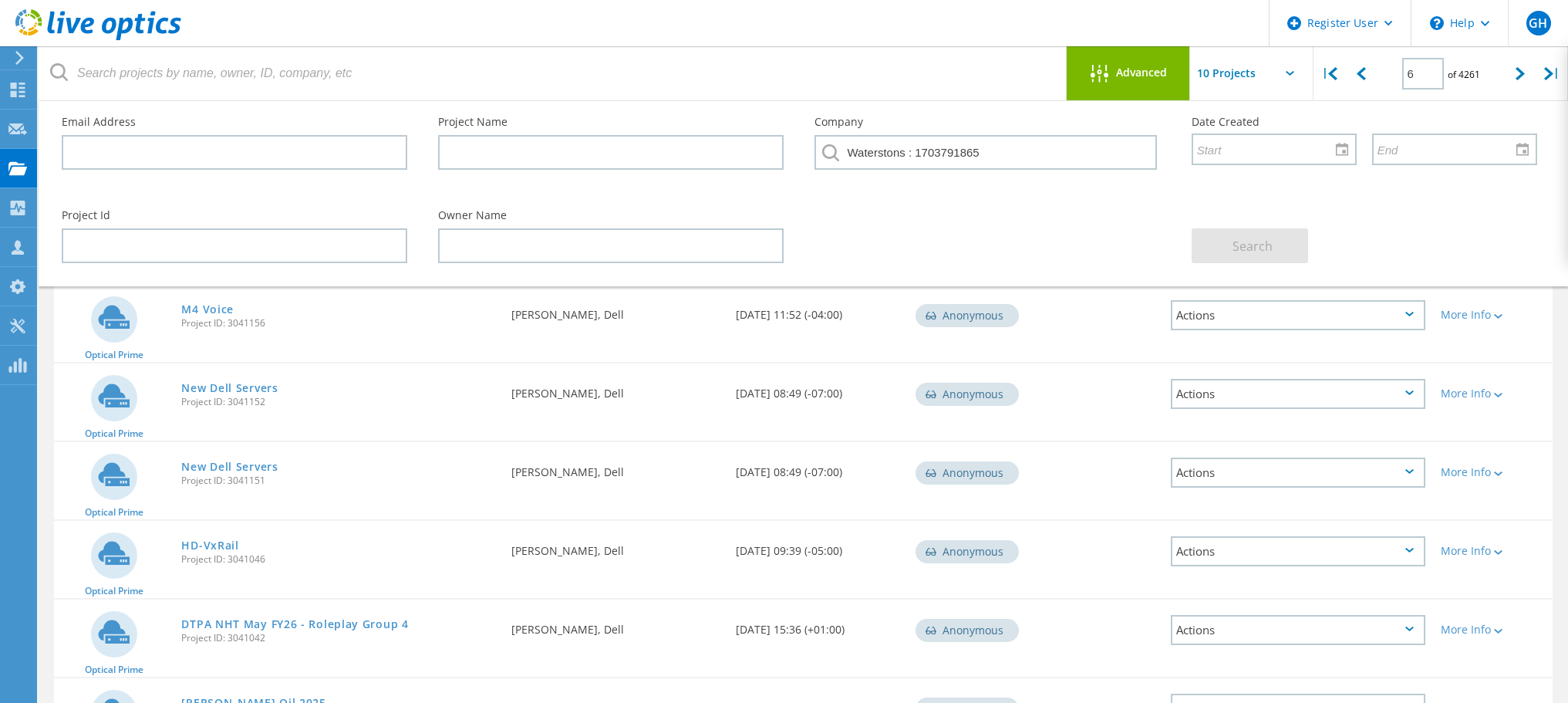
click at [1121, 73] on span "Advanced" at bounding box center [1141, 72] width 51 height 11
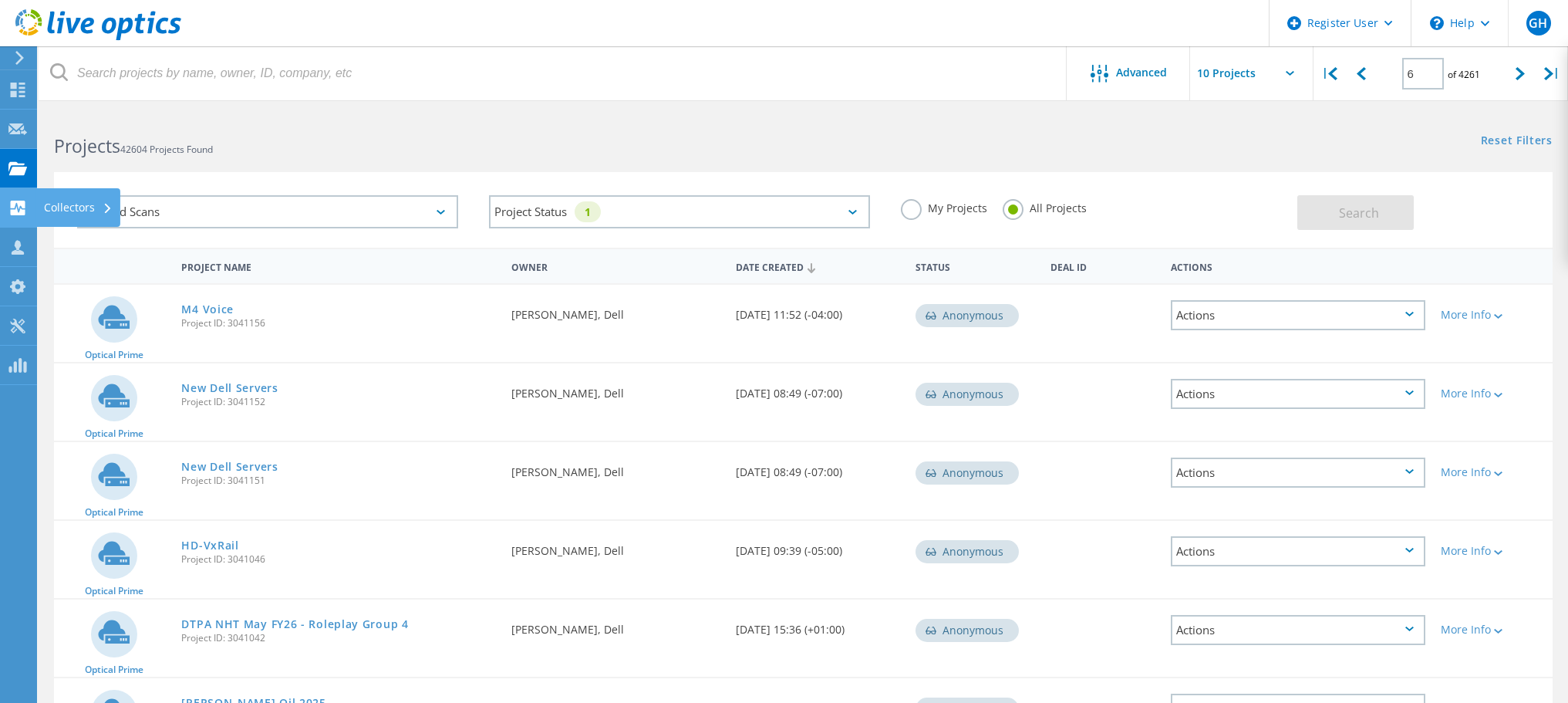
click at [75, 207] on div "Collectors" at bounding box center [79, 208] width 69 height 11
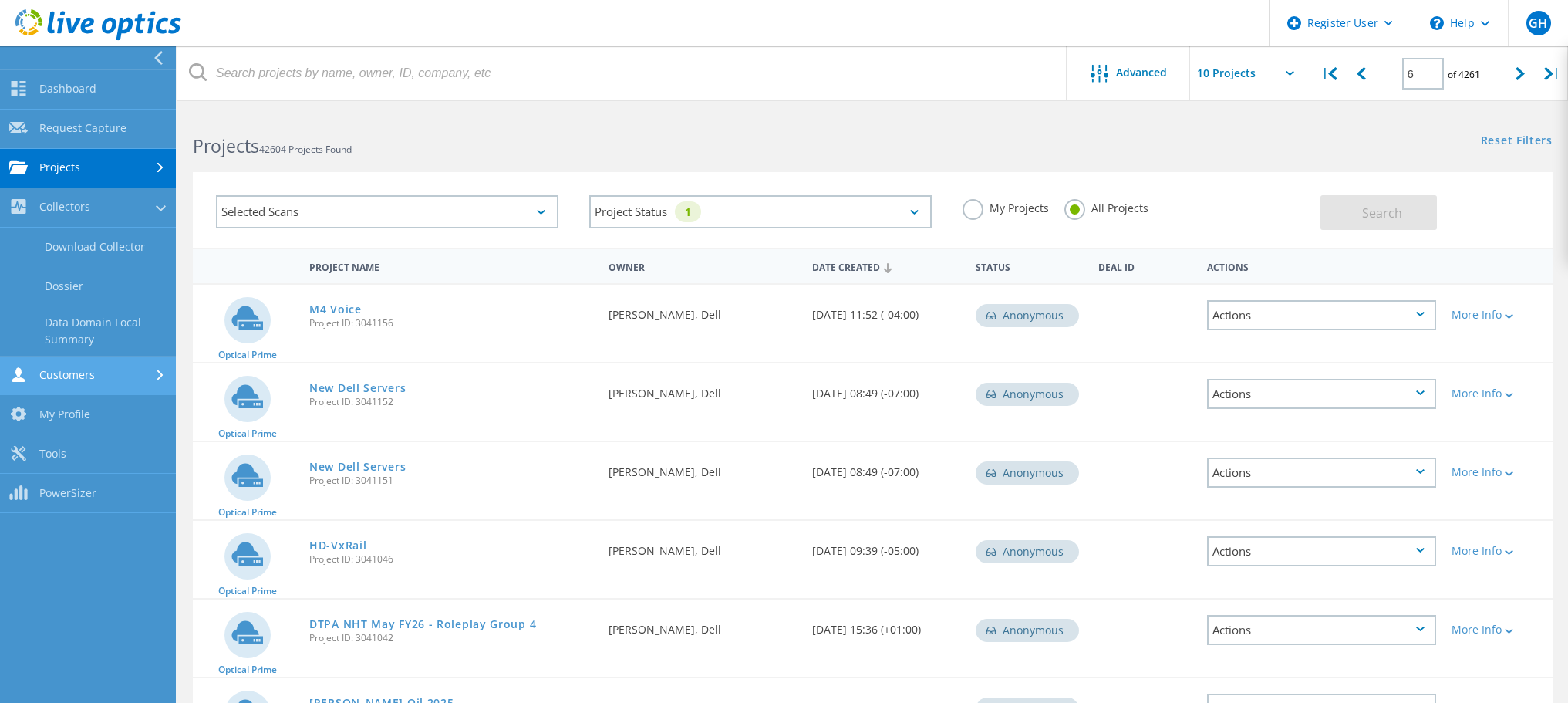
click at [84, 373] on link "Customers" at bounding box center [88, 376] width 176 height 39
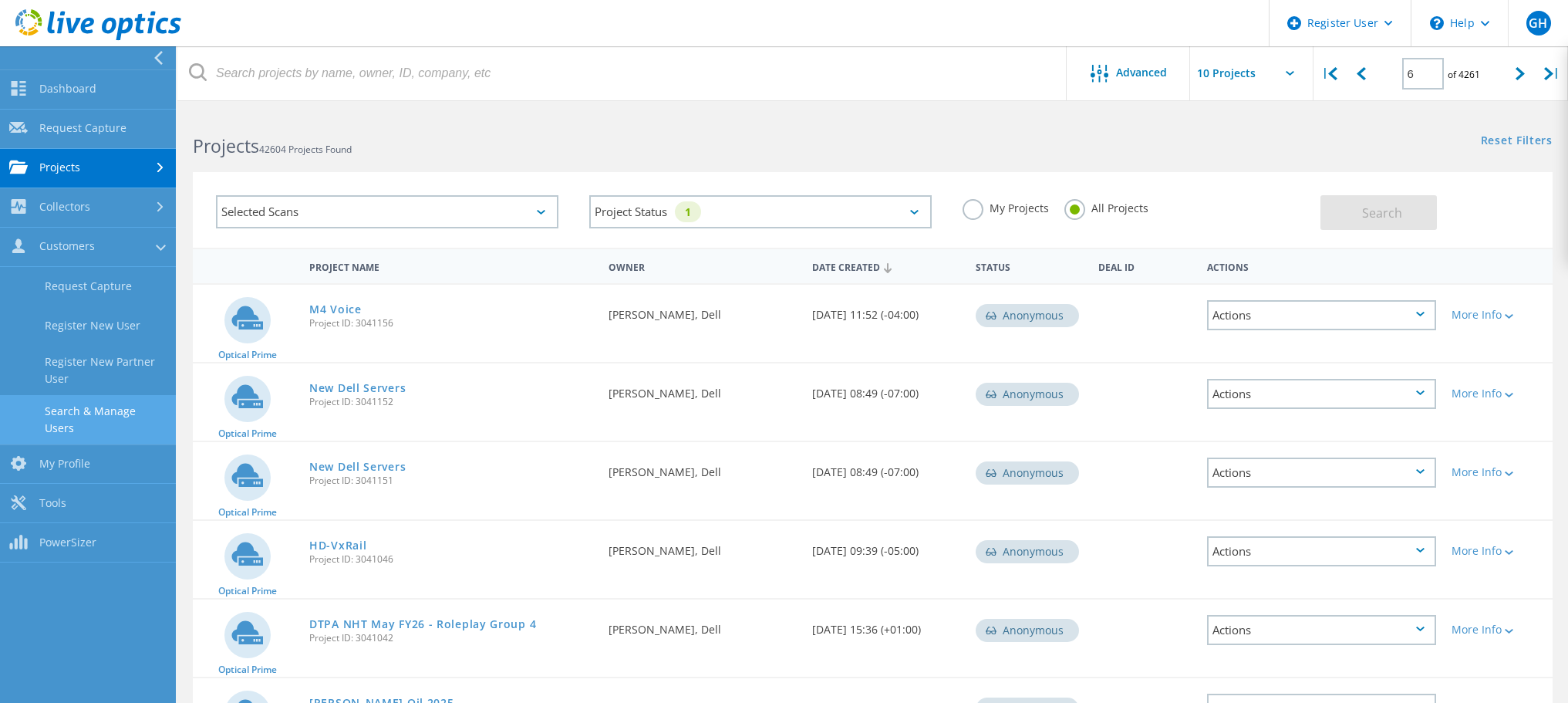
click at [91, 413] on link "Search & Manage Users" at bounding box center [88, 419] width 176 height 49
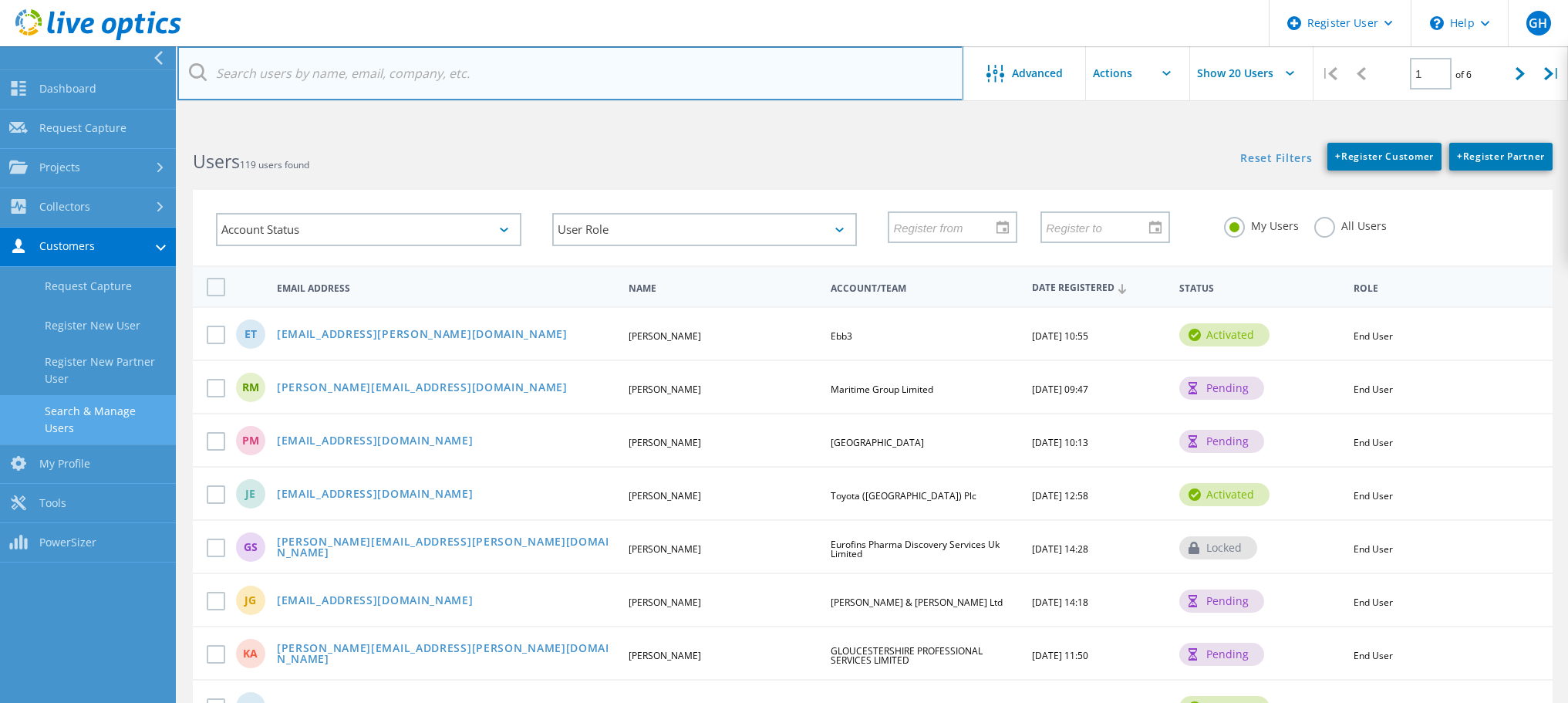
click at [243, 70] on input "text" at bounding box center [571, 73] width 787 height 54
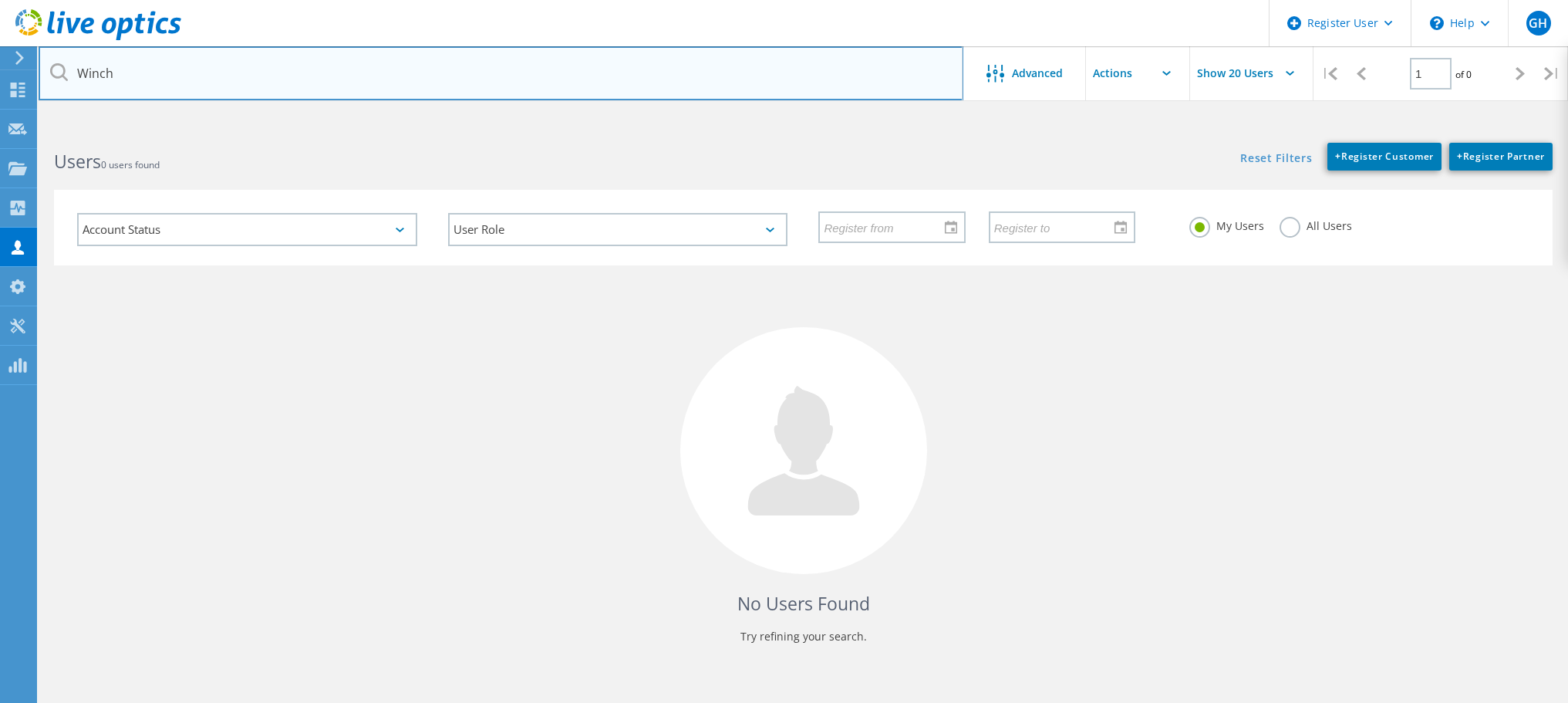
type input "Winch"
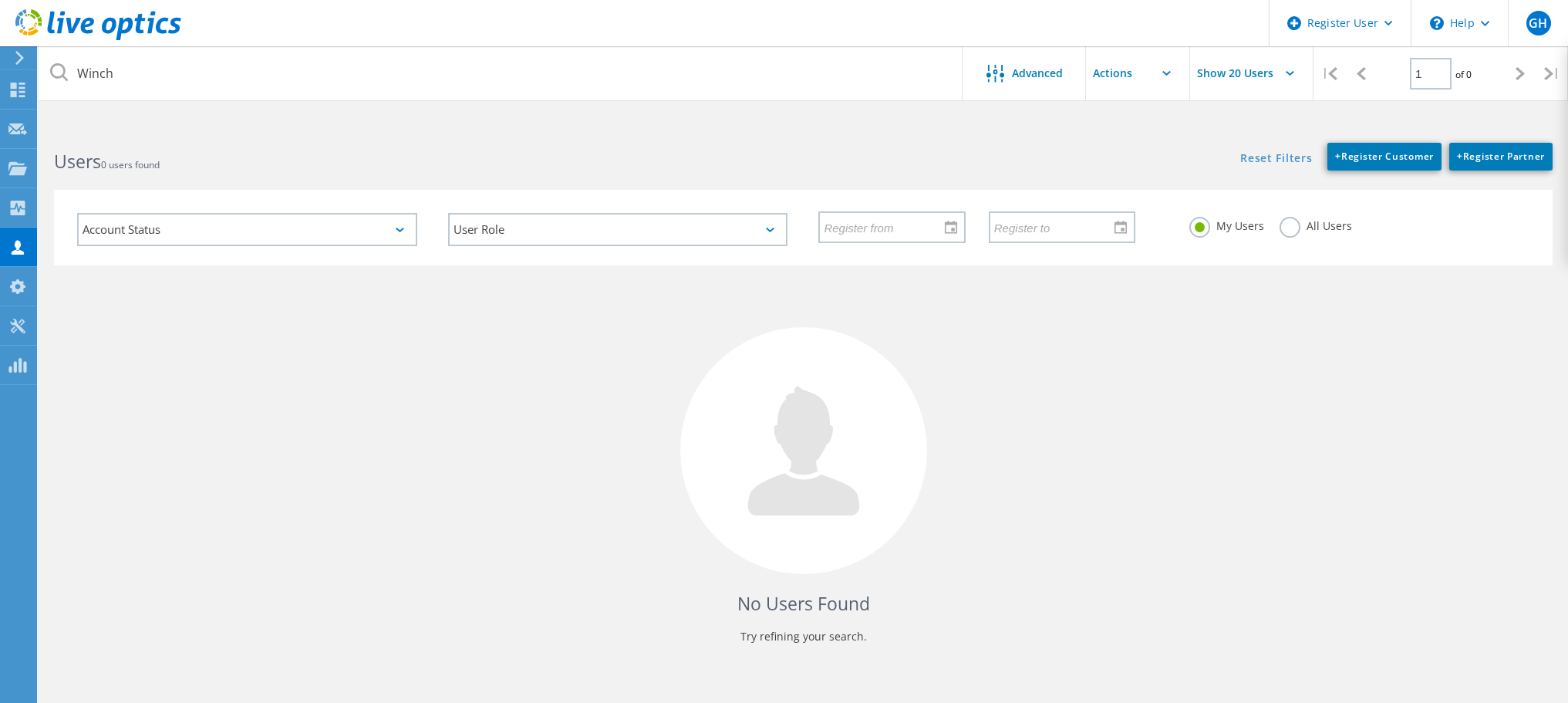
click at [1288, 225] on label "All Users" at bounding box center [1316, 224] width 73 height 15
click at [0, 0] on input "All Users" at bounding box center [0, 0] width 0 height 0
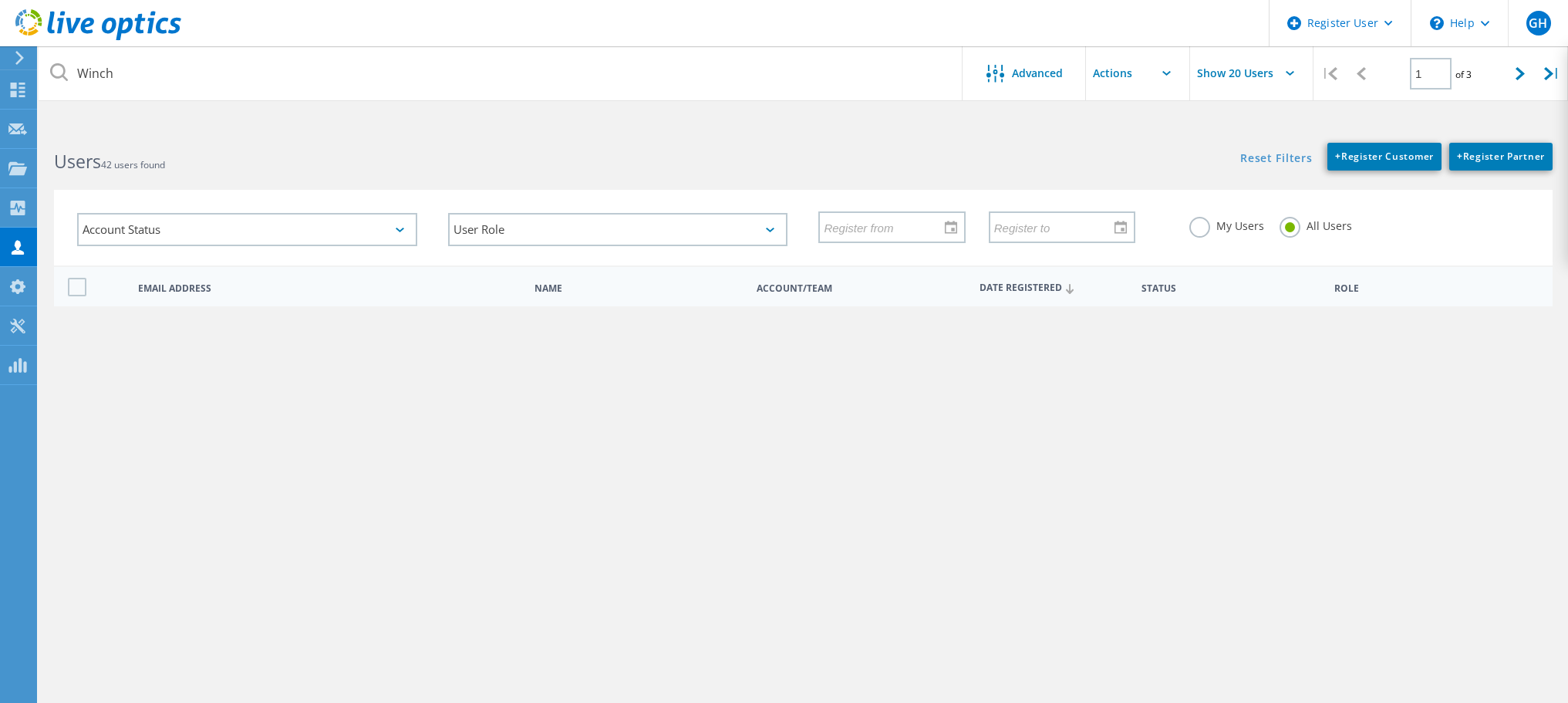
click at [1132, 64] on input "text" at bounding box center [1163, 73] width 154 height 54
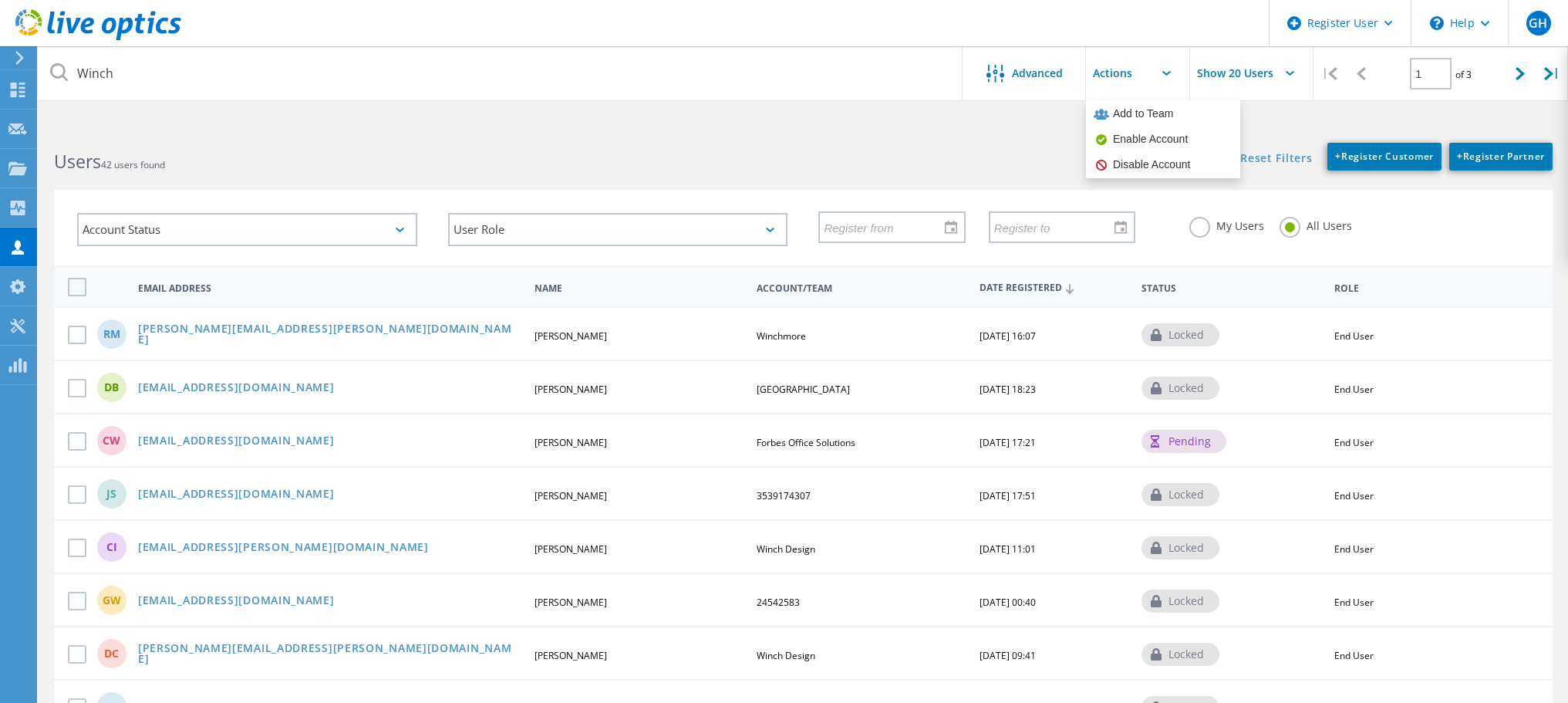
click at [1131, 69] on input "text" at bounding box center [1163, 73] width 154 height 54
click at [1268, 70] on input "Show 20 Users" at bounding box center [1268, 73] width 154 height 54
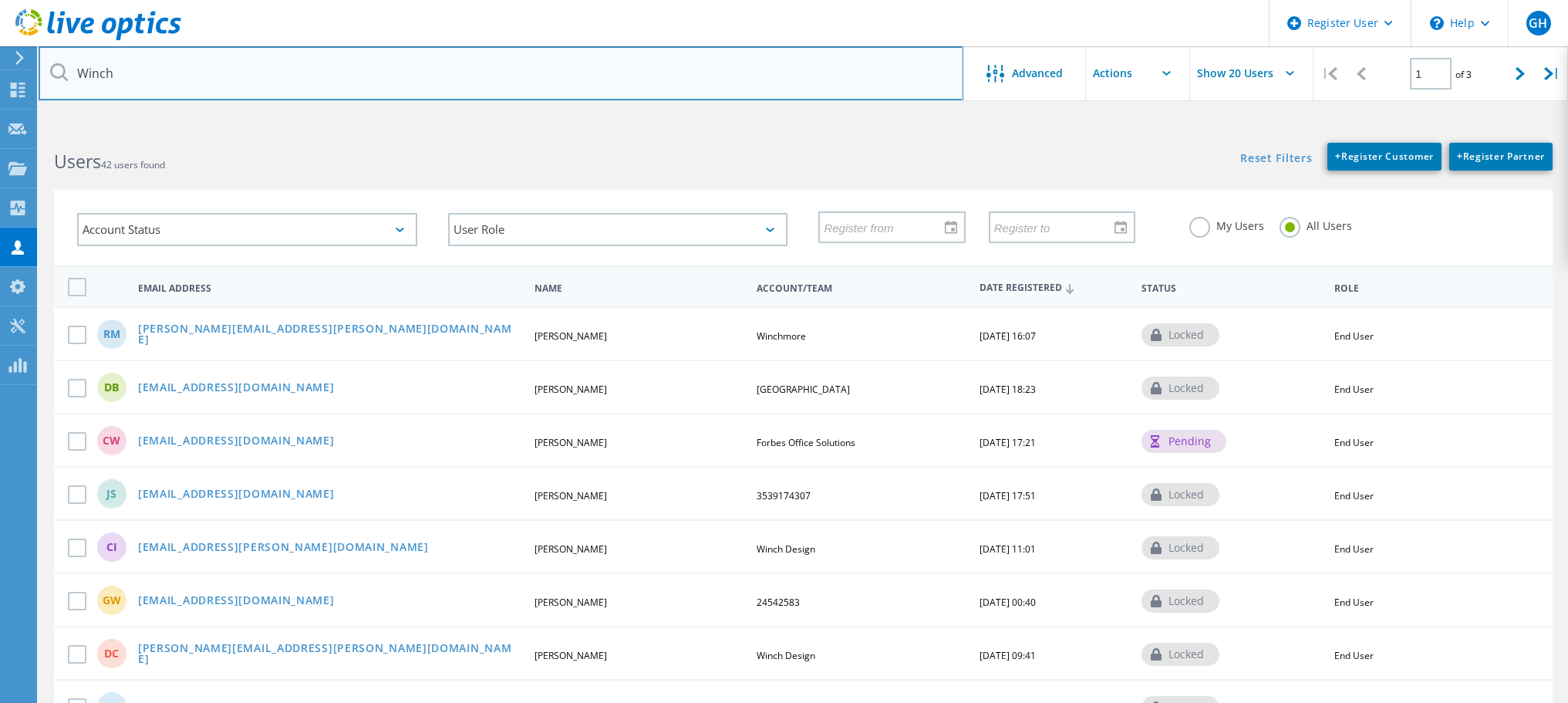
drag, startPoint x: 151, startPoint y: 77, endPoint x: 54, endPoint y: 77, distance: 97.0
click at [54, 77] on div "Winch" at bounding box center [500, 73] width 925 height 54
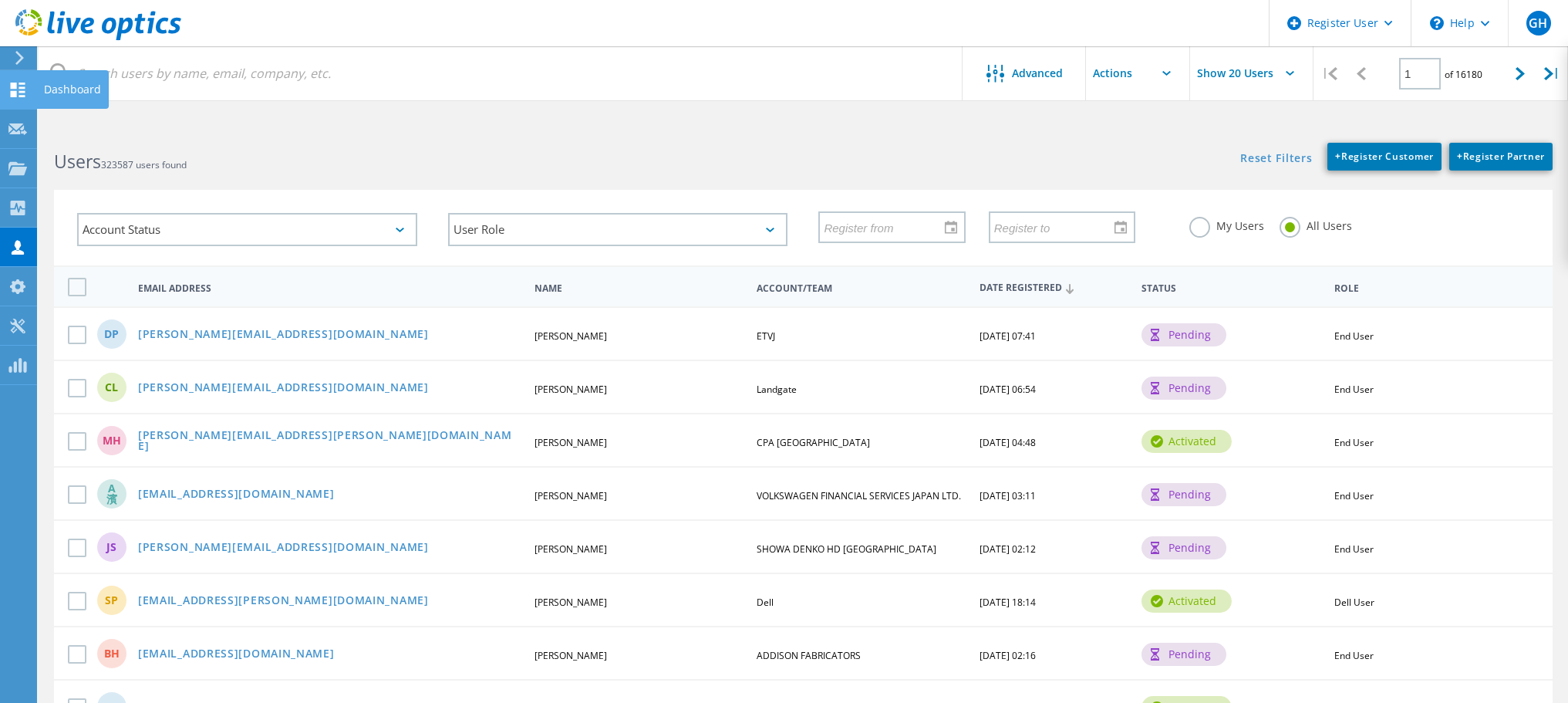
click at [71, 90] on div "Dashboard" at bounding box center [73, 89] width 57 height 11
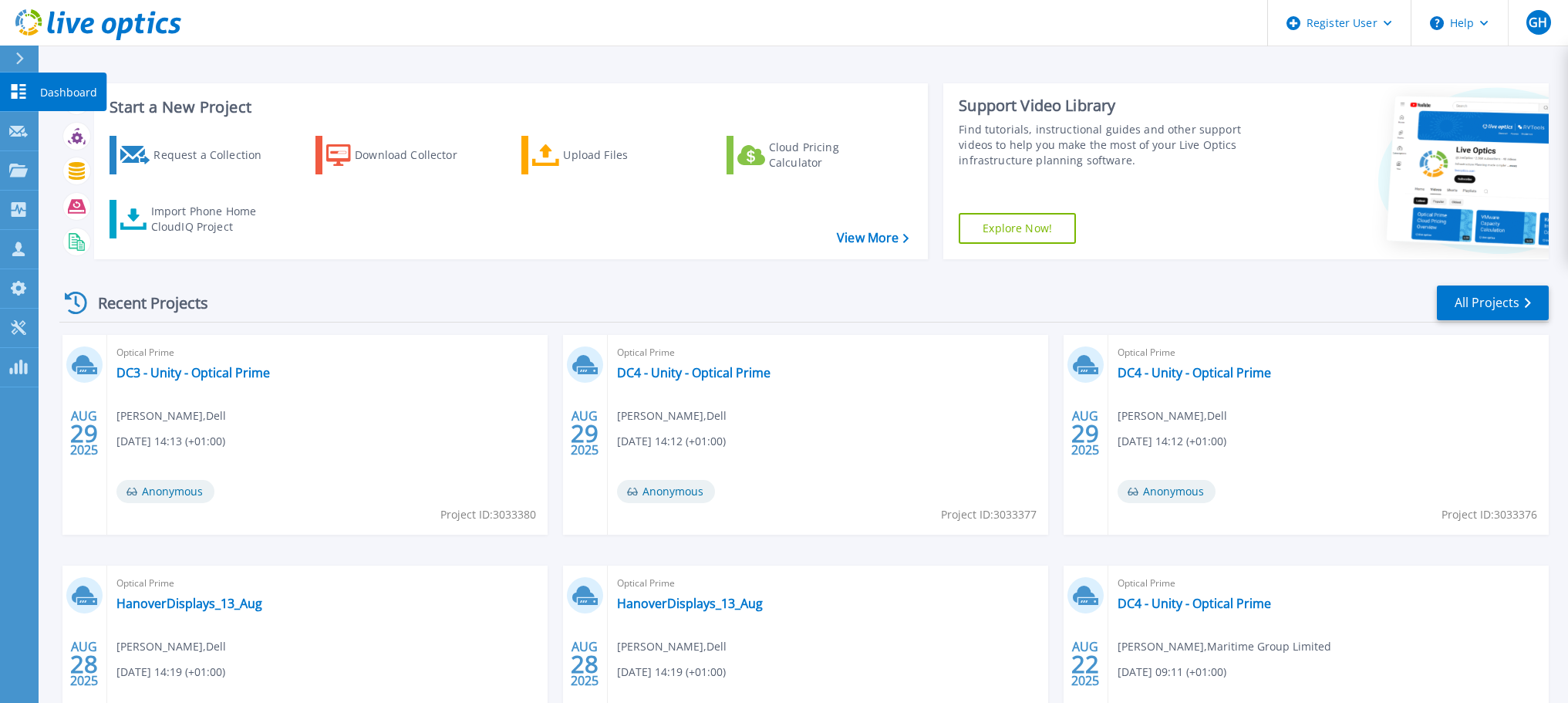
click at [68, 85] on p "Dashboard" at bounding box center [69, 93] width 57 height 40
